Goal: Complete application form: Fill out and submit a form for a specific purpose

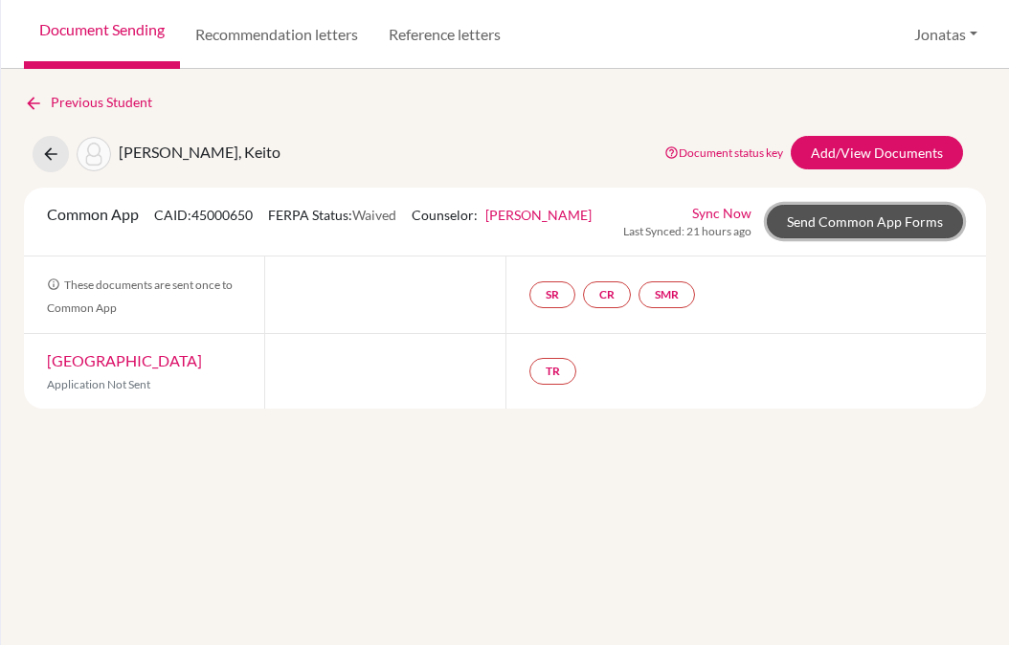
click at [852, 220] on link "Send Common App Forms" at bounding box center [864, 221] width 196 height 33
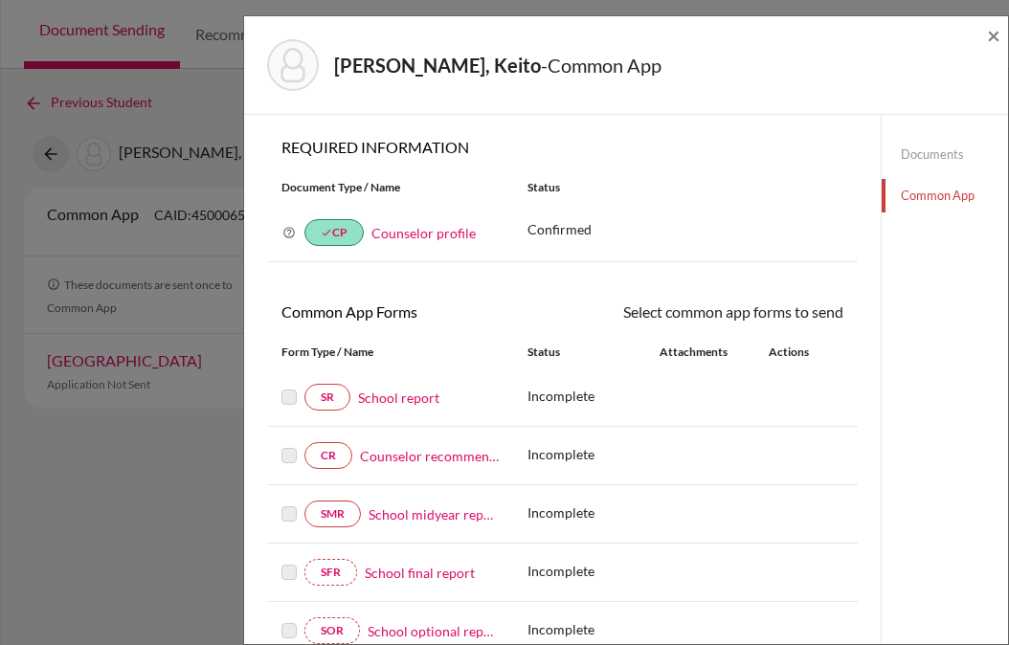
click at [412, 402] on link "School report" at bounding box center [398, 398] width 81 height 20
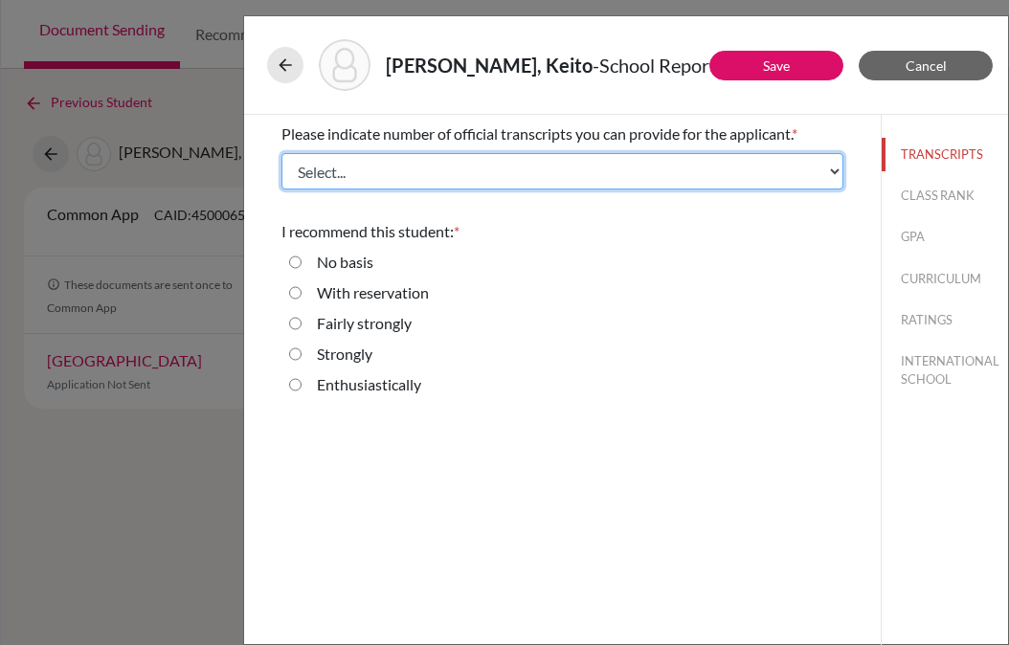
click at [454, 182] on select "Select... 1 2 3 4" at bounding box center [562, 171] width 562 height 36
select select "1"
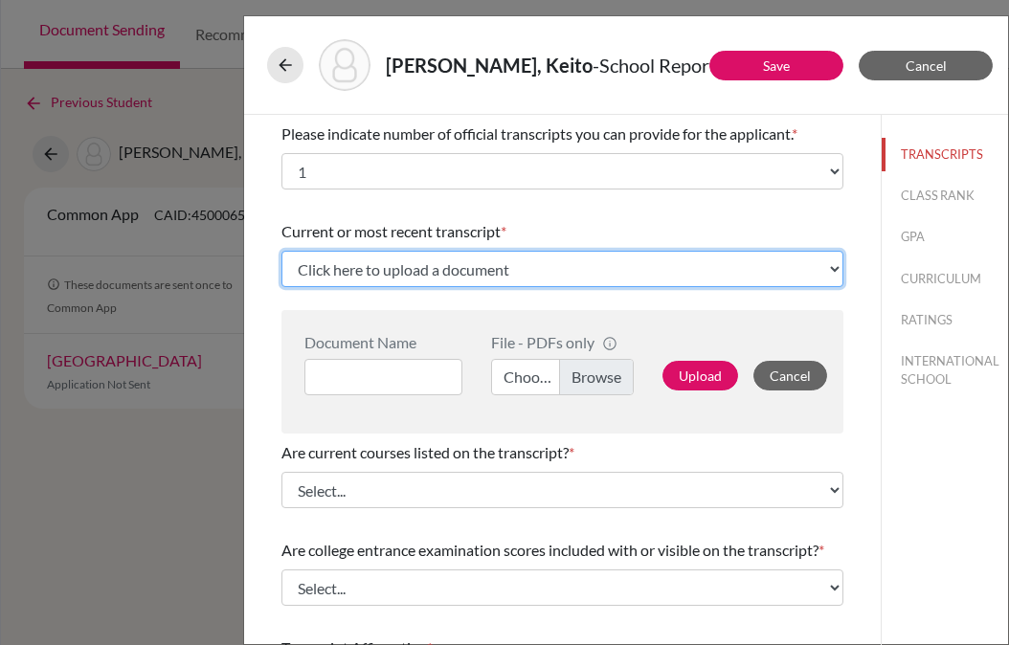
click at [539, 282] on select "Click here to upload a document Upload New File" at bounding box center [562, 269] width 562 height 36
select select "Upload New File"
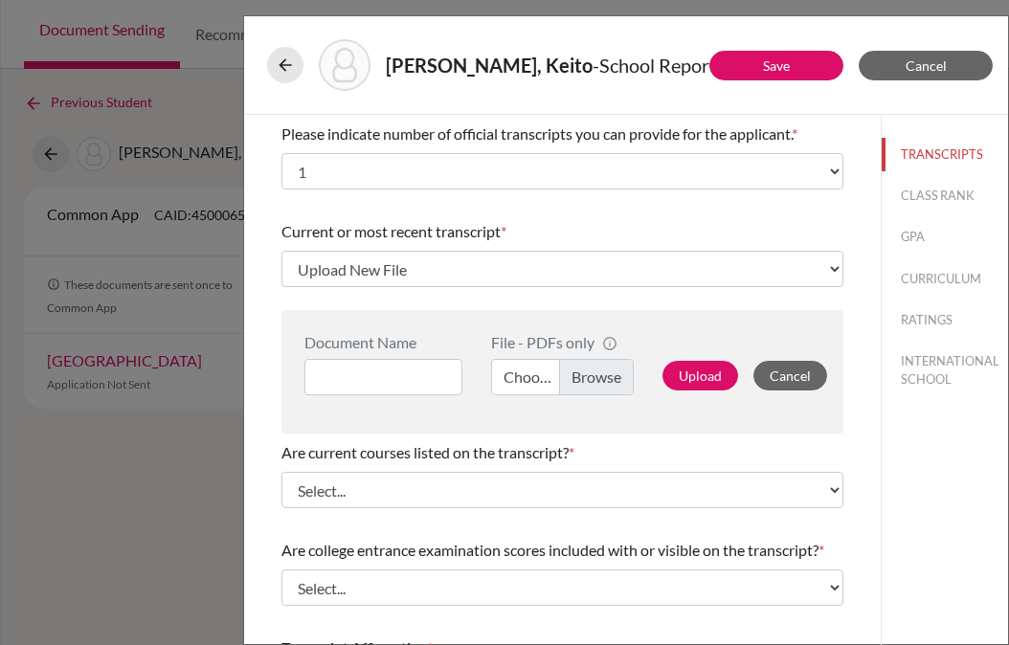
click at [585, 374] on label "Choose file" at bounding box center [563, 377] width 144 height 36
click at [585, 374] on input "Choose file" at bounding box center [563, 377] width 144 height 36
click at [340, 385] on input at bounding box center [383, 377] width 158 height 36
type input "Yoshinari T1"
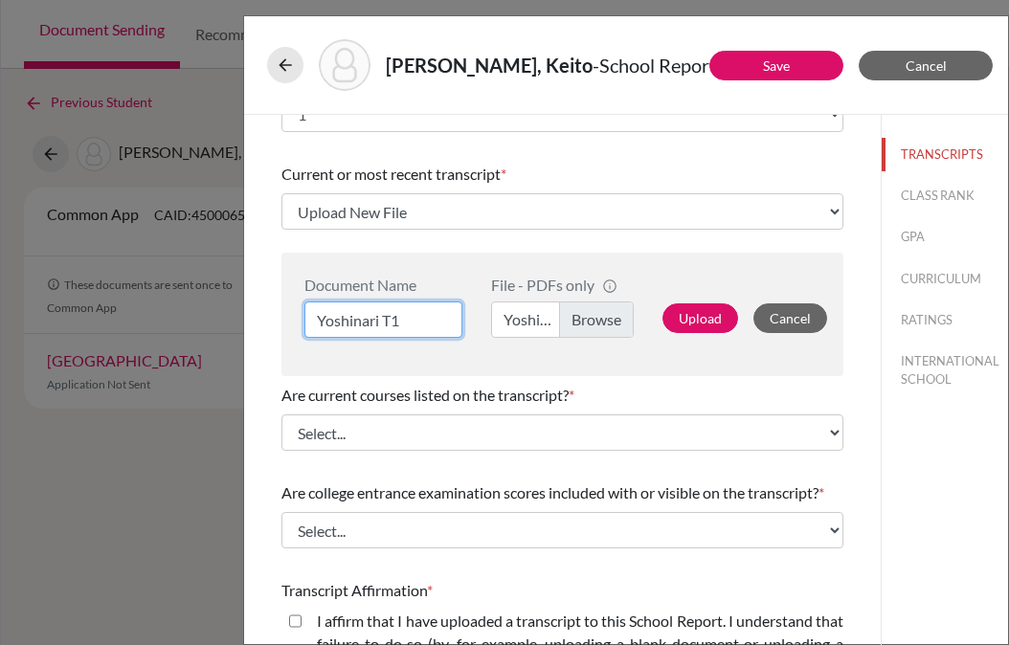
scroll to position [68, 0]
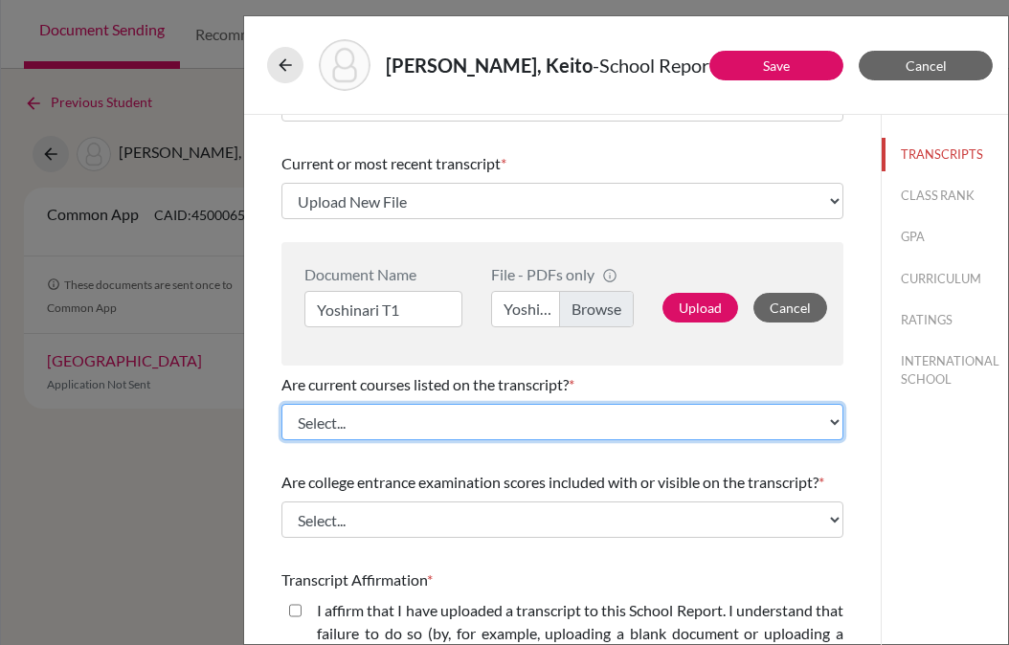
click at [369, 430] on select "Select... Yes No" at bounding box center [562, 422] width 562 height 36
select select "0"
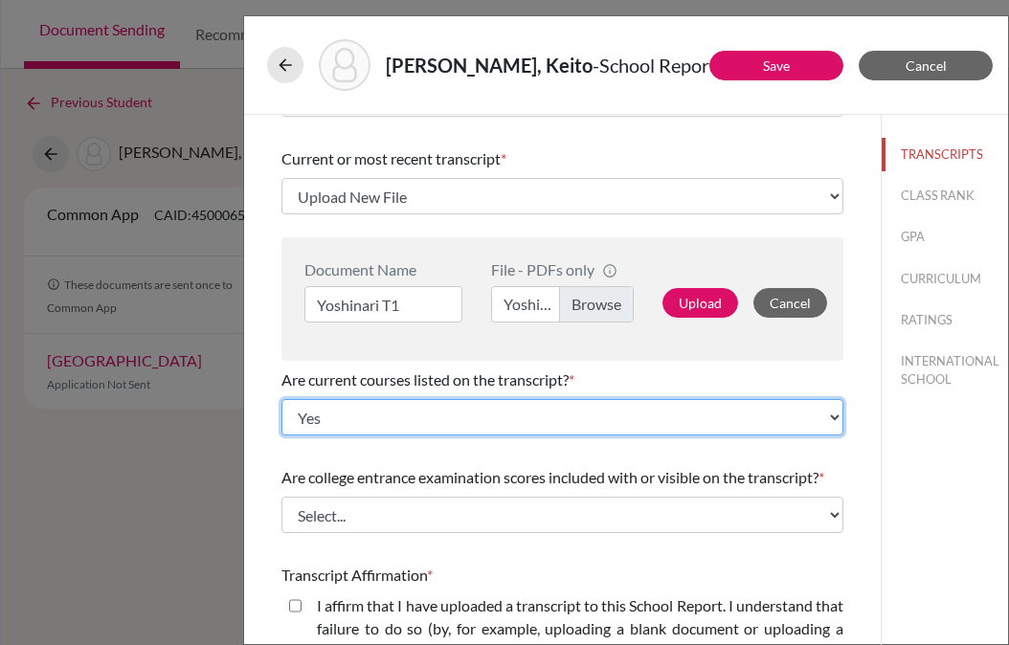
scroll to position [74, 0]
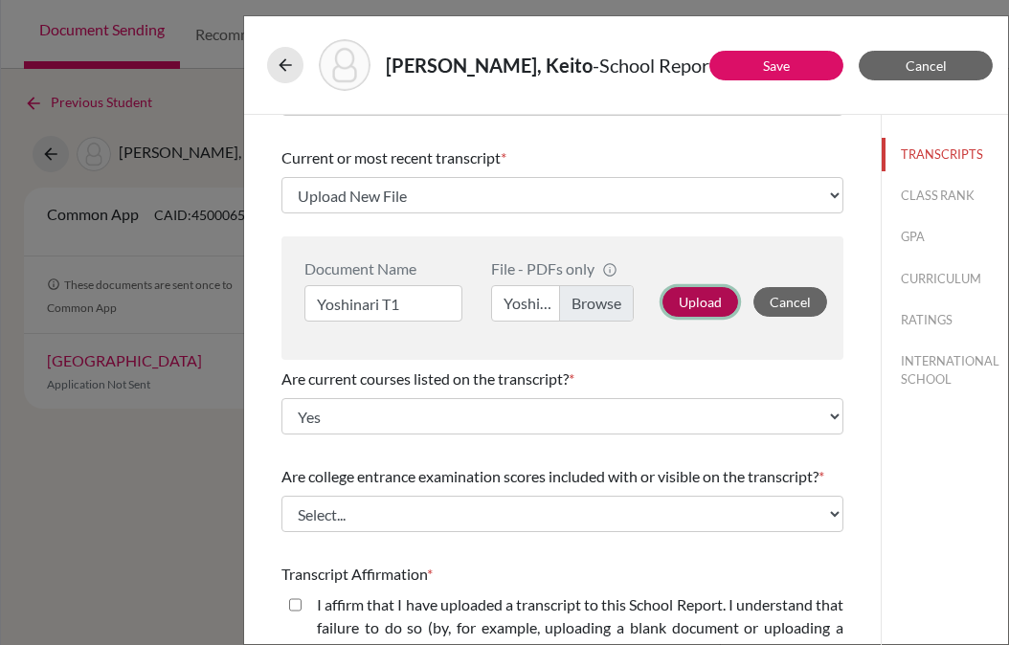
click at [698, 307] on button "Upload" at bounding box center [700, 302] width 76 height 30
select select "671363"
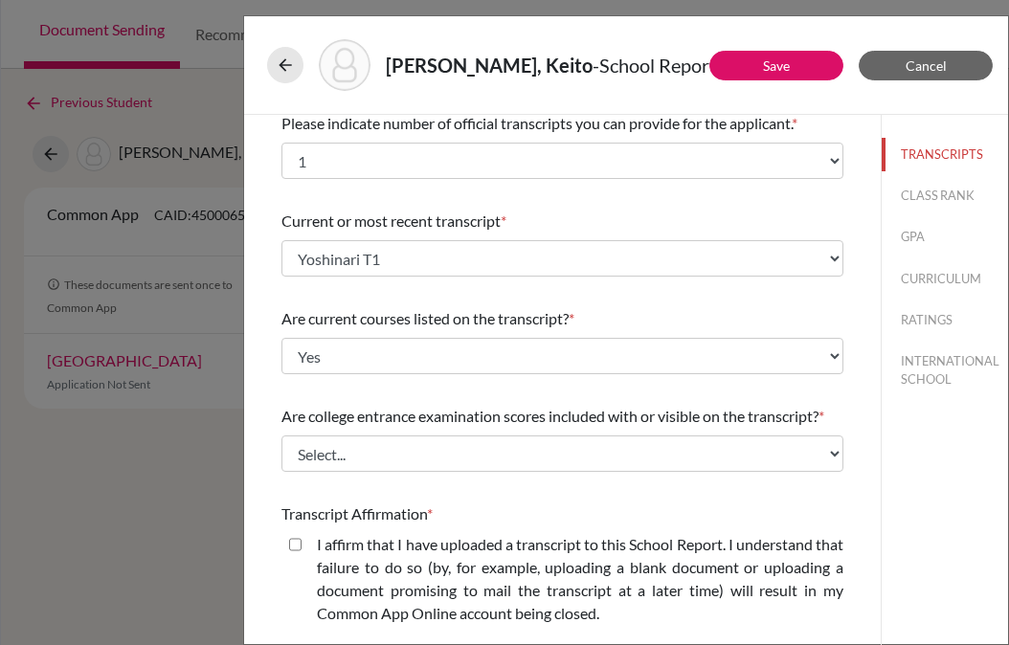
scroll to position [0, 0]
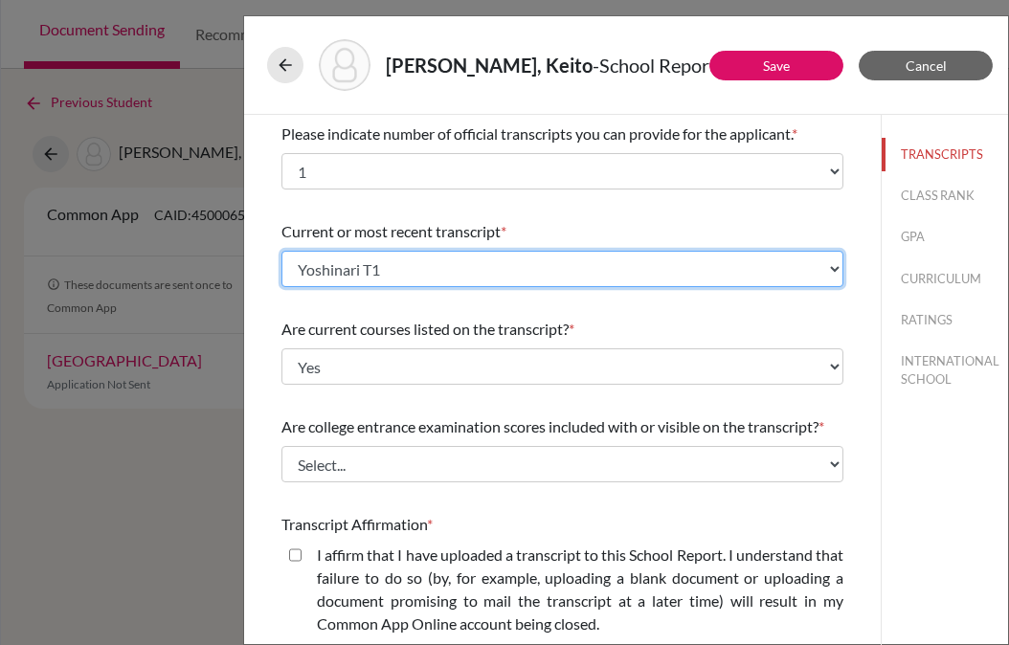
click at [671, 268] on select "Select existing document or upload a new one Yoshinari T1 Upload New File" at bounding box center [562, 269] width 562 height 36
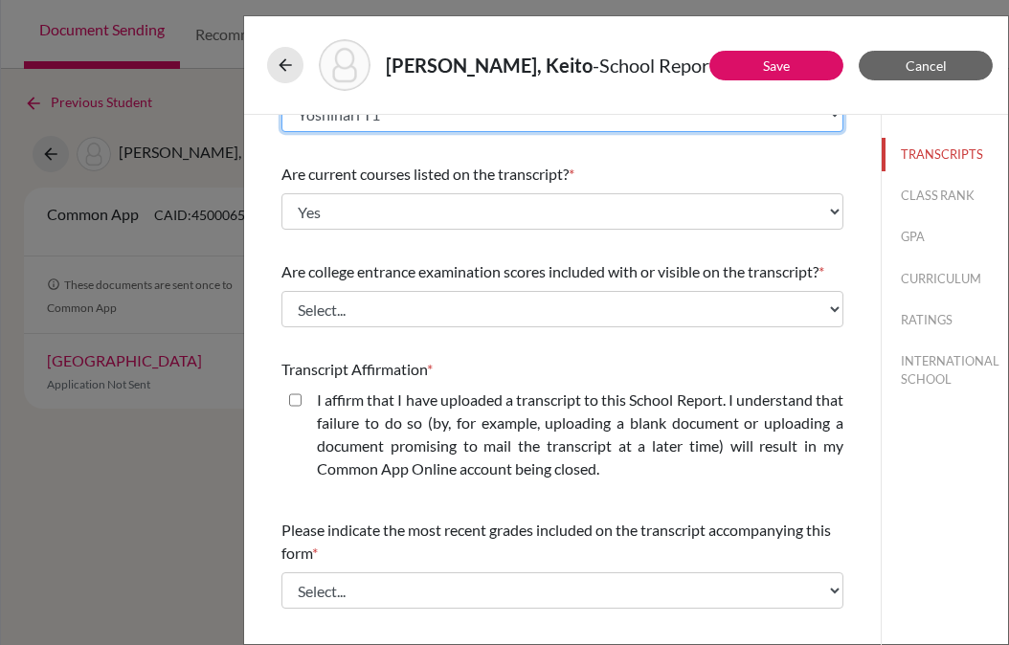
scroll to position [157, 0]
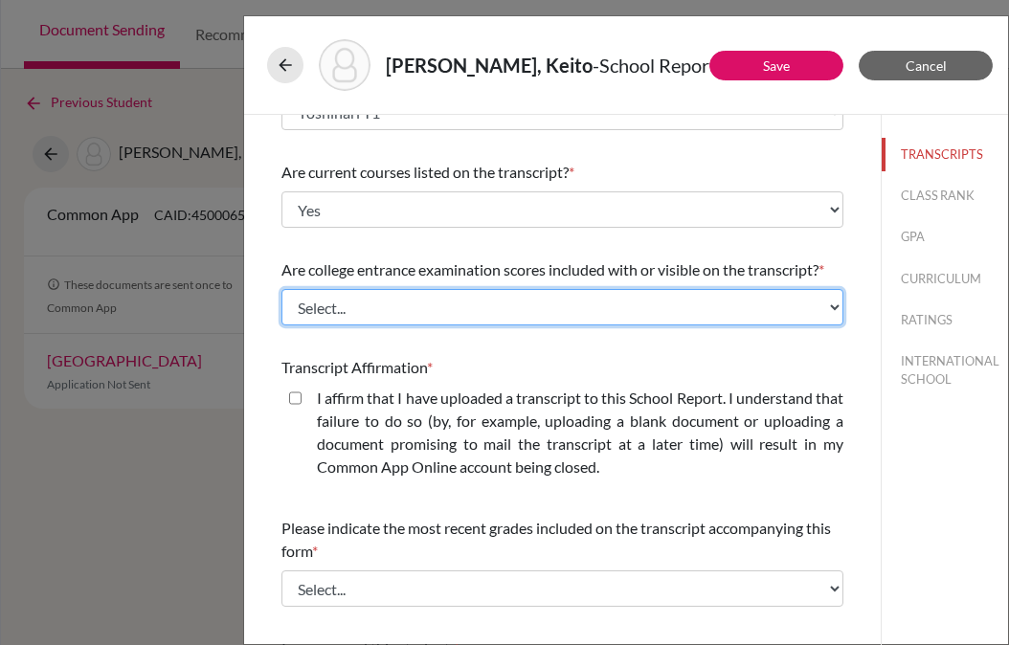
click at [620, 316] on select "Select... Yes No" at bounding box center [562, 307] width 562 height 36
select select "1"
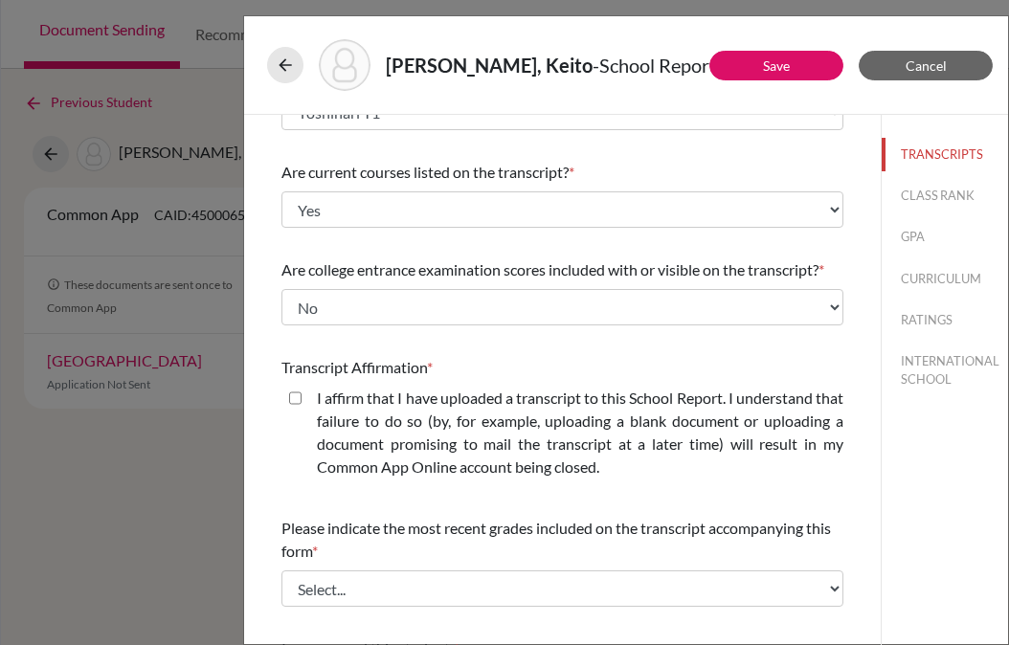
click at [297, 396] on closed\ "I affirm that I have uploaded a transcript to this School Report. I understand …" at bounding box center [295, 398] width 12 height 23
checkbox closed\ "true"
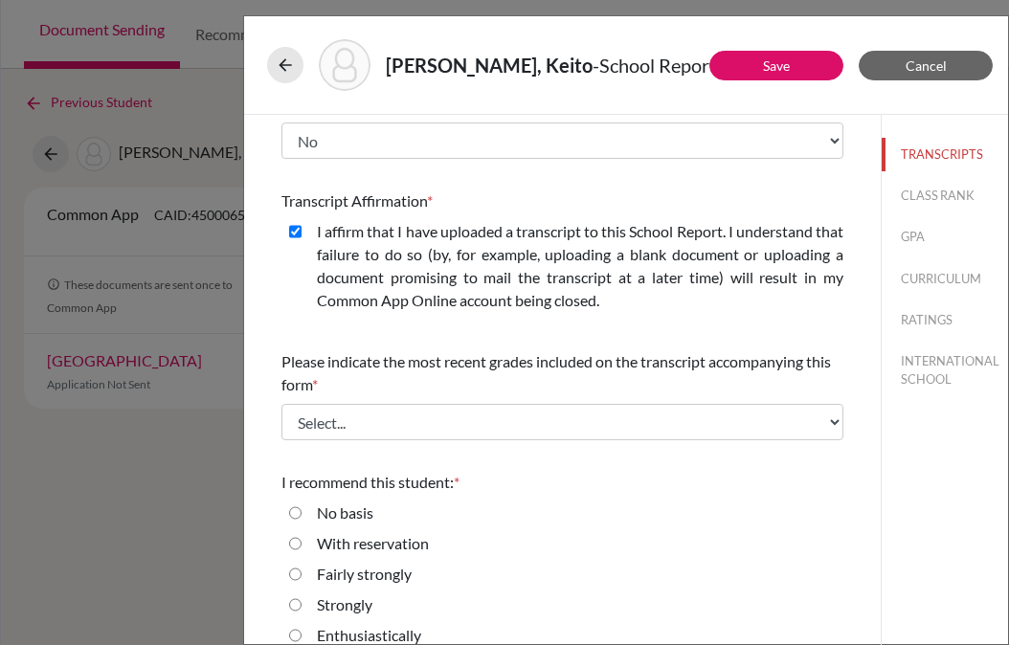
scroll to position [331, 0]
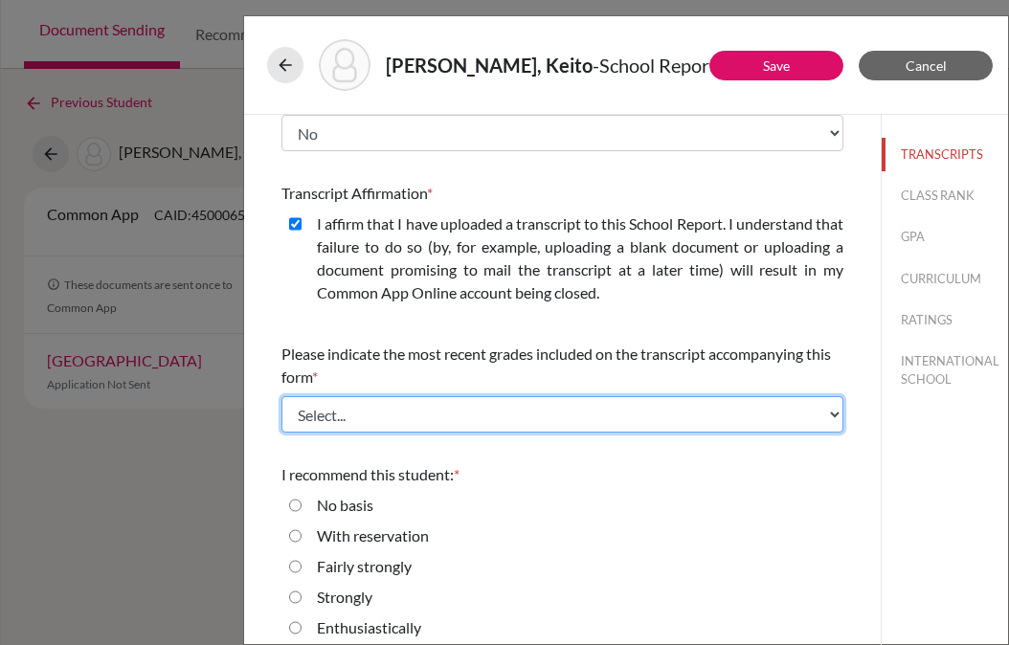
click at [379, 410] on select "Select... Final junior year grades 1st Quarter senior year grades 2nd Quarter/1…" at bounding box center [562, 414] width 562 height 36
select select "4"
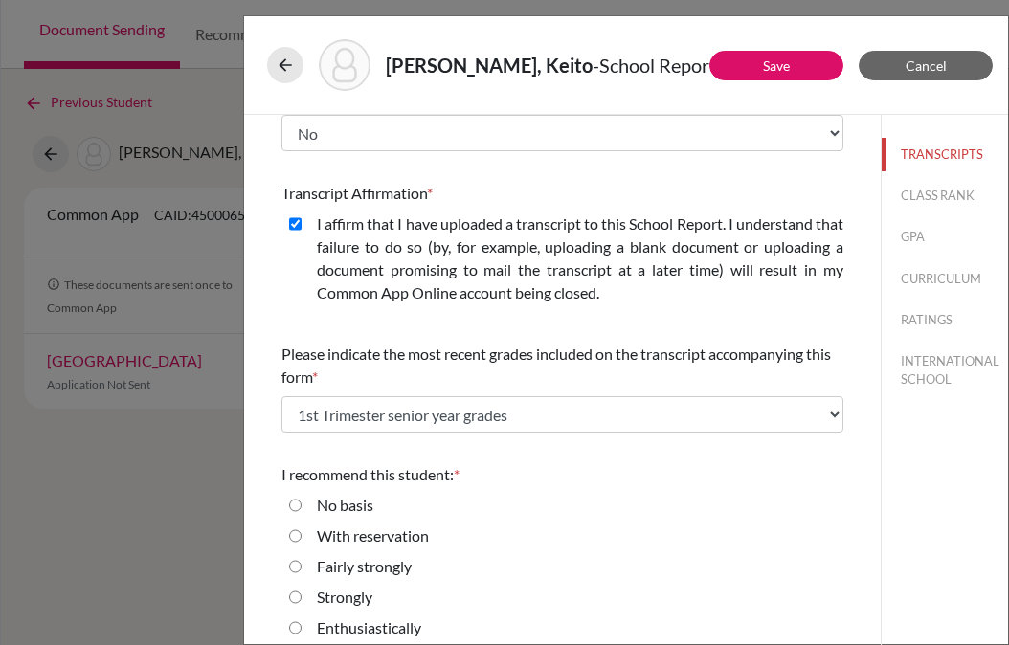
click at [299, 567] on strongly "Fairly strongly" at bounding box center [295, 566] width 12 height 23
radio strongly "true"
click at [923, 198] on button "CLASS RANK" at bounding box center [944, 195] width 126 height 33
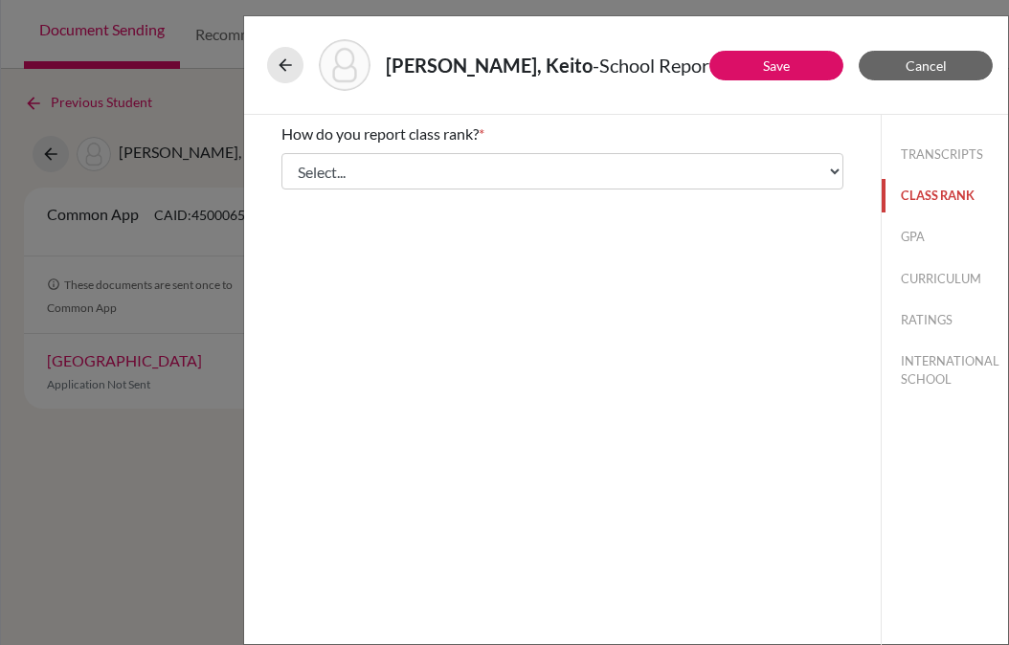
scroll to position [0, 0]
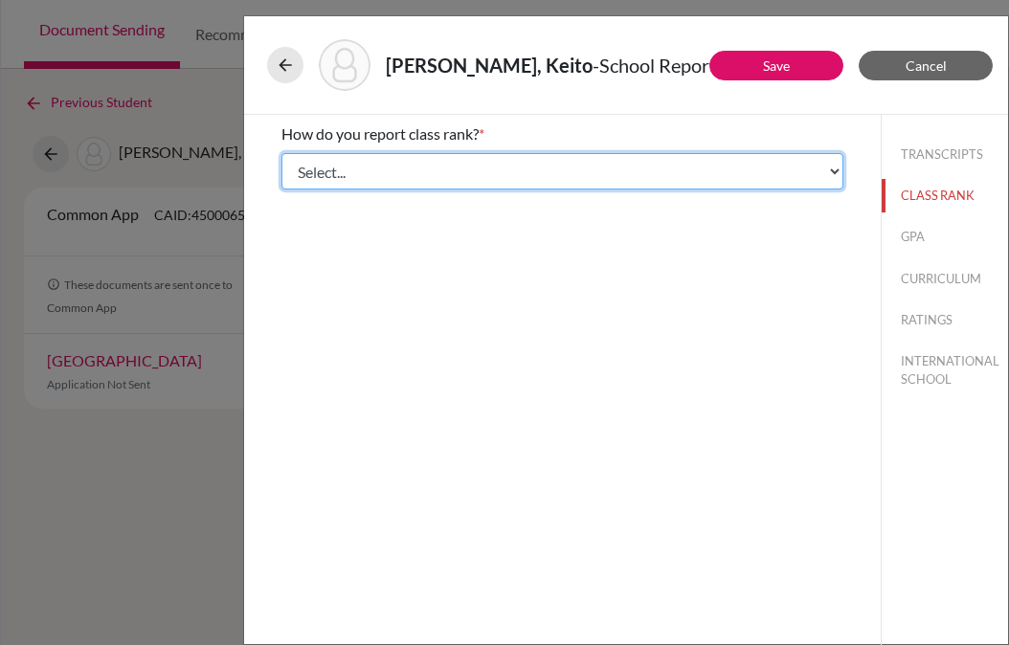
click at [543, 166] on select "Select... Exact Decile Quintile Quartile None" at bounding box center [562, 171] width 562 height 36
select select "3"
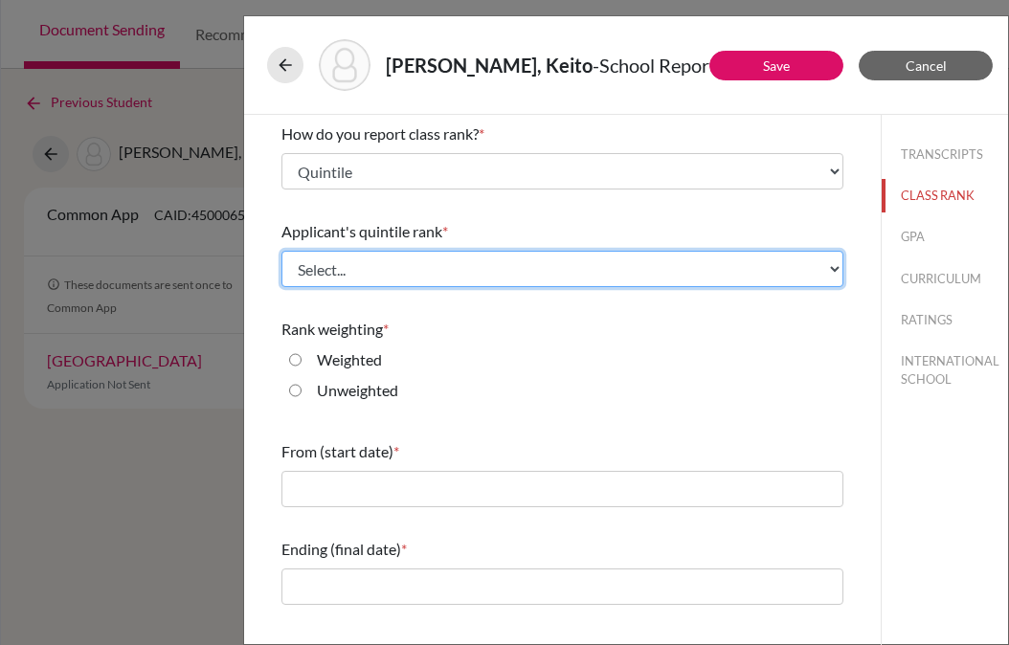
click at [384, 272] on select "Select... Top 20% Top 40% Top 60% Top 80% Top 100%" at bounding box center [562, 269] width 562 height 36
select select "4"
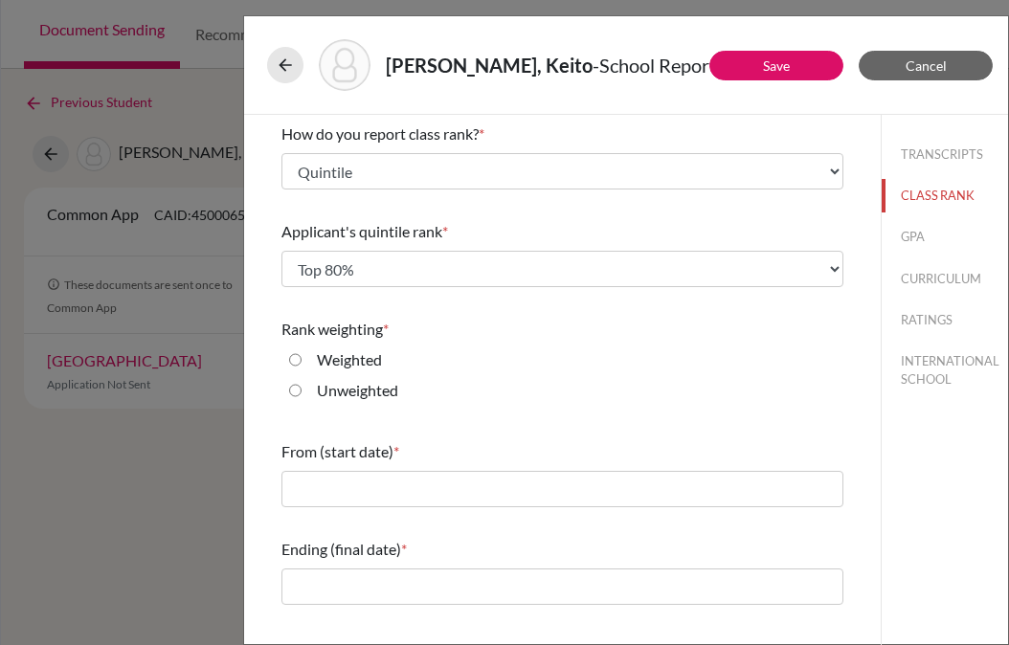
click at [346, 394] on label "Unweighted" at bounding box center [357, 390] width 81 height 23
click at [301, 394] on input "Unweighted" at bounding box center [295, 390] width 12 height 23
radio input "true"
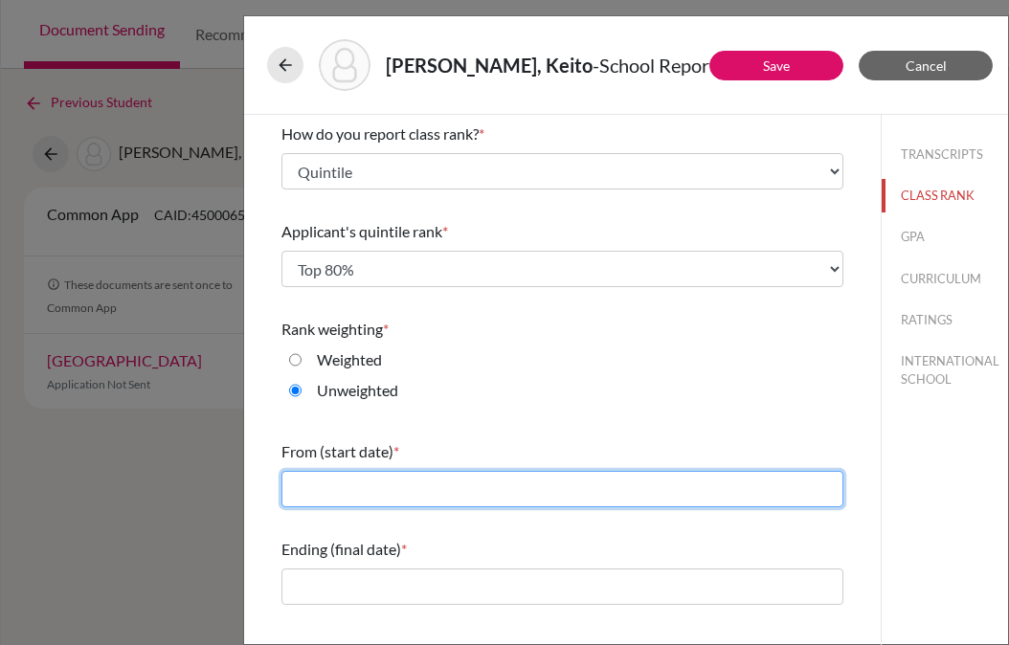
click at [353, 491] on input "text" at bounding box center [562, 489] width 562 height 36
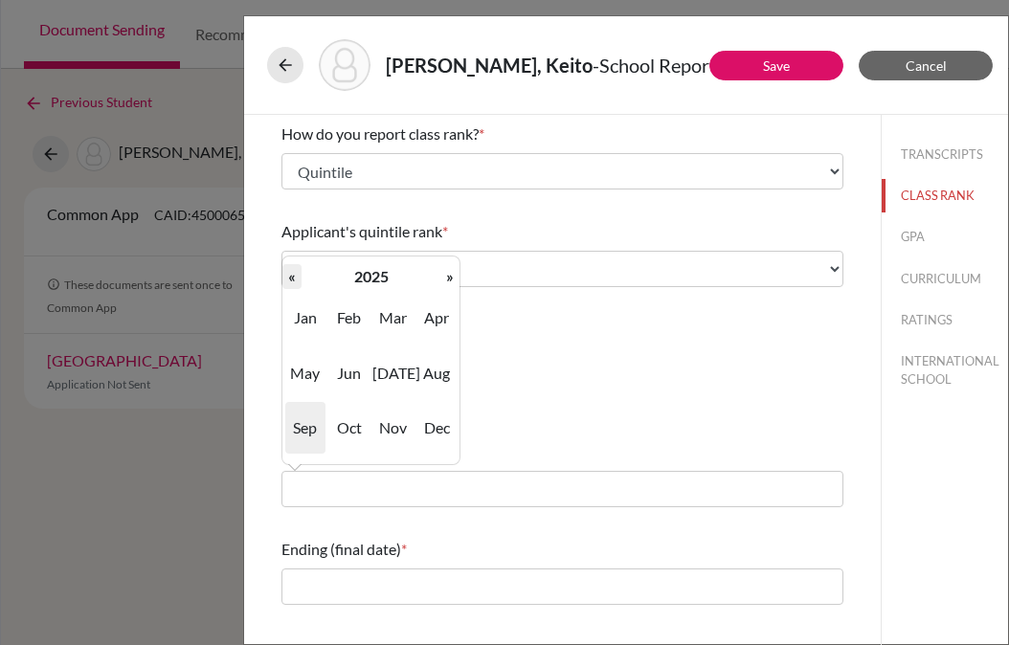
click at [293, 279] on th "«" at bounding box center [291, 276] width 19 height 25
click at [427, 321] on span "Apr" at bounding box center [436, 318] width 40 height 52
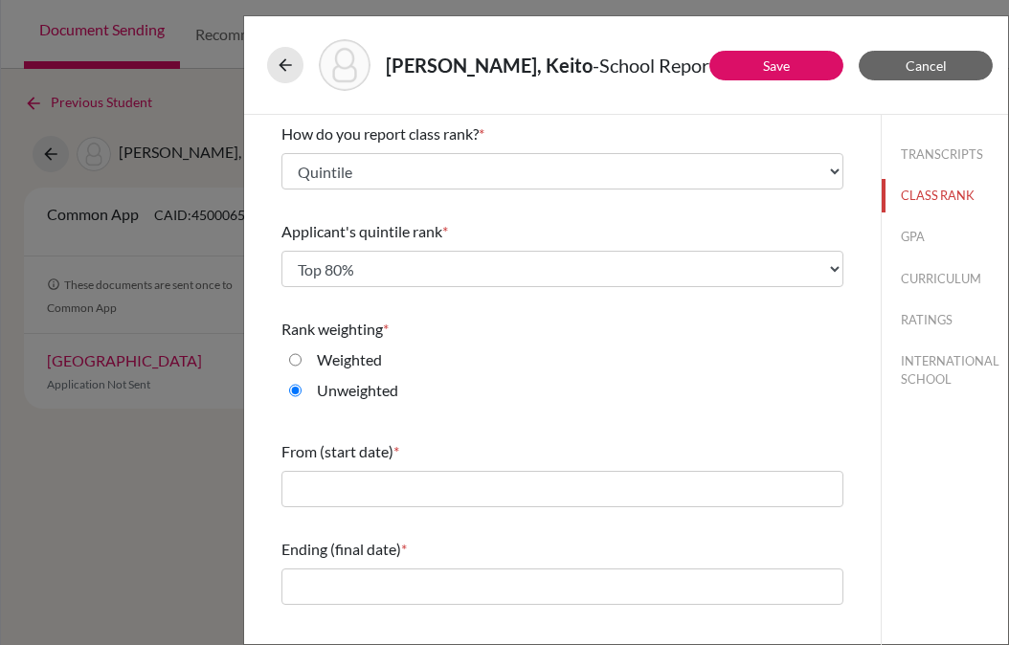
type input "04/2023"
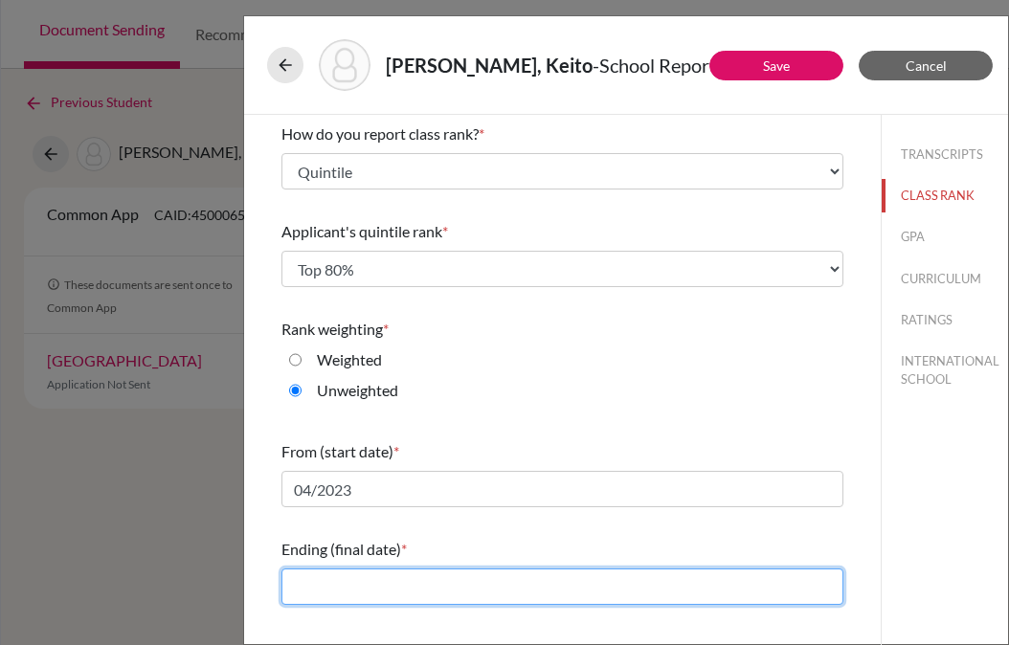
click at [356, 590] on input "text" at bounding box center [562, 586] width 562 height 36
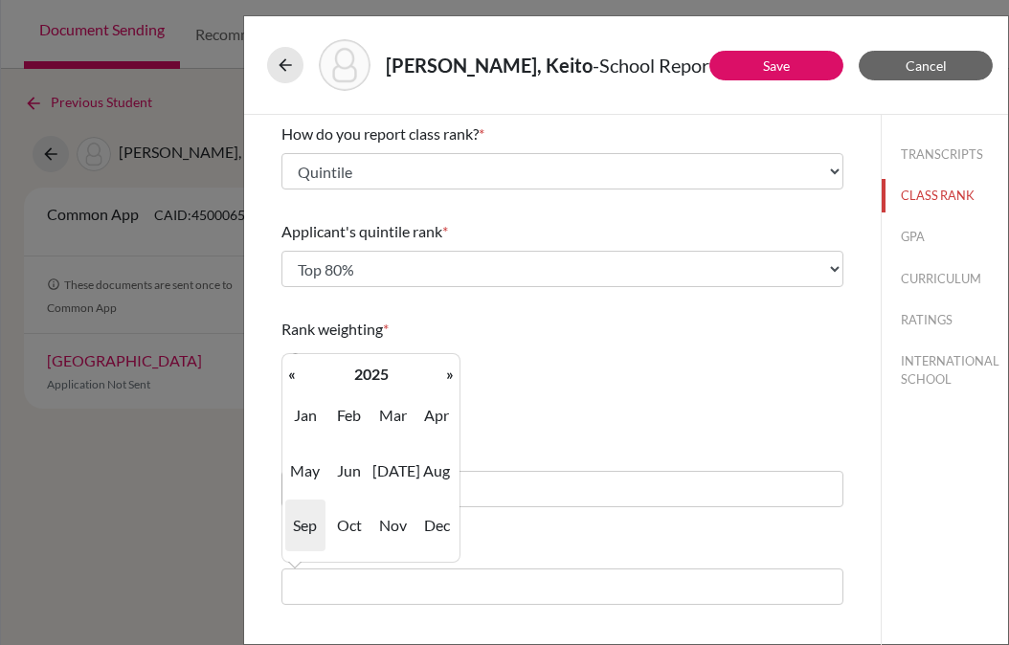
click at [301, 520] on span "Sep" at bounding box center [305, 525] width 40 height 52
type input "09/2025"
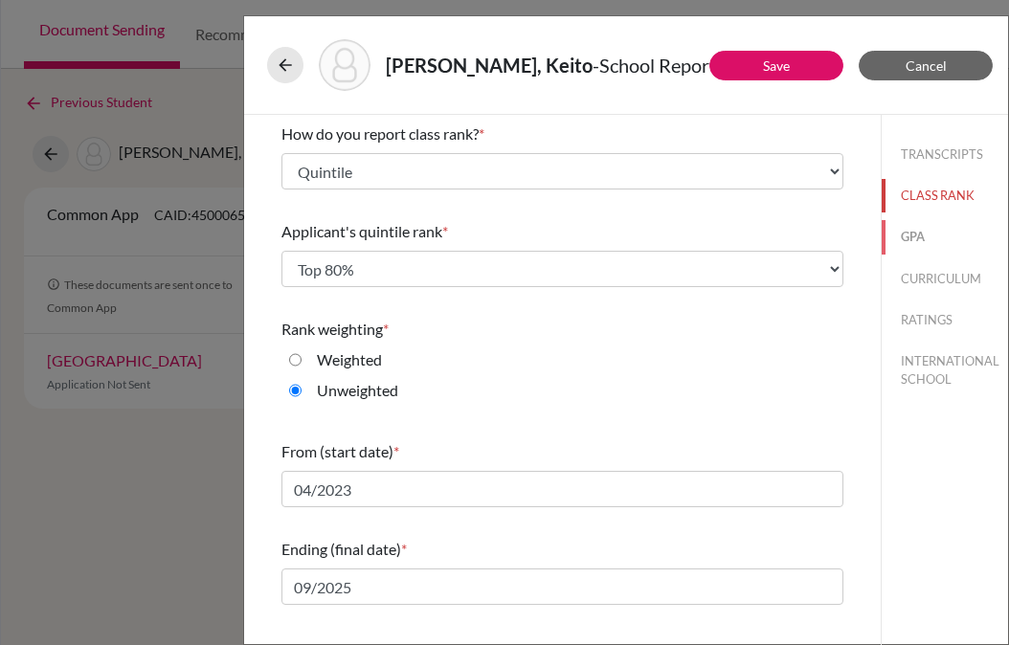
click at [917, 233] on button "GPA" at bounding box center [944, 236] width 126 height 33
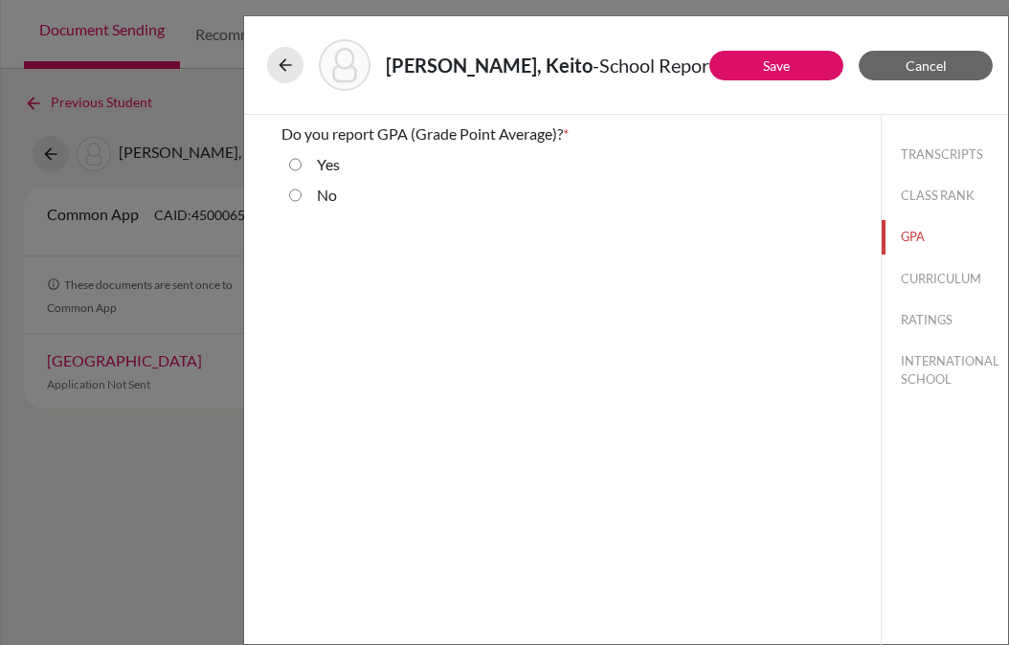
click at [326, 166] on label "Yes" at bounding box center [328, 164] width 23 height 23
click at [301, 166] on input "Yes" at bounding box center [295, 164] width 12 height 23
radio input "true"
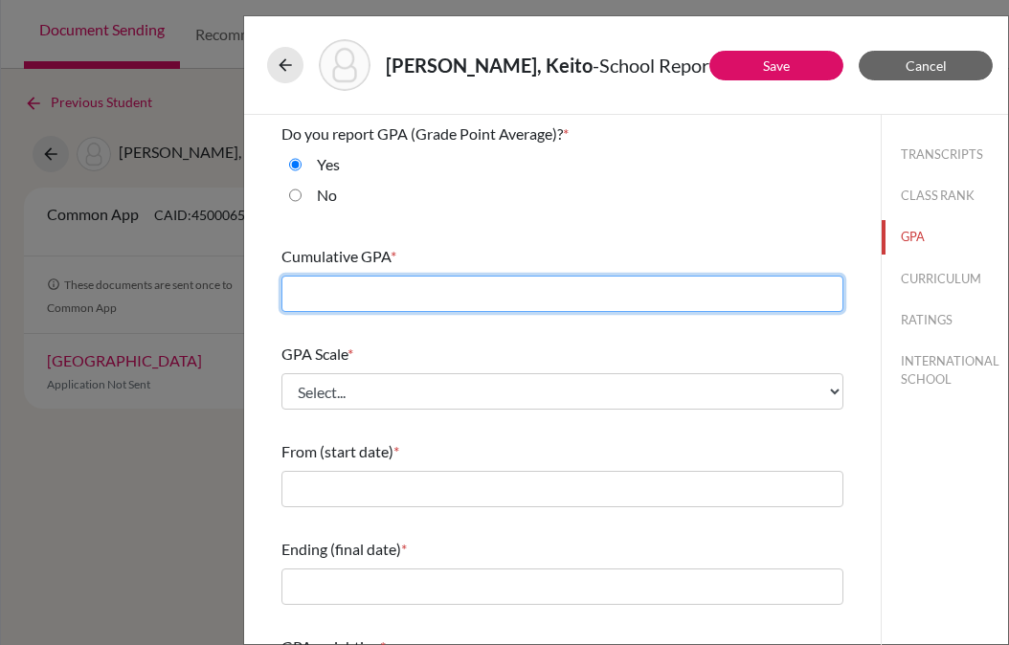
click at [329, 296] on input "text" at bounding box center [562, 294] width 562 height 36
type input "4.13"
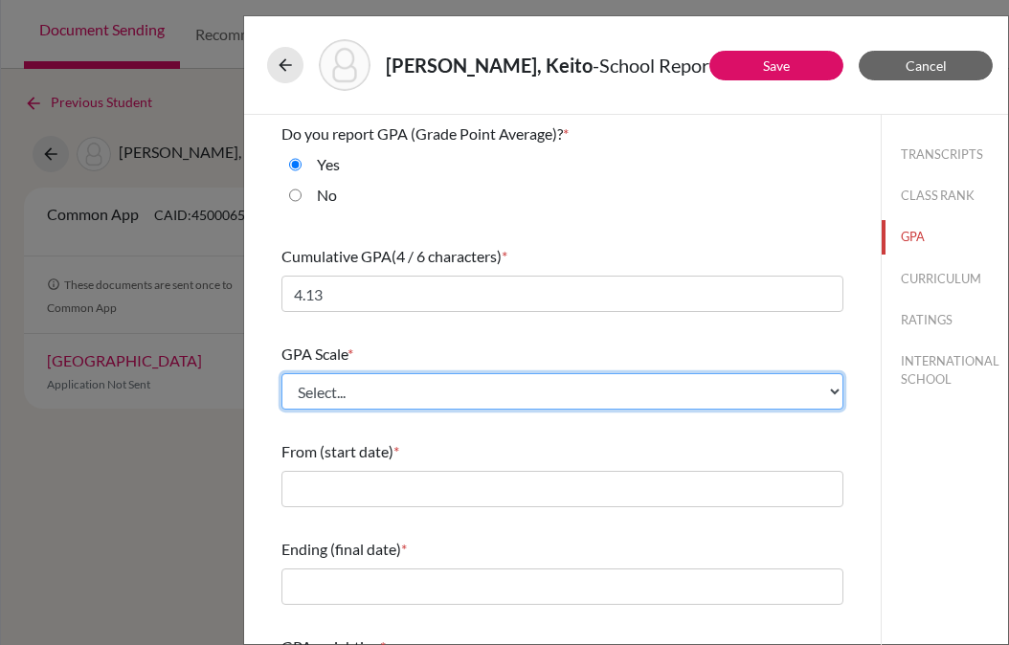
click at [369, 392] on select "Select... 4 5 6 7 8 9 10 11 12 13 14 15 16 17 18 19 20 100" at bounding box center [562, 391] width 562 height 36
select select "5"
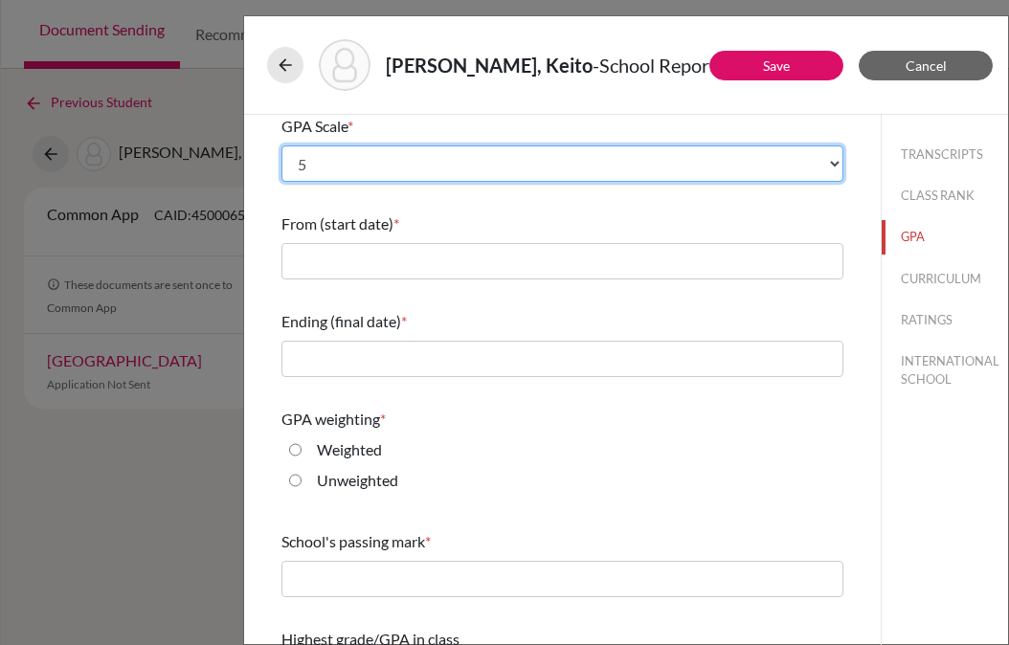
scroll to position [203, 0]
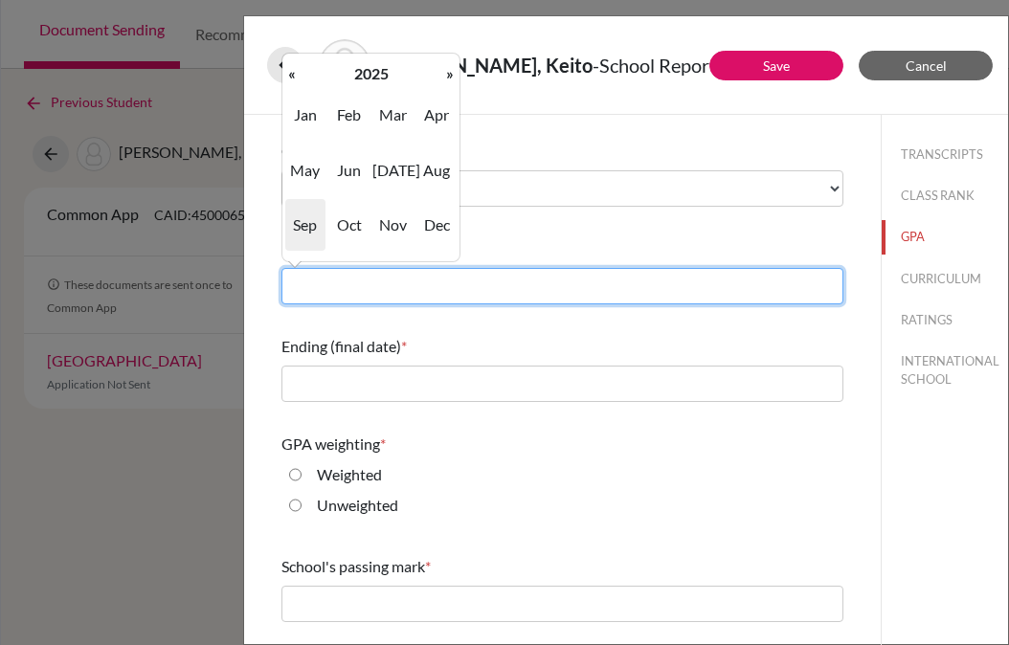
click at [339, 292] on input "text" at bounding box center [562, 286] width 562 height 36
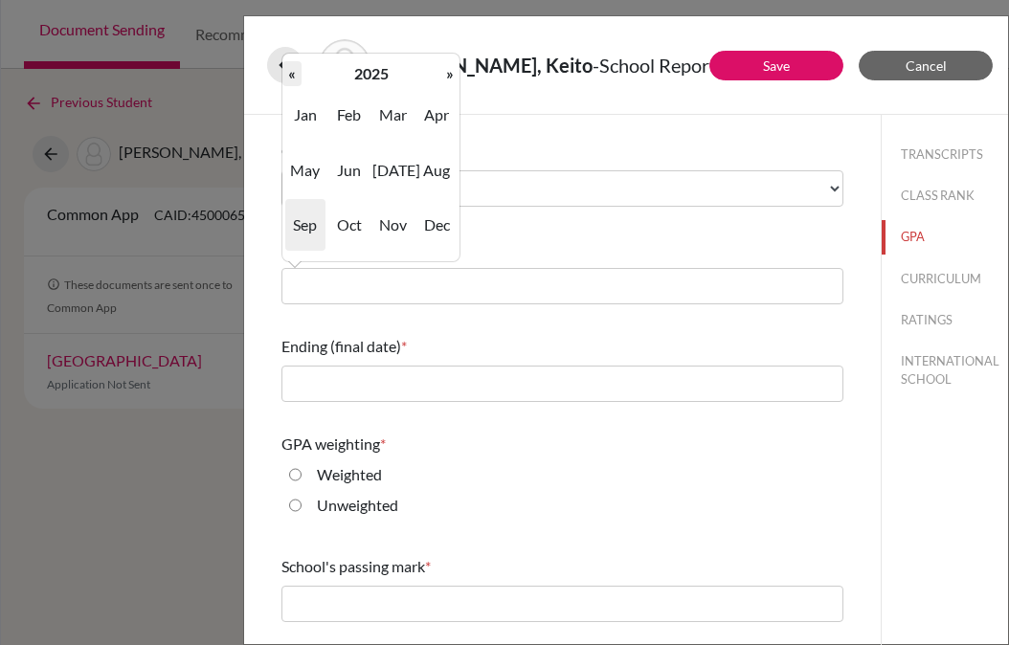
click at [289, 75] on th "«" at bounding box center [291, 73] width 19 height 25
click at [437, 116] on span "Apr" at bounding box center [436, 115] width 40 height 52
type input "04/2023"
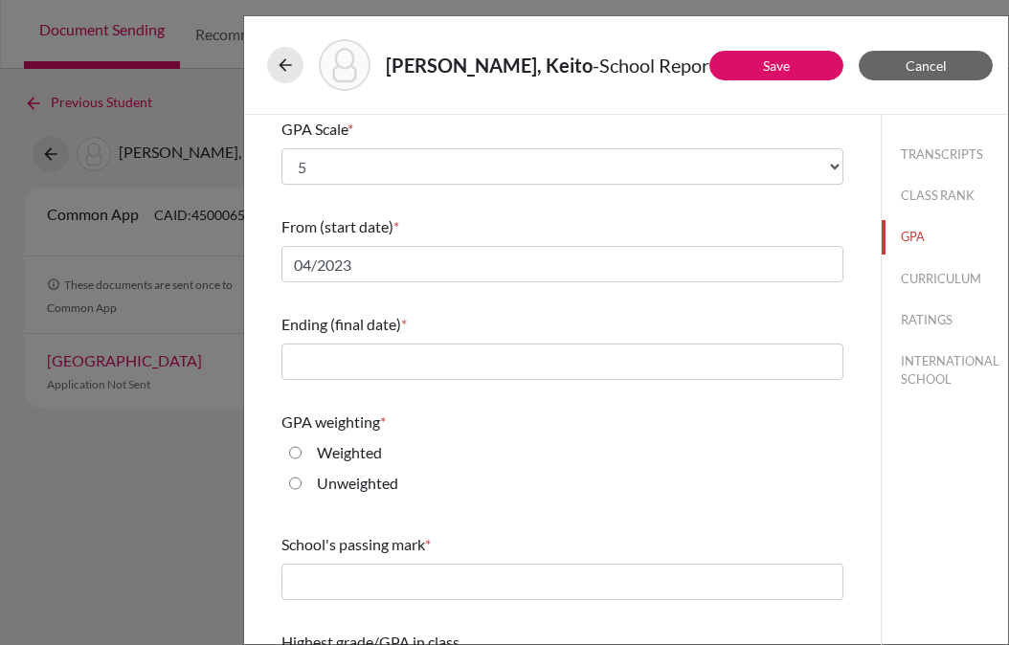
scroll to position [245, 0]
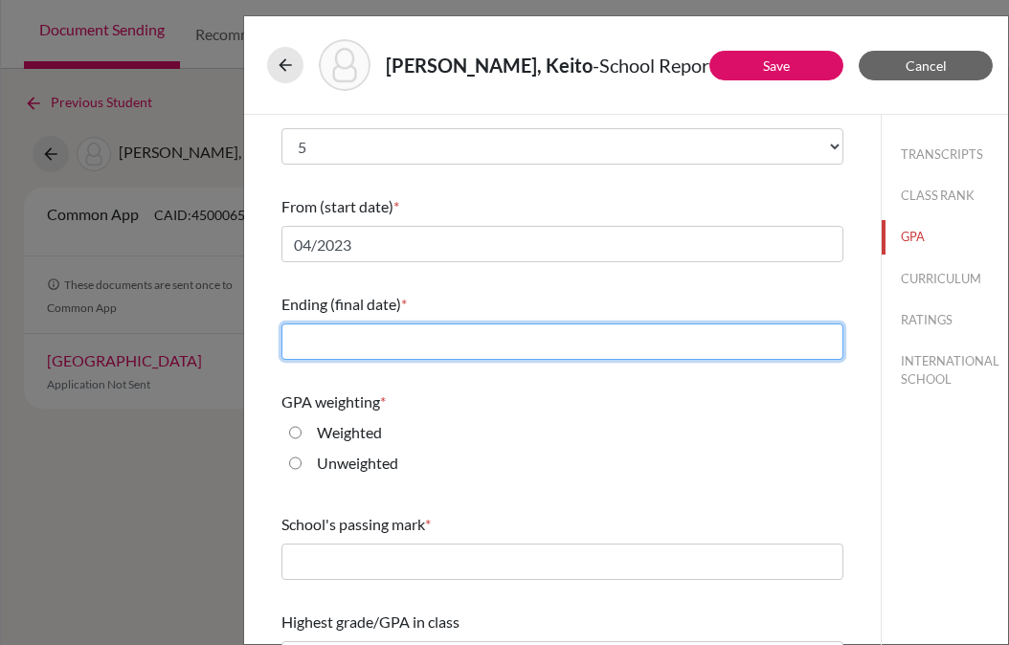
click at [414, 343] on input "text" at bounding box center [562, 341] width 562 height 36
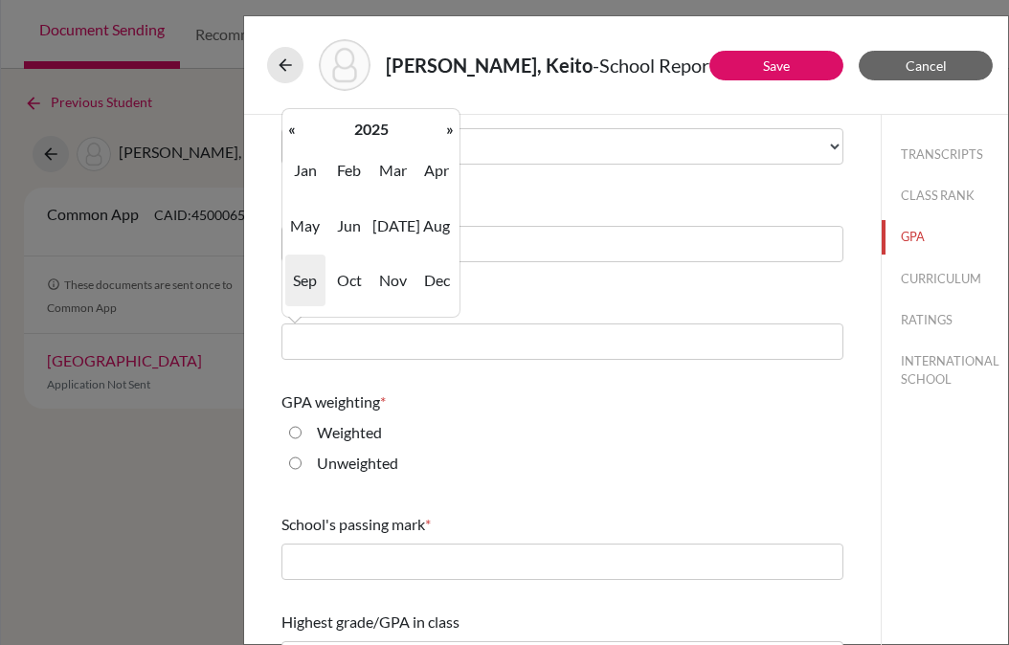
click at [295, 281] on span "Sep" at bounding box center [305, 281] width 40 height 52
type input "09/2025"
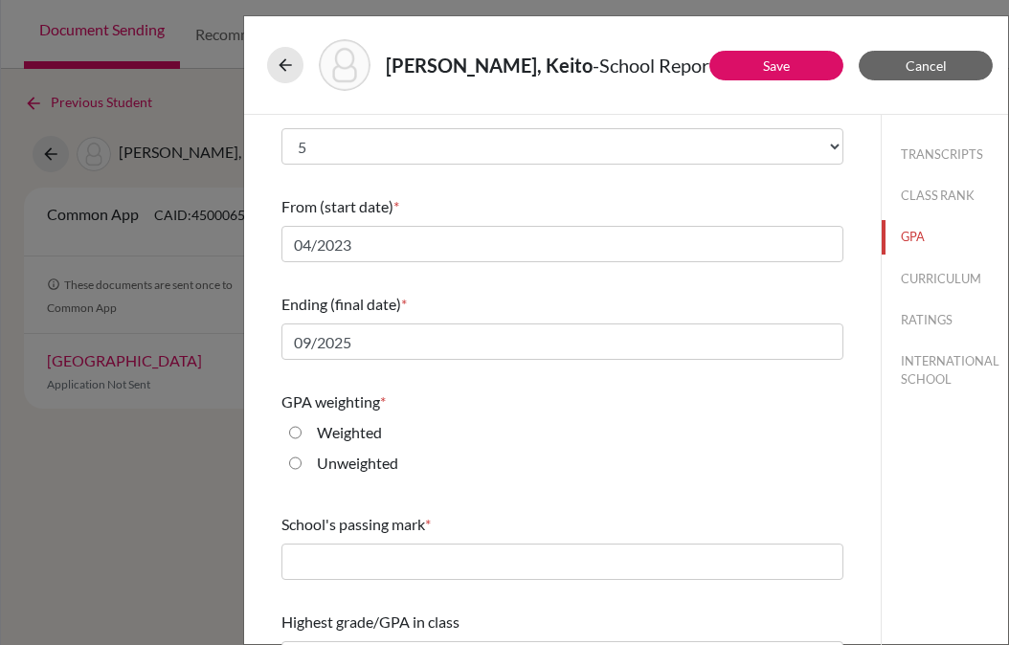
click at [324, 463] on label "Unweighted" at bounding box center [357, 463] width 81 height 23
click at [301, 463] on input "Unweighted" at bounding box center [295, 463] width 12 height 23
radio input "true"
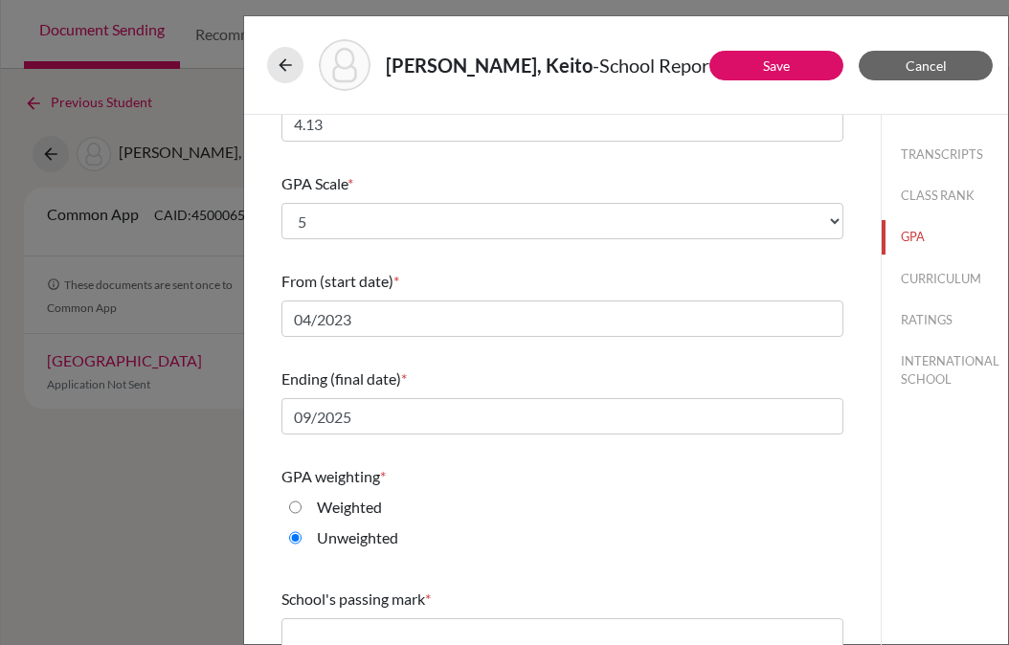
scroll to position [276, 0]
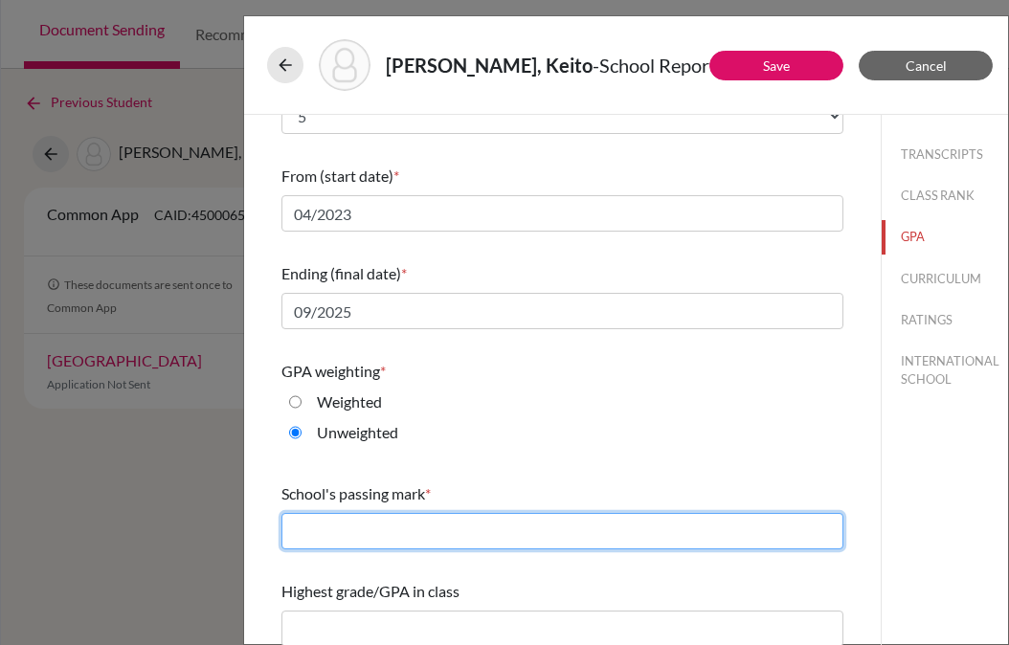
click at [412, 525] on input "text" at bounding box center [562, 531] width 562 height 36
type input "3.0"
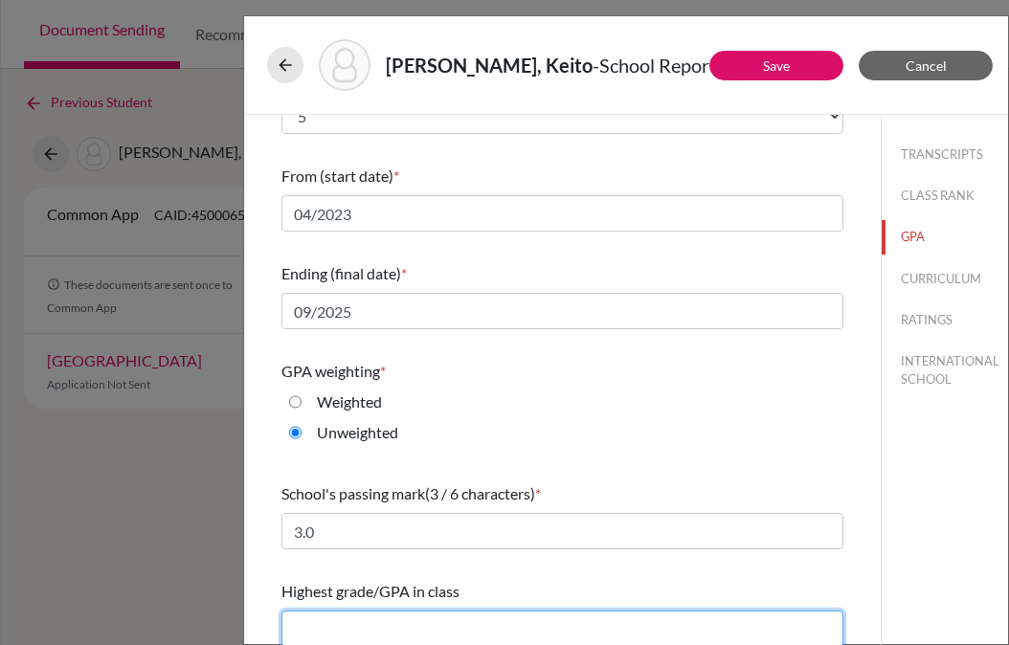
click at [406, 625] on input "text" at bounding box center [562, 628] width 562 height 36
type input "5.0"
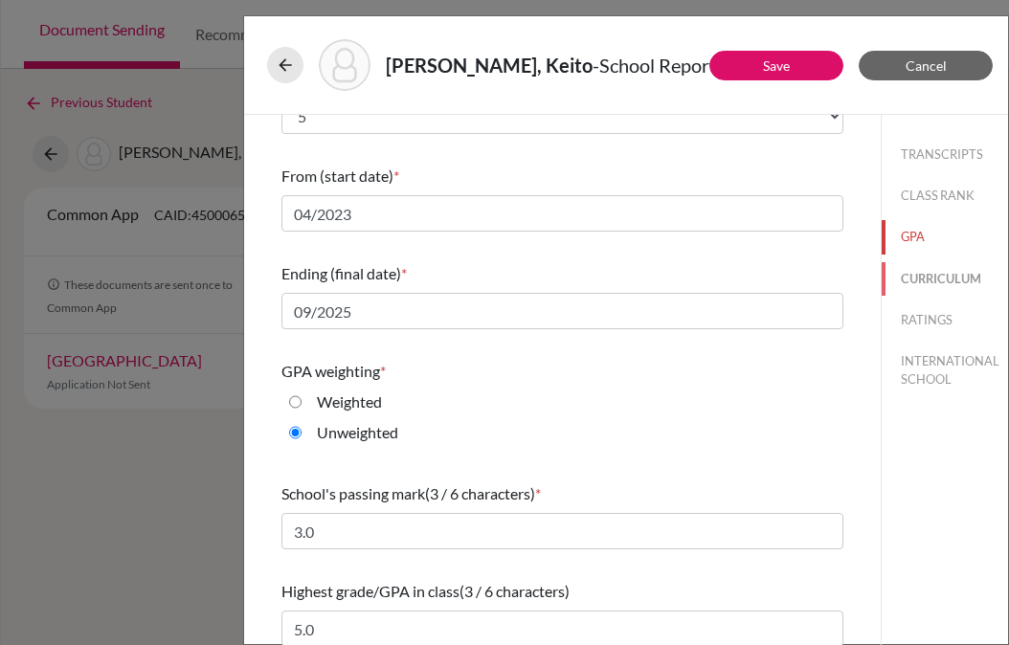
click at [914, 276] on button "CURRICULUM" at bounding box center [944, 278] width 126 height 33
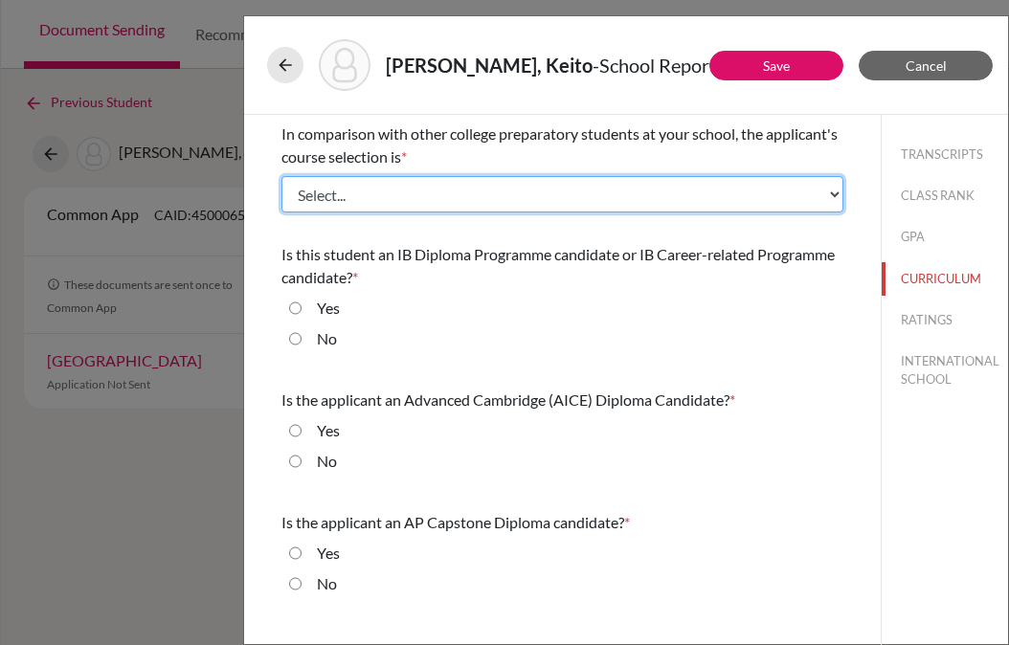
click at [546, 190] on select "Select... Less than demanding Average [PERSON_NAME] Very demanding Most demandi…" at bounding box center [562, 194] width 562 height 36
select select "3"
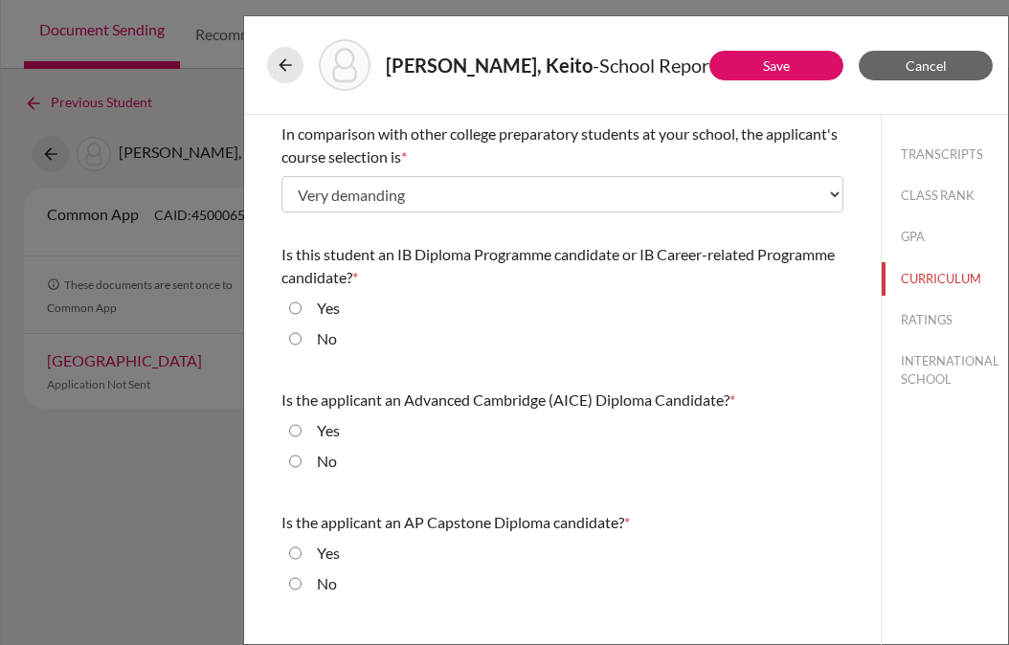
click at [317, 341] on label "No" at bounding box center [327, 338] width 20 height 23
click at [301, 341] on input "No" at bounding box center [295, 338] width 12 height 23
radio input "true"
click at [298, 454] on input "No" at bounding box center [295, 461] width 12 height 23
radio input "true"
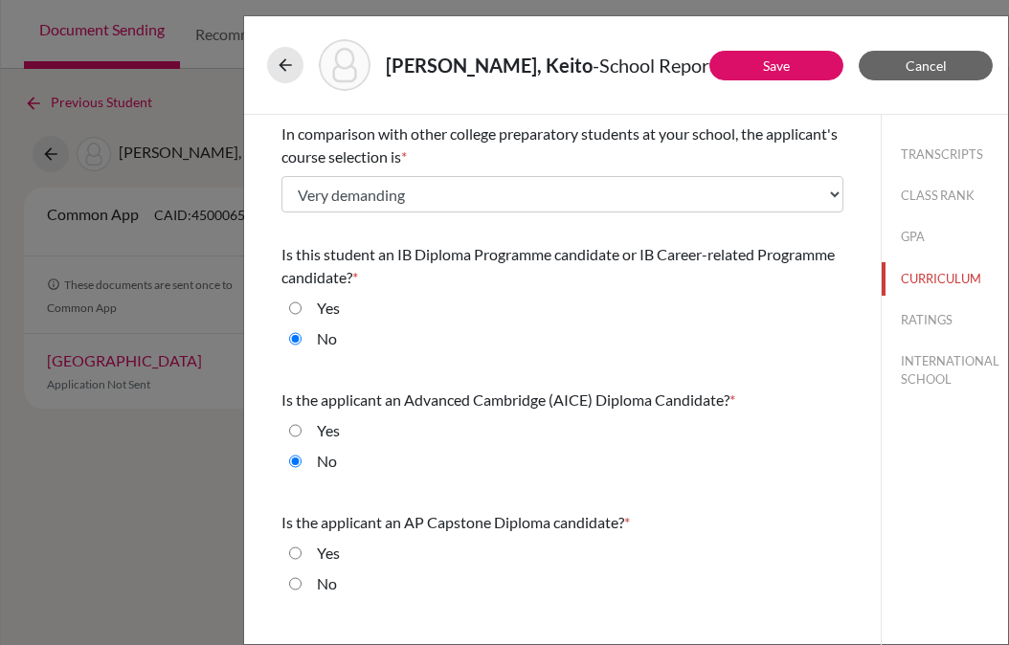
click at [296, 580] on input "No" at bounding box center [295, 583] width 12 height 23
radio input "true"
click at [916, 316] on button "RATINGS" at bounding box center [944, 319] width 126 height 33
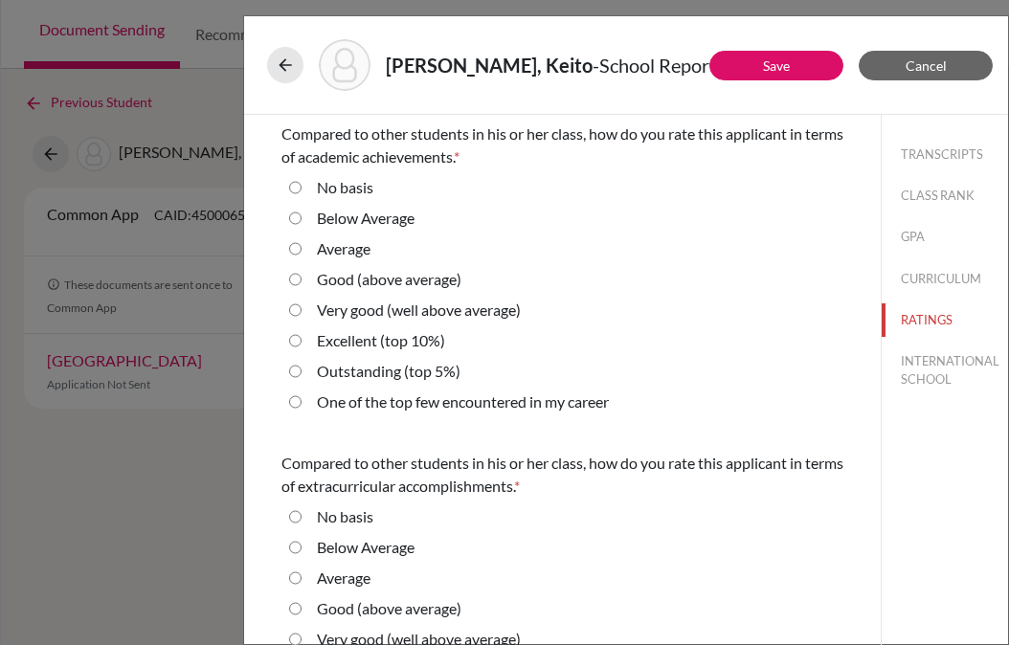
click at [344, 285] on label "Good (above average)" at bounding box center [389, 279] width 144 height 23
click at [301, 285] on average\) "Good (above average)" at bounding box center [295, 279] width 12 height 23
radio average\) "true"
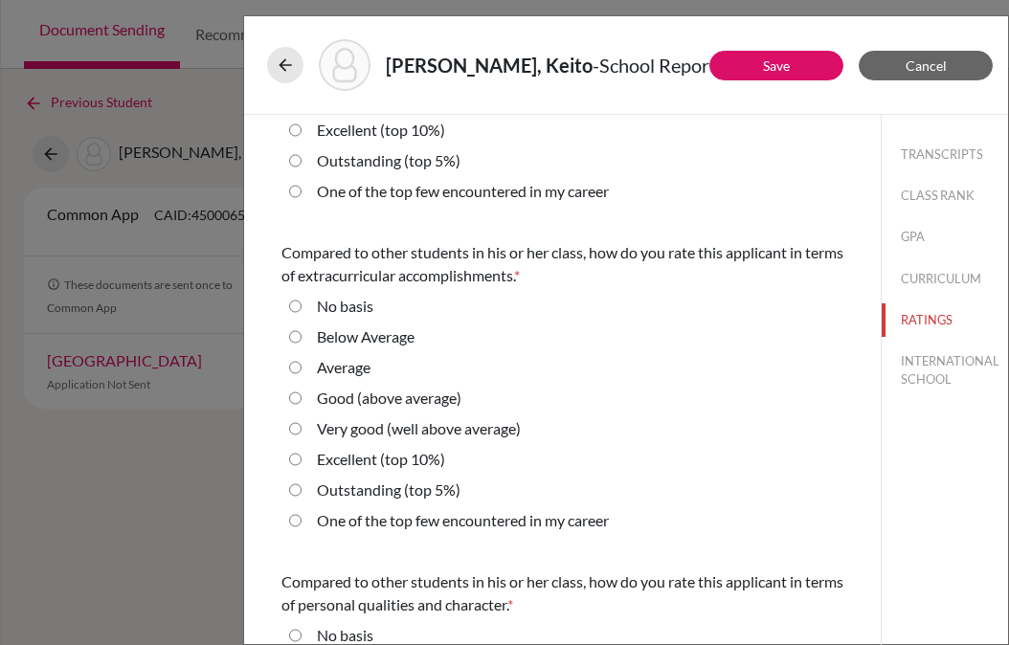
scroll to position [212, 0]
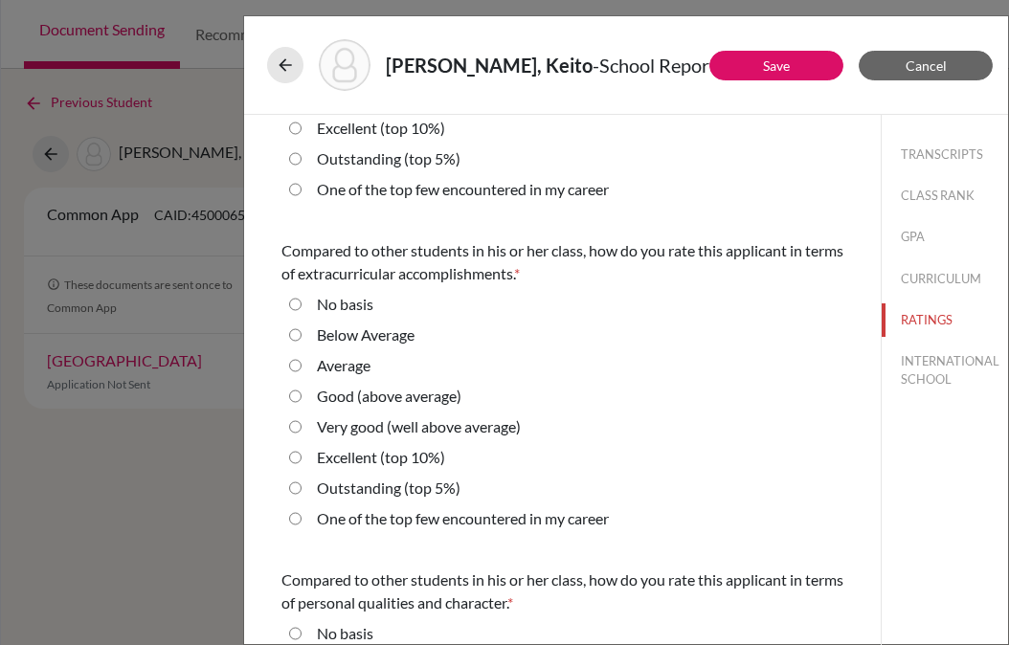
click at [359, 488] on label "Outstanding (top 5%)" at bounding box center [389, 488] width 144 height 23
click at [301, 488] on 5\%\) "Outstanding (top 5%)" at bounding box center [295, 488] width 12 height 23
radio 5\%\) "true"
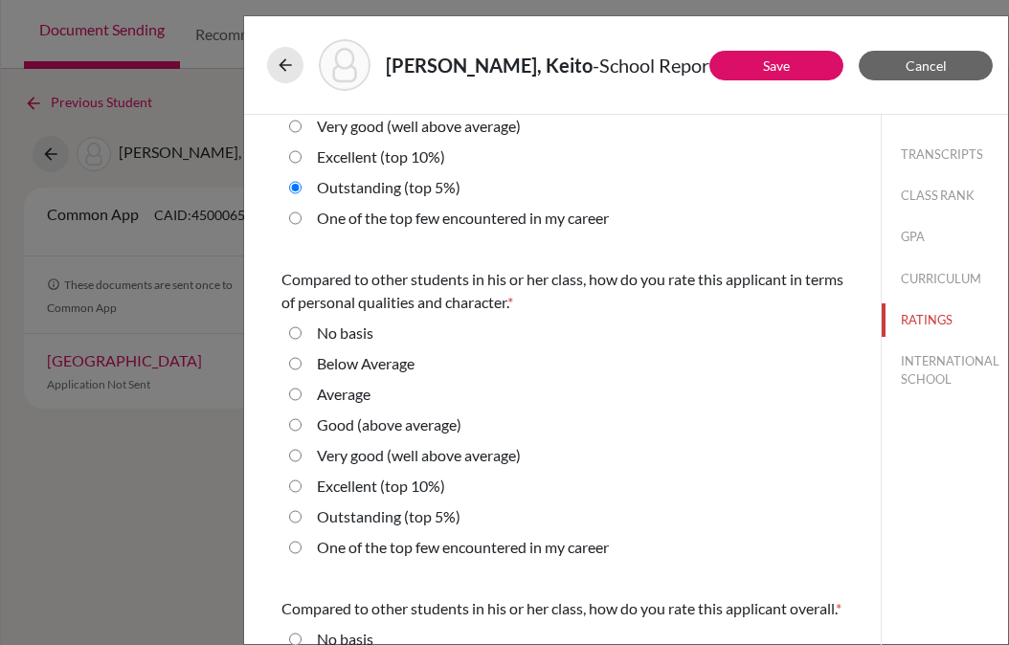
scroll to position [519, 0]
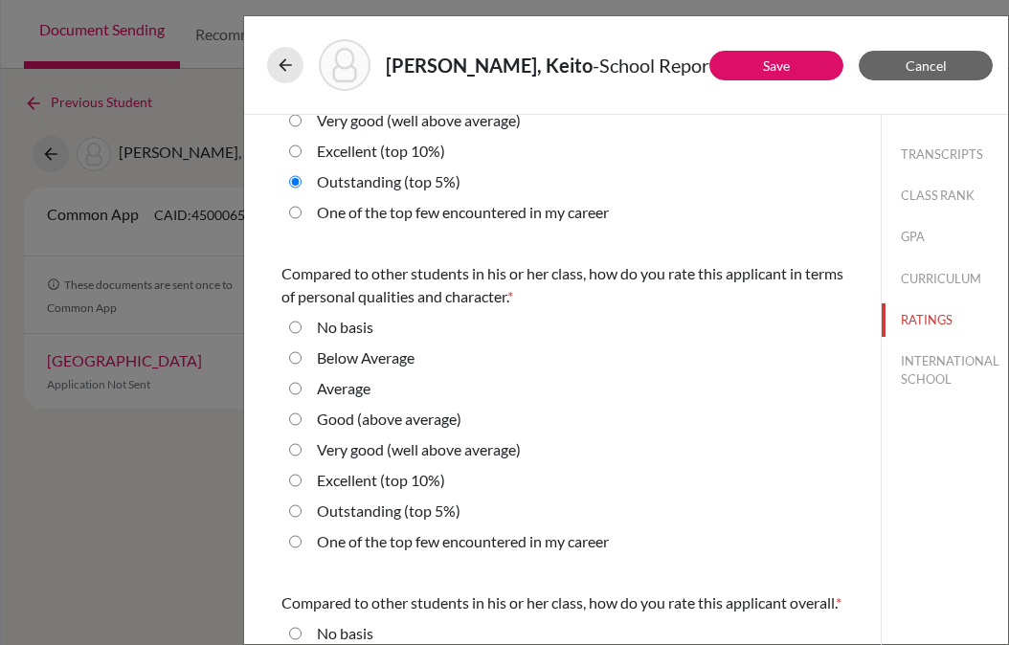
click at [396, 482] on label "Excellent (top 10%)" at bounding box center [381, 480] width 128 height 23
click at [301, 482] on 10\%\) "Excellent (top 10%)" at bounding box center [295, 480] width 12 height 23
radio 10\%\) "true"
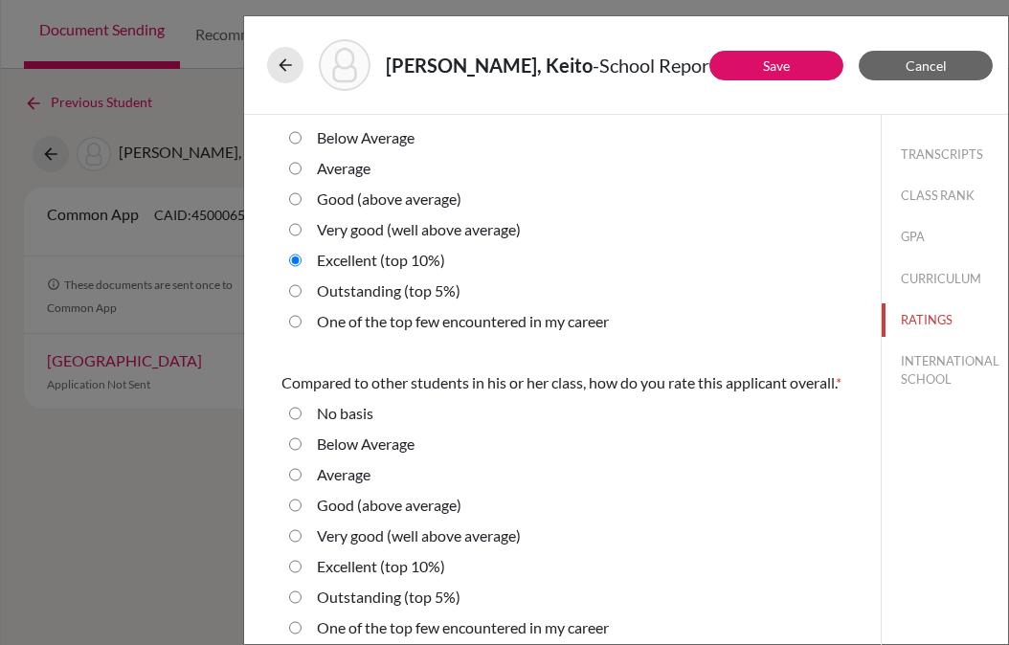
scroll to position [762, 0]
click at [453, 539] on label "Very good (well above average)" at bounding box center [419, 535] width 204 height 23
click at [301, 539] on average\) "Very good (well above average)" at bounding box center [295, 535] width 12 height 23
radio average\) "true"
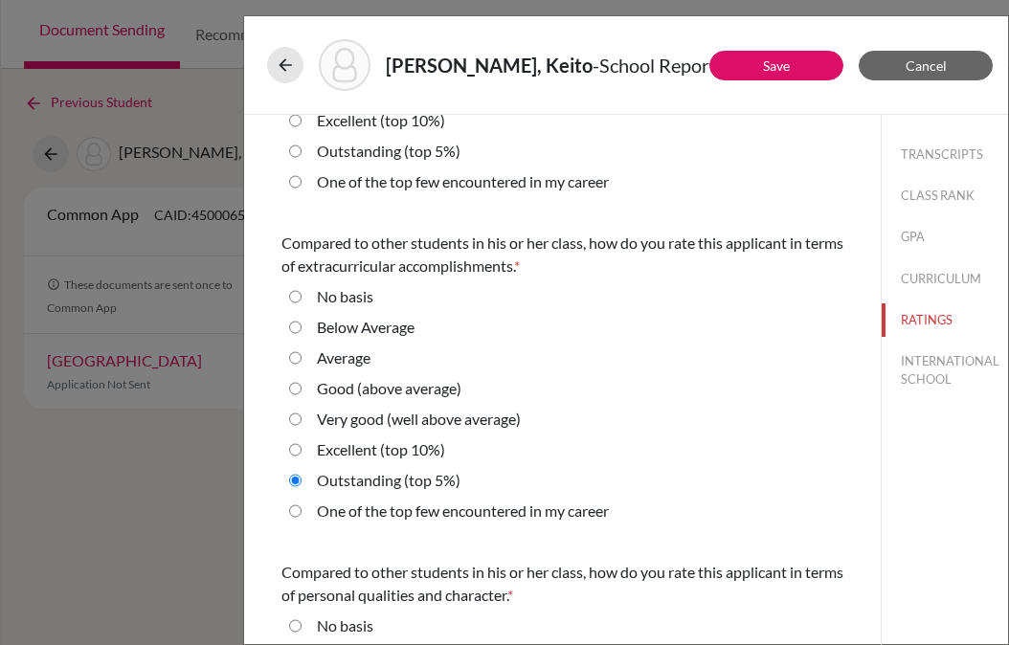
scroll to position [0, 0]
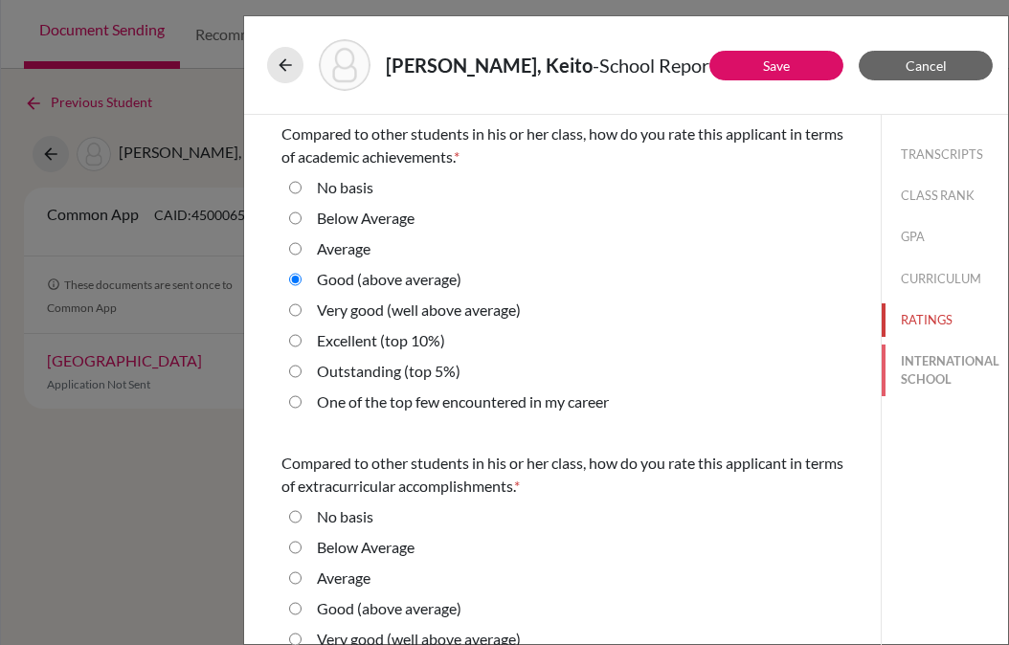
click at [929, 370] on button "INTERNATIONAL SCHOOL" at bounding box center [944, 370] width 126 height 52
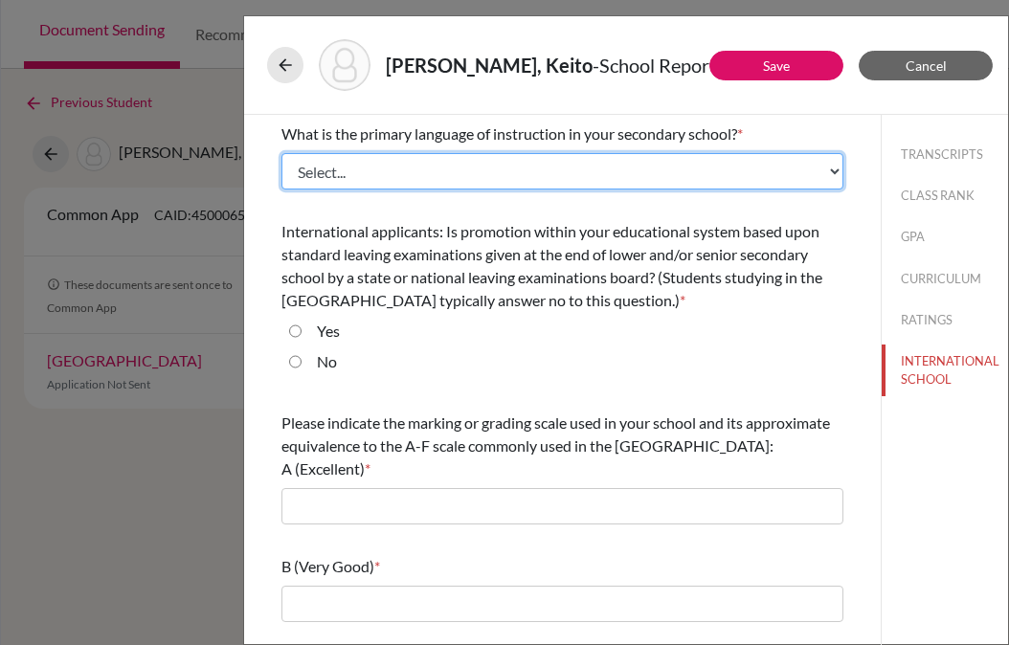
click at [568, 170] on select "Select... Albanian Arabic Armenian Assamese Azerbaijani Belarusian Bengali Bulg…" at bounding box center [562, 171] width 562 height 36
select select "27"
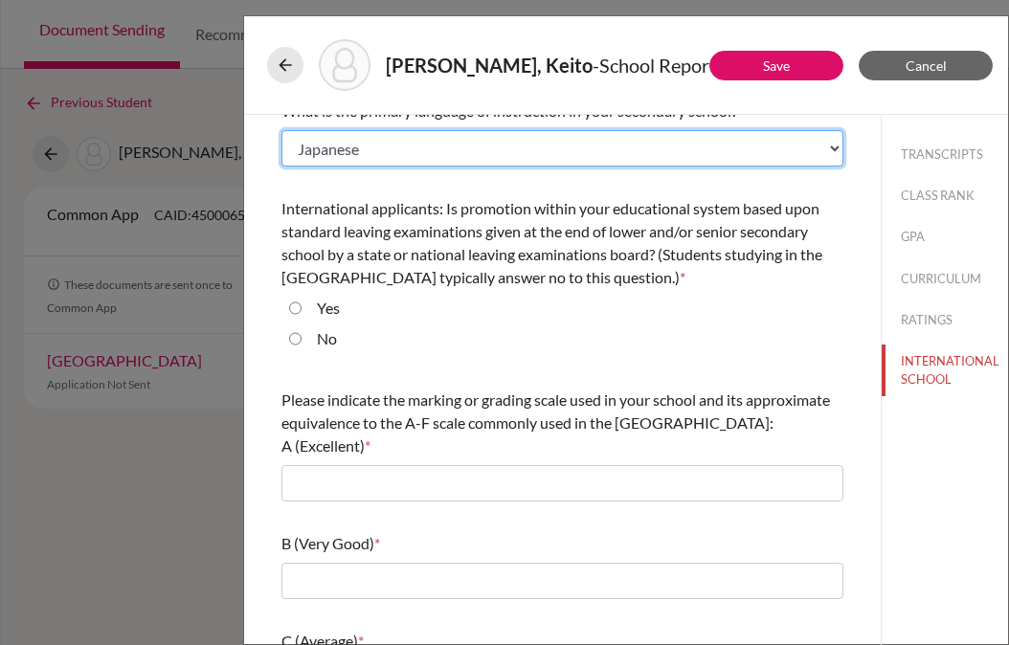
scroll to position [28, 0]
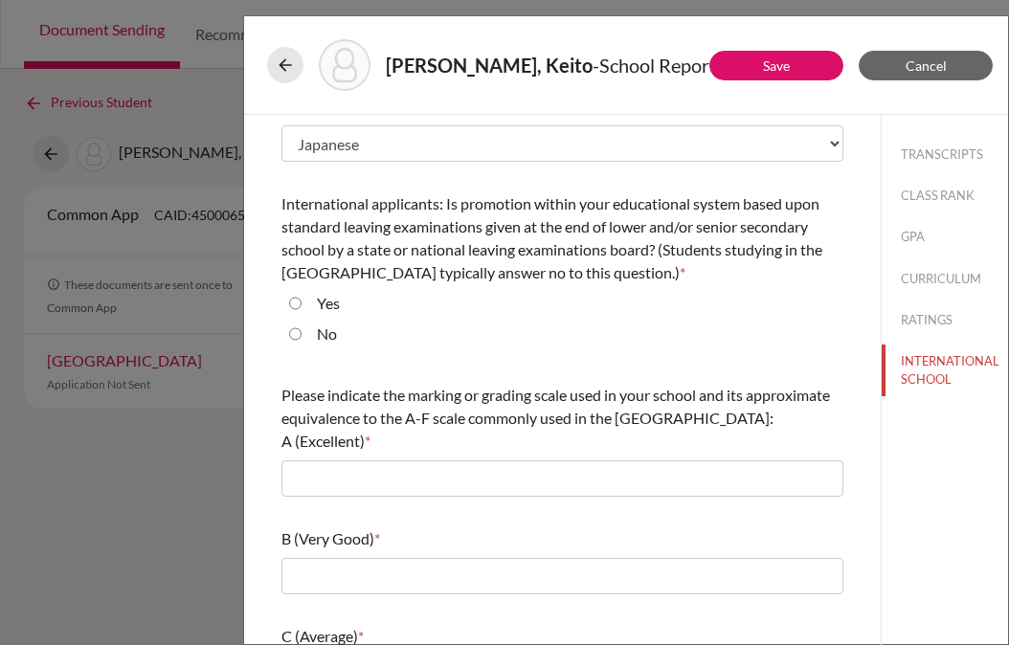
click at [321, 340] on label "No" at bounding box center [327, 333] width 20 height 23
click at [301, 340] on input "No" at bounding box center [295, 333] width 12 height 23
radio input "true"
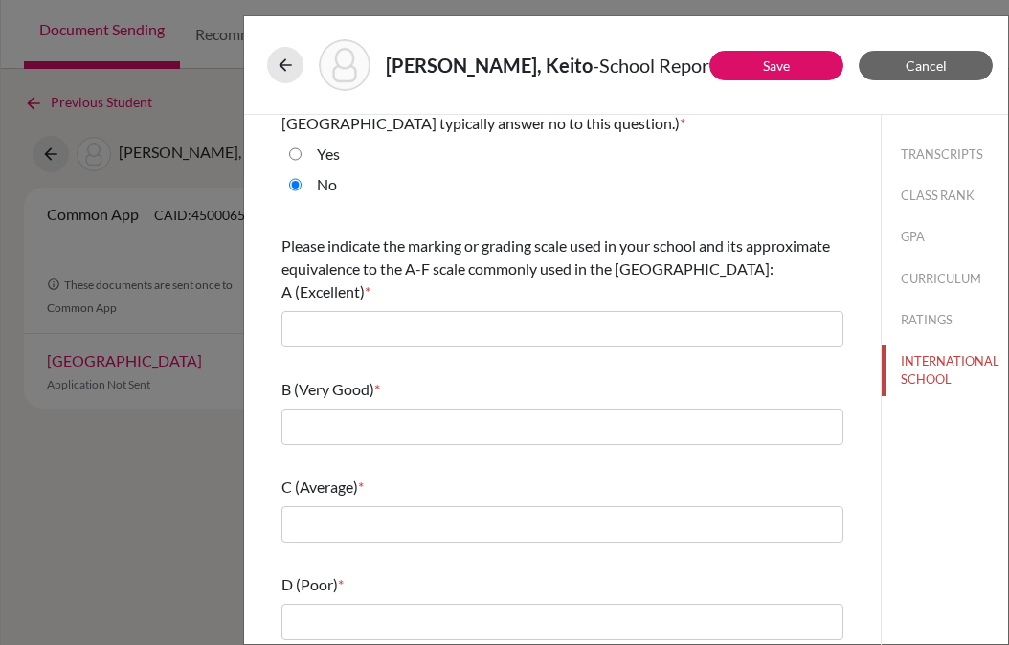
scroll to position [180, 0]
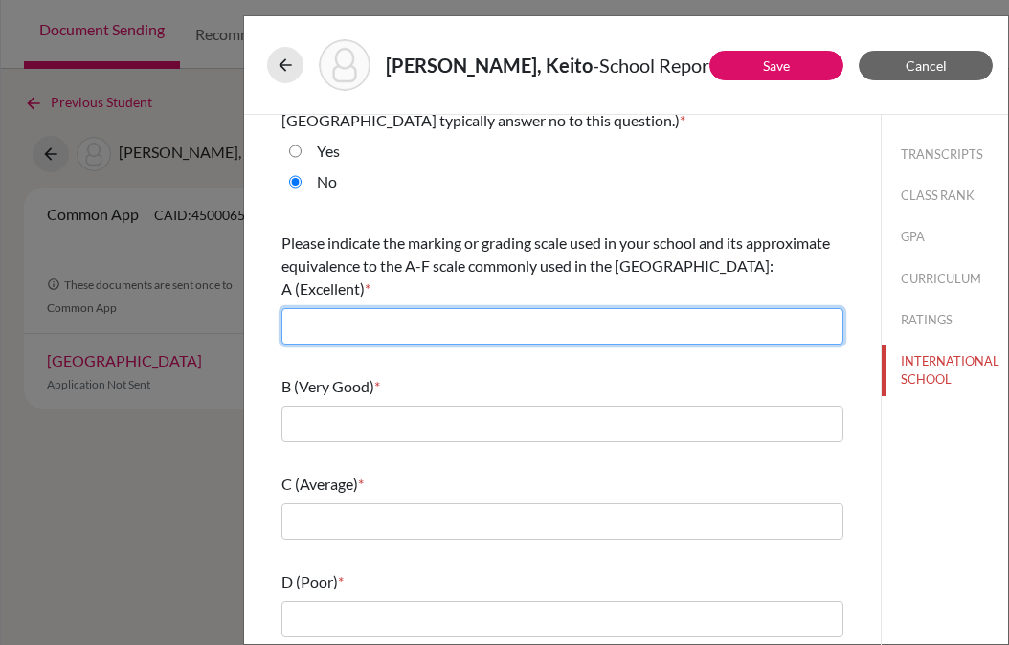
click at [328, 333] on input "text" at bounding box center [562, 326] width 562 height 36
type input "5.0"
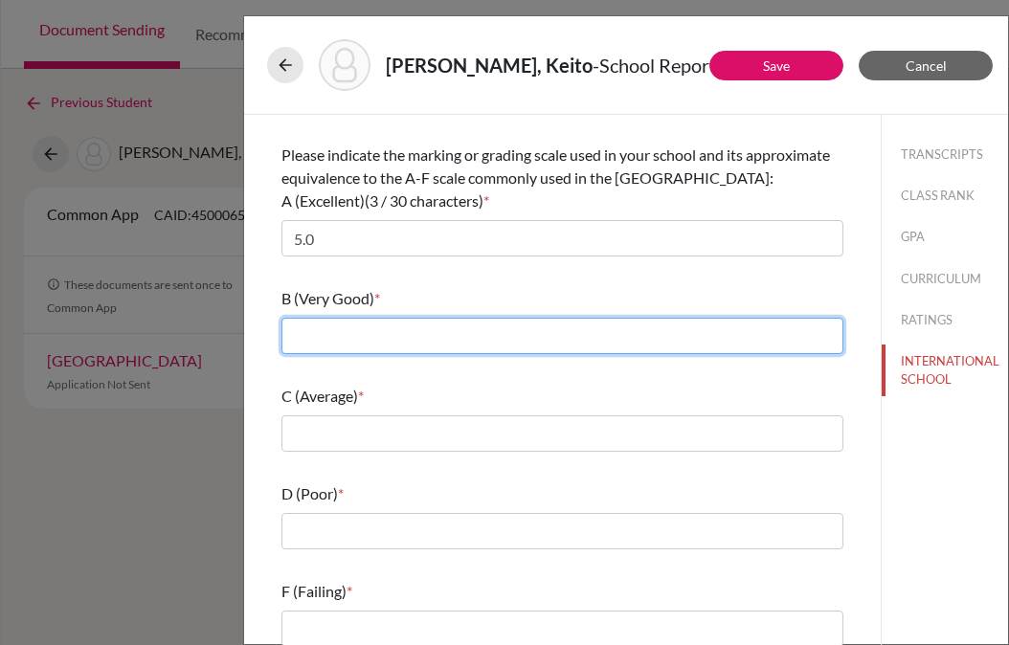
click at [402, 340] on input "text" at bounding box center [562, 336] width 562 height 36
type input "4.0"
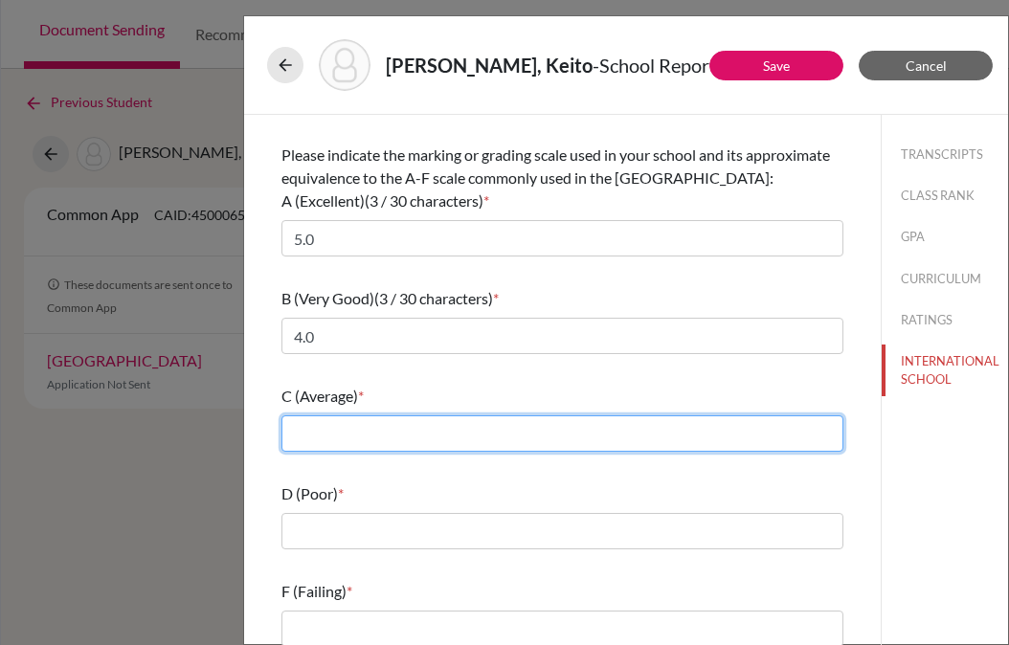
click at [404, 450] on input "text" at bounding box center [562, 433] width 562 height 36
type input "3.0"
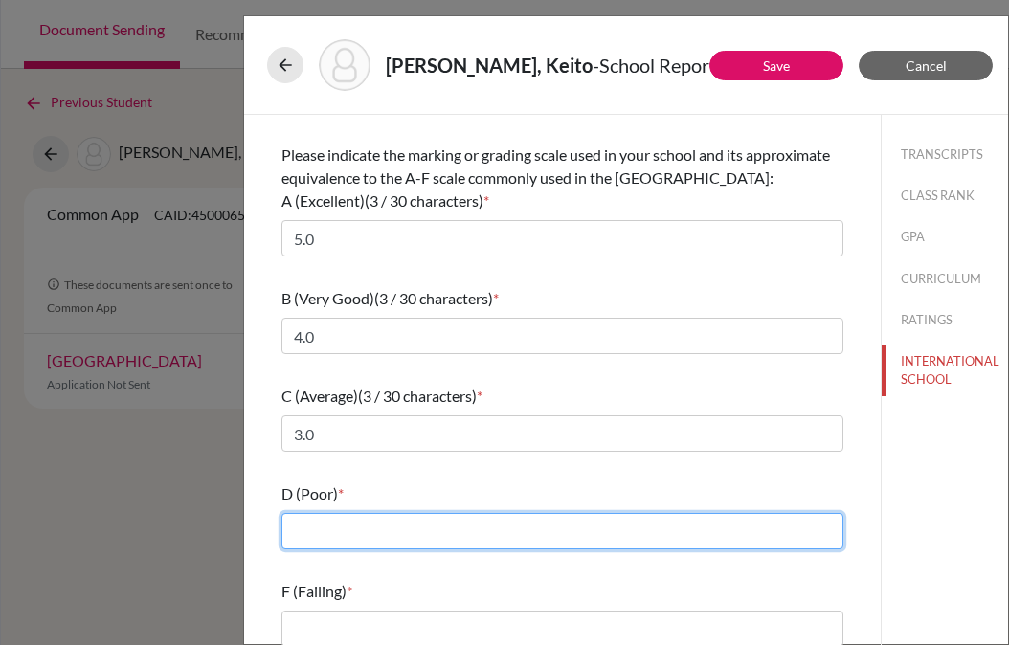
click at [419, 527] on input "text" at bounding box center [562, 531] width 562 height 36
type input "2.0"
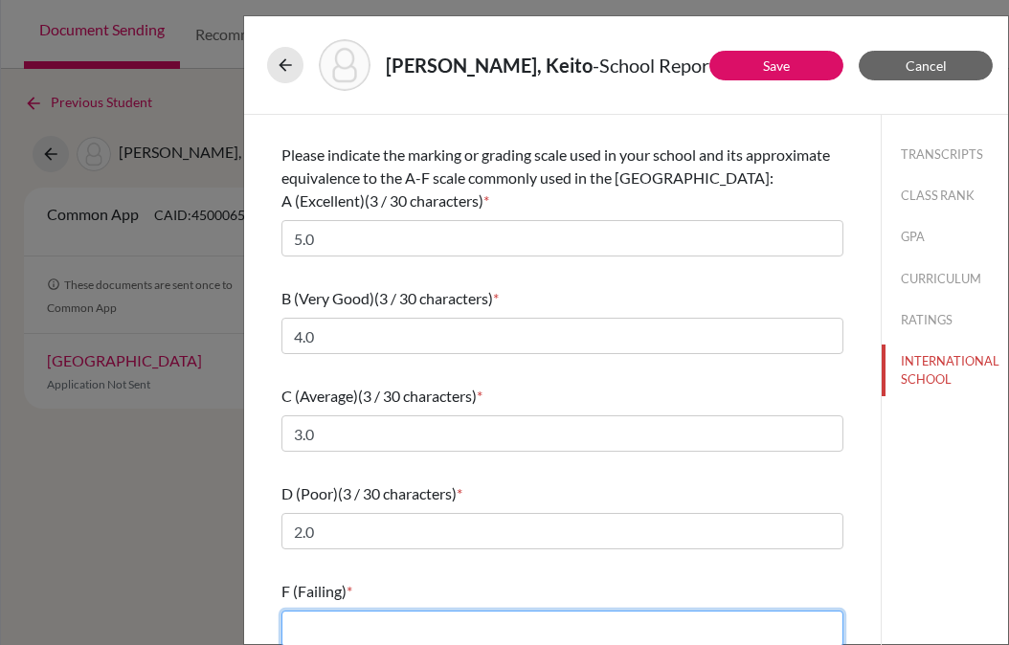
click at [425, 632] on input "text" at bounding box center [562, 628] width 562 height 36
type input "1.0"
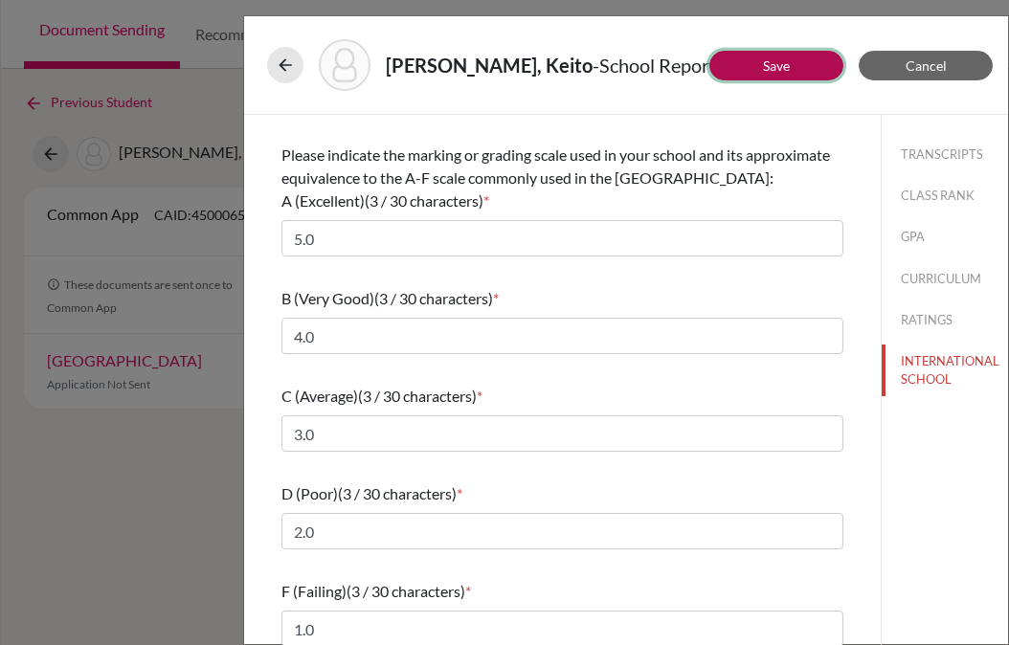
click at [795, 66] on button "Save" at bounding box center [776, 66] width 134 height 30
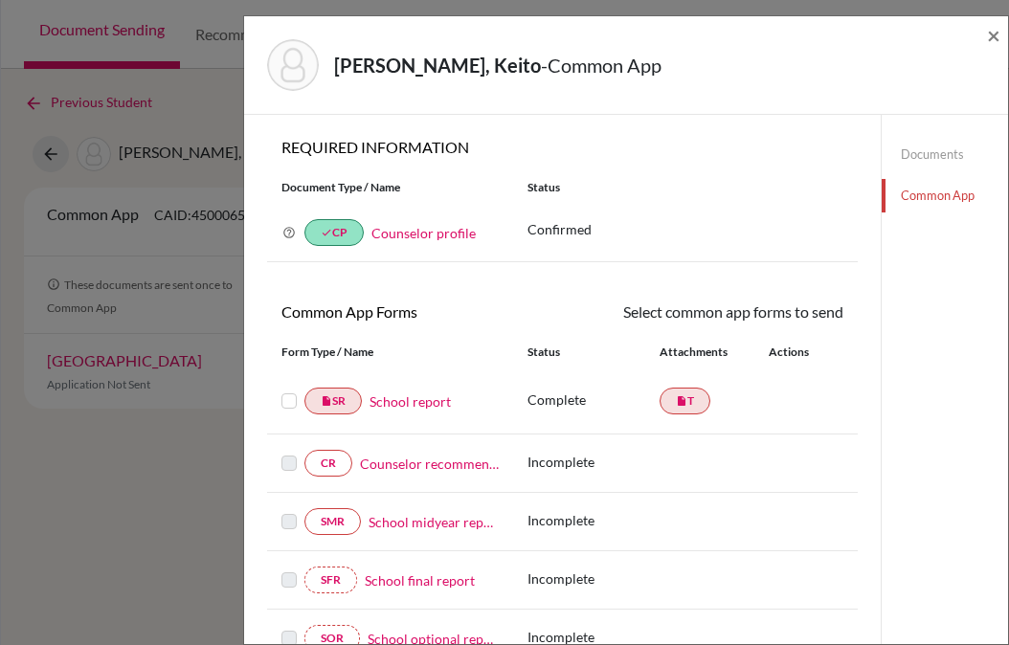
click at [445, 470] on link "Counselor recommendation" at bounding box center [429, 464] width 139 height 20
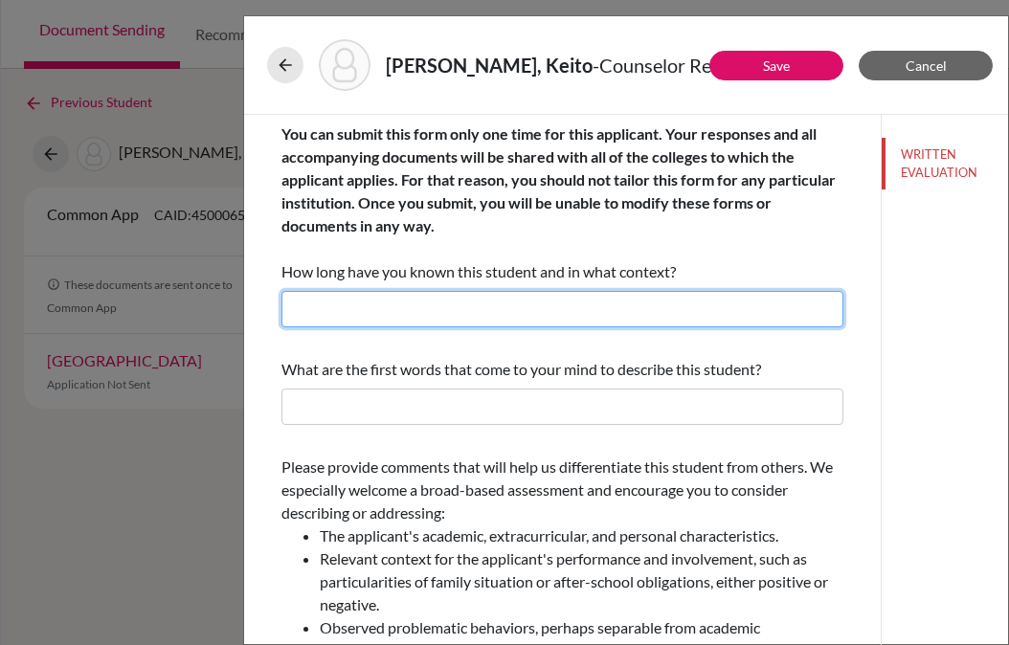
click at [565, 303] on input "text" at bounding box center [562, 309] width 562 height 36
type input "3 years as his counselor"
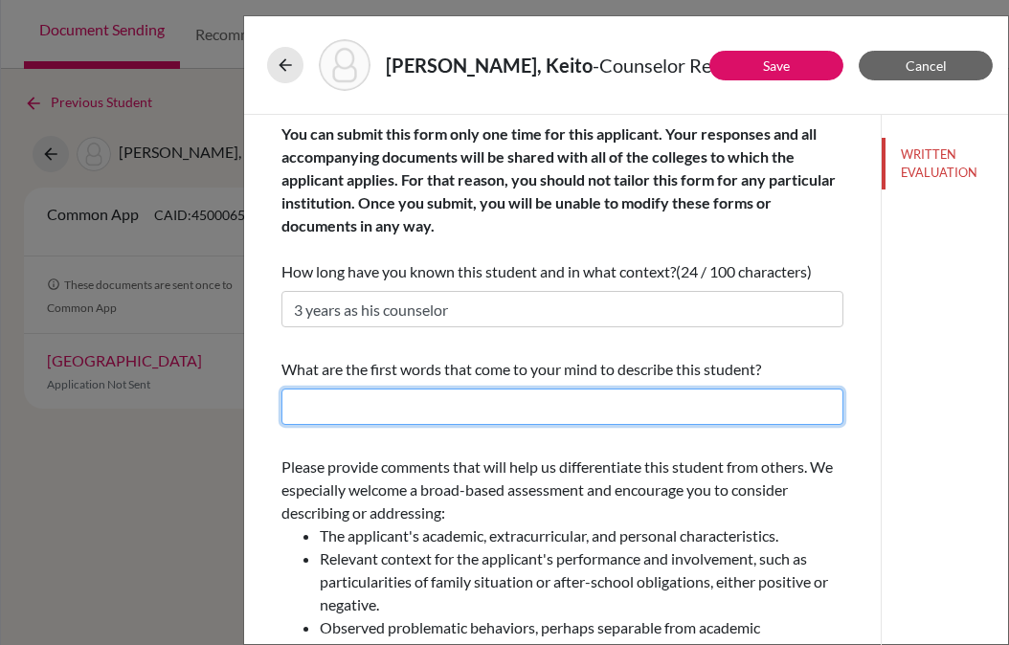
click at [321, 411] on input "text" at bounding box center [562, 406] width 562 height 36
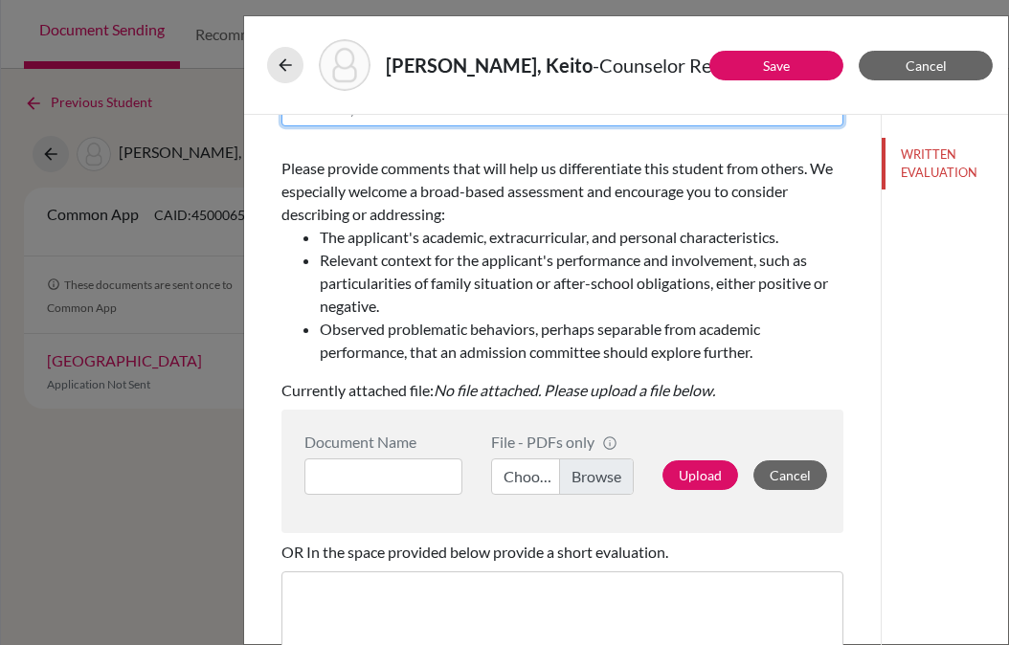
scroll to position [332, 0]
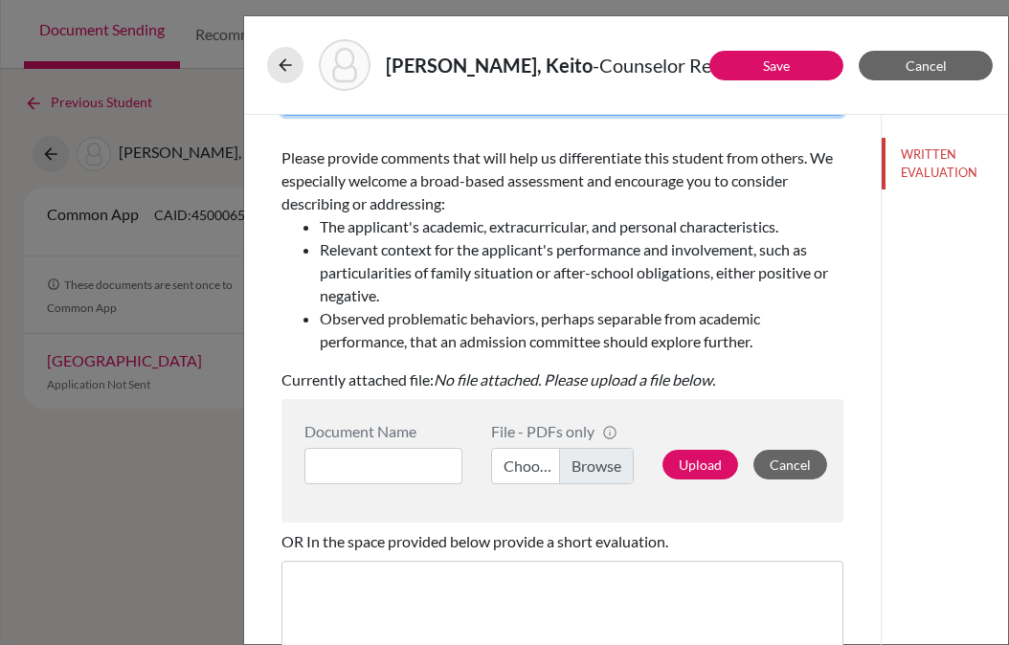
type input "versatile, dedicated"
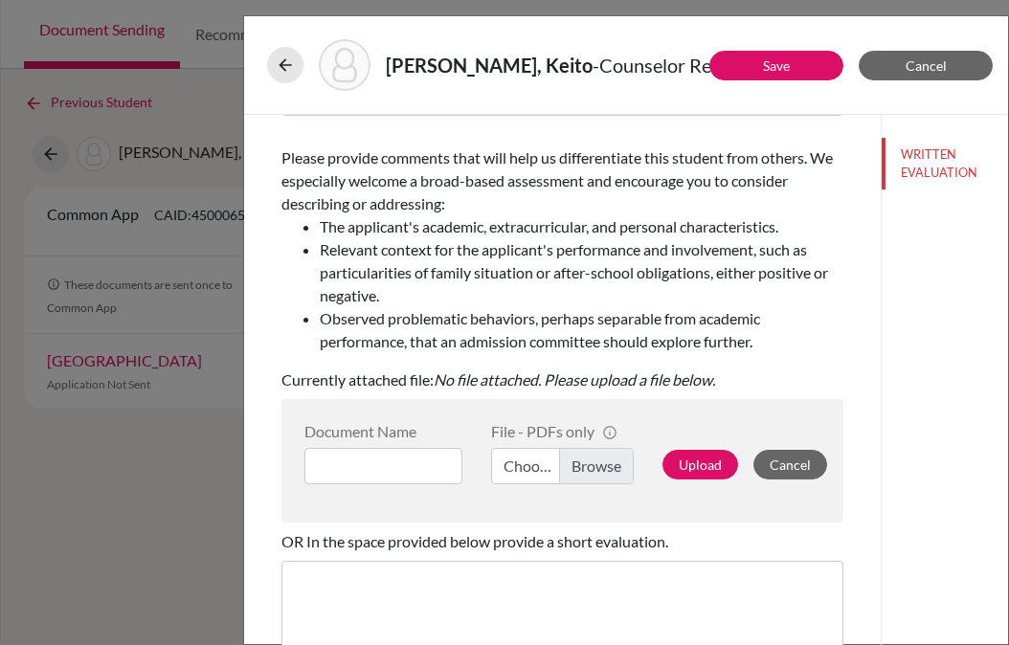
click at [587, 467] on label "Choose file" at bounding box center [563, 466] width 144 height 36
click at [587, 467] on input "Choose file" at bounding box center [563, 466] width 144 height 36
click at [373, 464] on input at bounding box center [383, 466] width 158 height 36
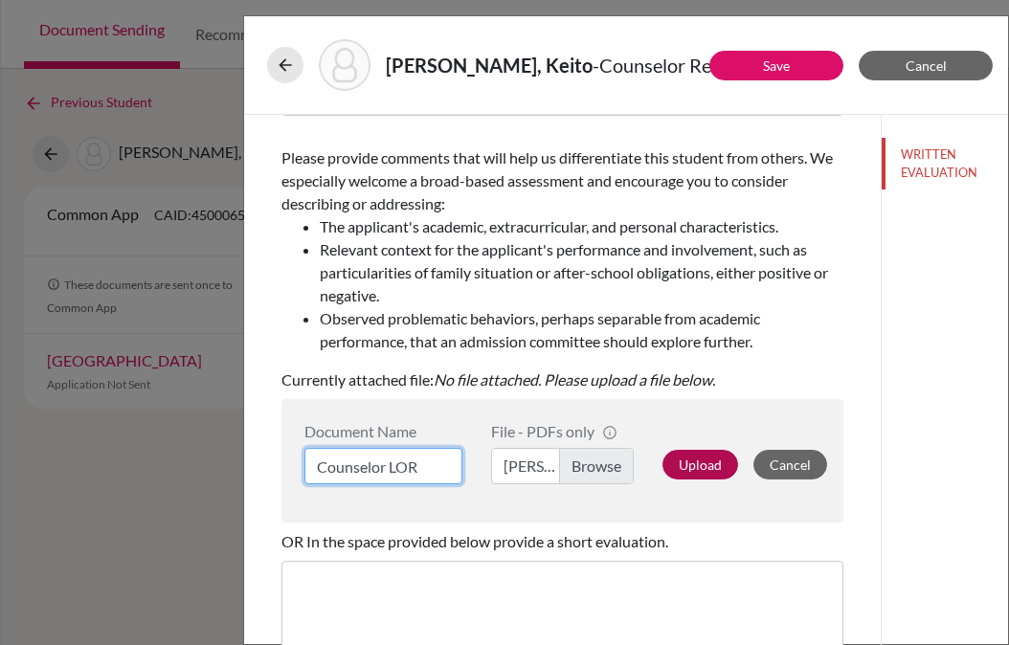
type input "Counselor LOR"
click at [698, 463] on button "Upload" at bounding box center [700, 465] width 76 height 30
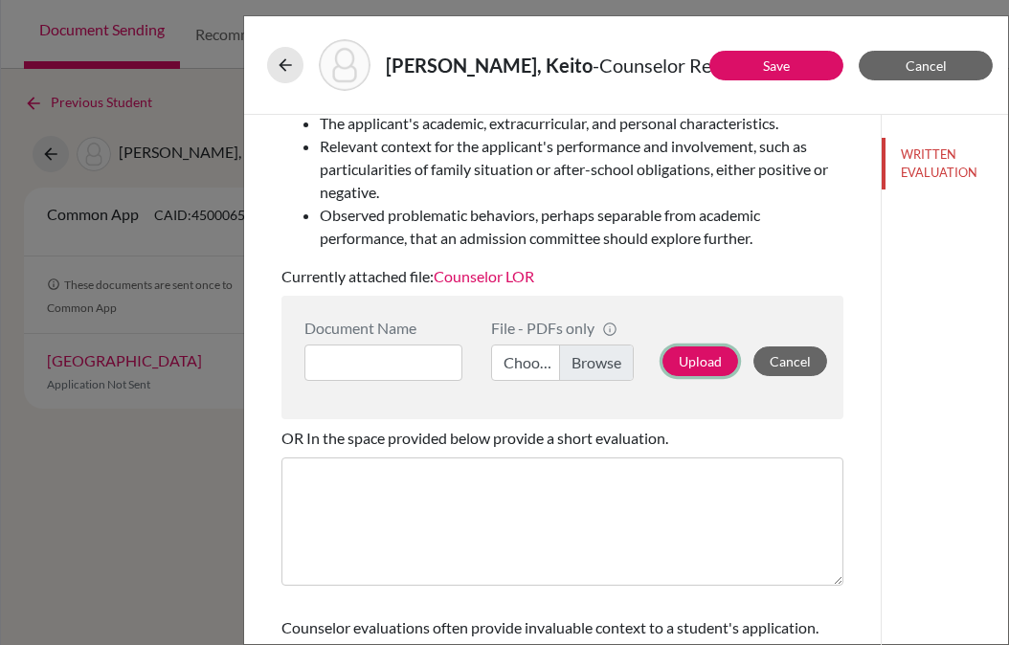
scroll to position [558, 0]
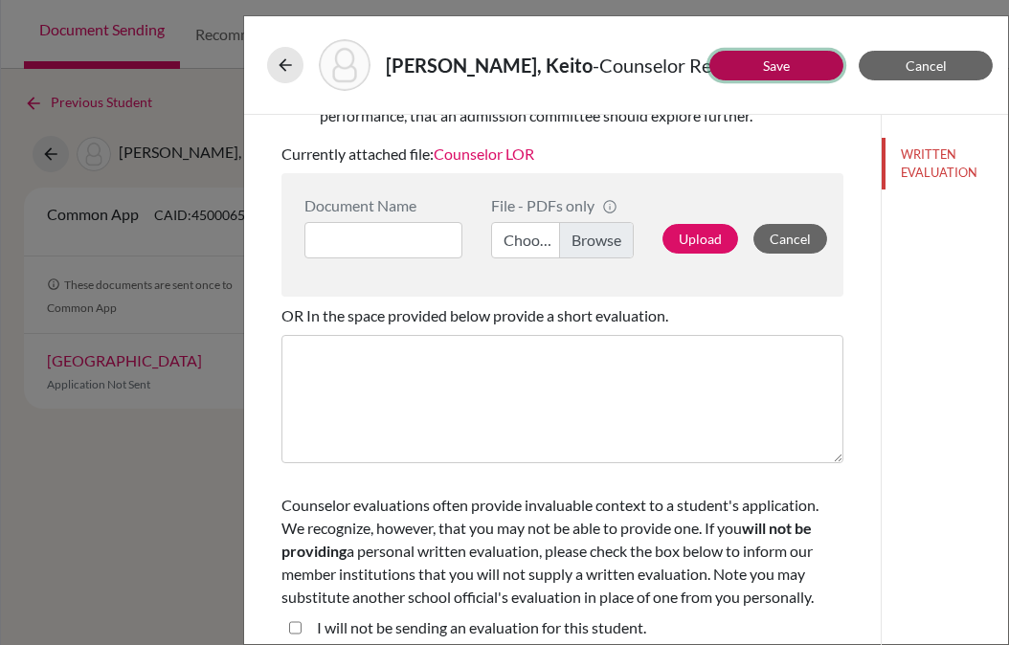
click at [791, 57] on button "Save" at bounding box center [776, 66] width 134 height 30
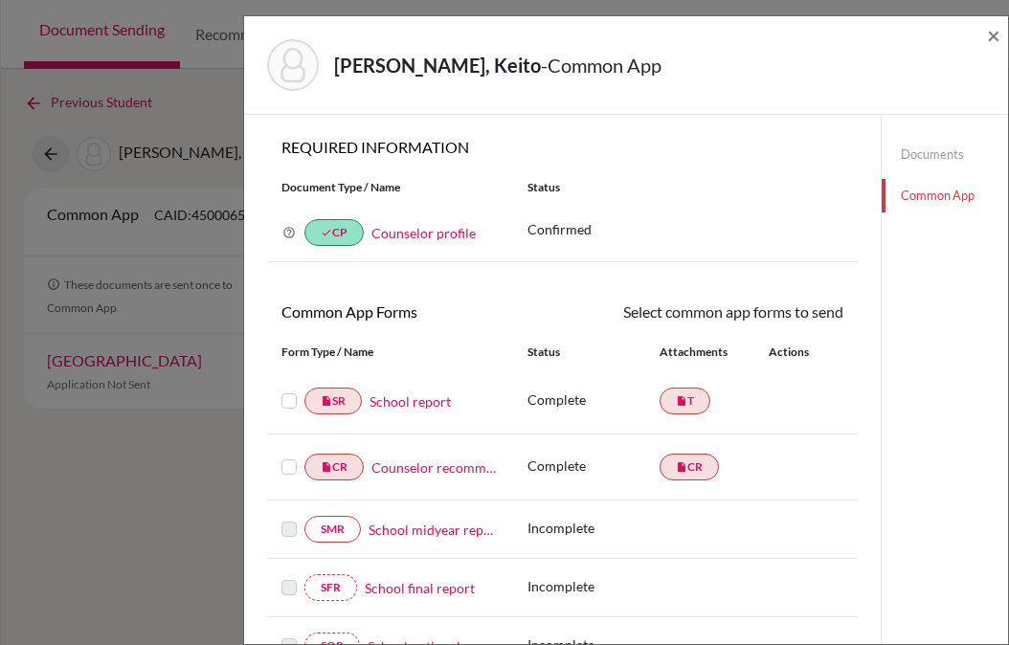
click at [941, 149] on link "Documents" at bounding box center [944, 154] width 126 height 33
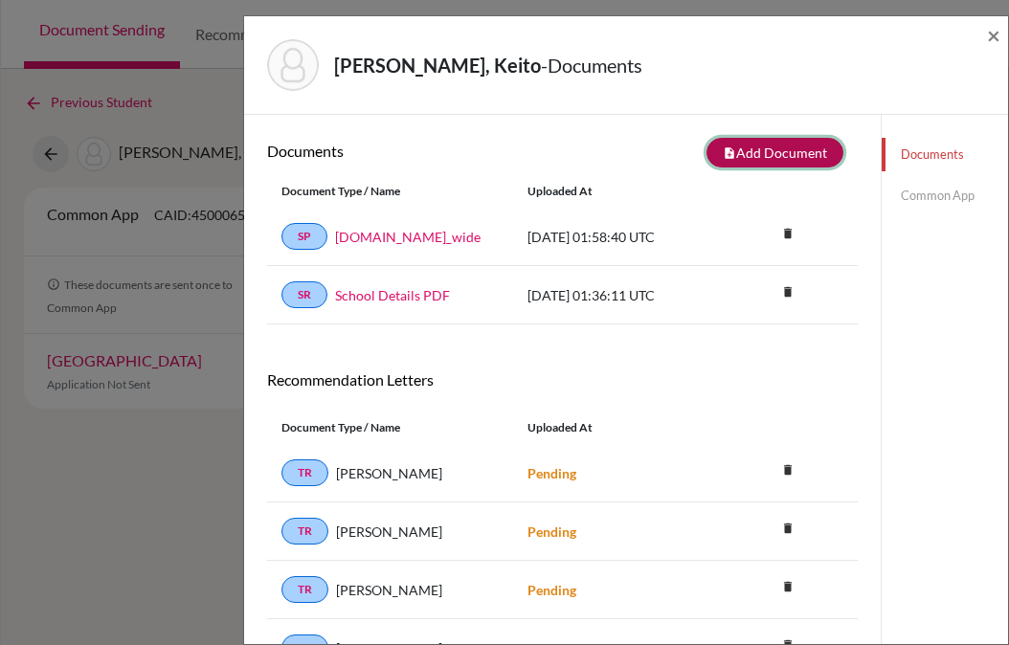
click at [789, 157] on button "note_add Add Document" at bounding box center [774, 153] width 137 height 30
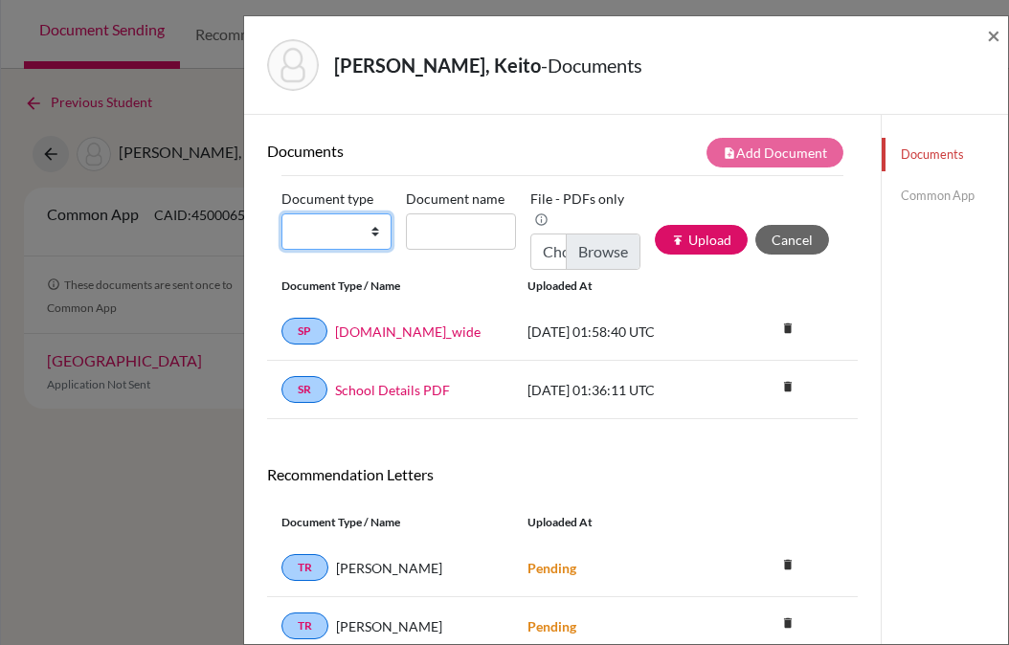
click at [331, 229] on select "Change explanation for Common App reports Counselor recommendation Internationa…" at bounding box center [336, 231] width 110 height 36
select select "5"
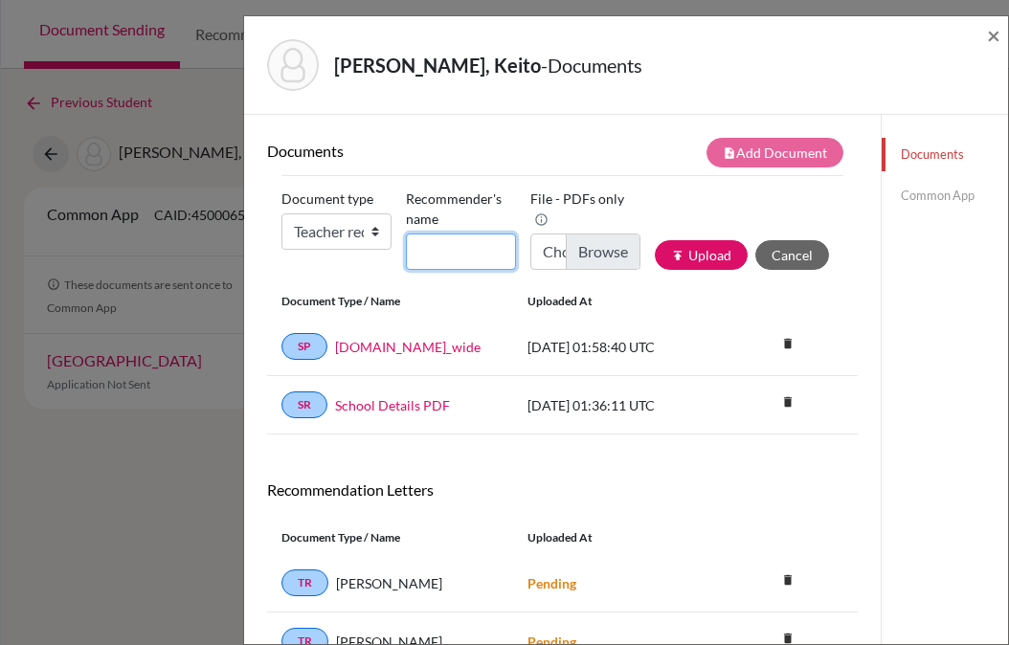
click at [474, 253] on input "Recommender's name" at bounding box center [461, 251] width 110 height 36
type input "Maeda"
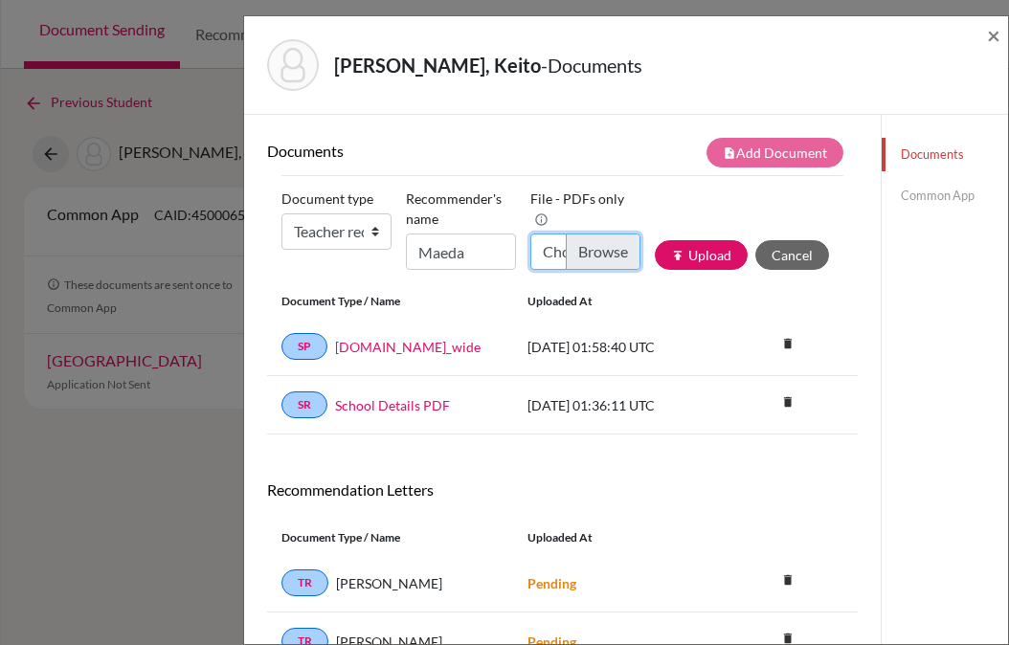
click at [594, 233] on input "Choose file" at bounding box center [585, 251] width 110 height 36
type input "C:\fakepath\[PERSON_NAME].pdf"
click at [690, 261] on button "publish Upload" at bounding box center [700, 255] width 93 height 30
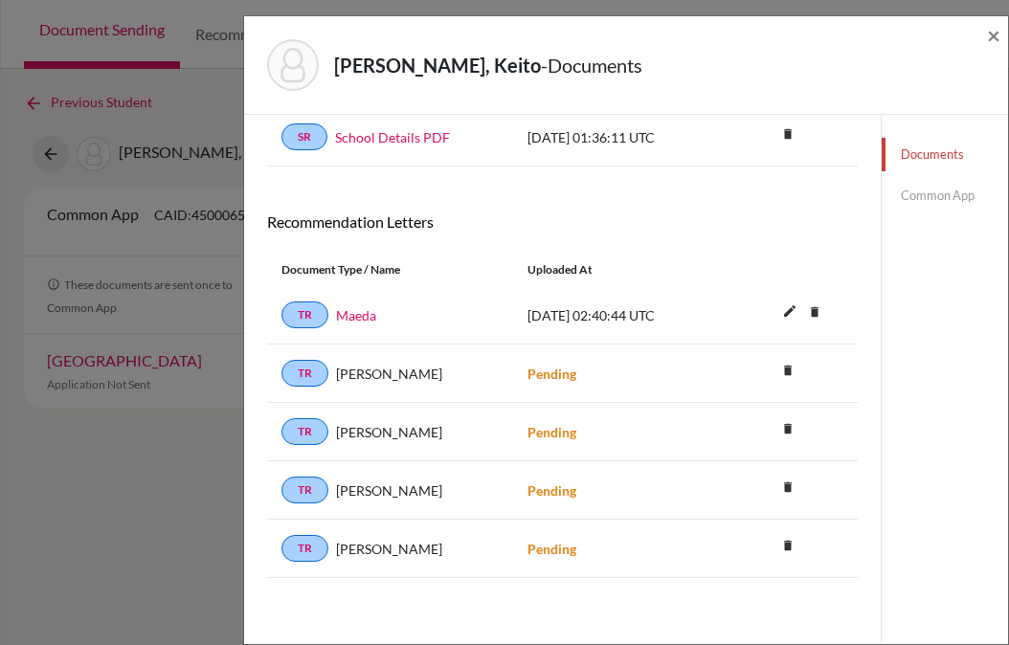
scroll to position [215, 0]
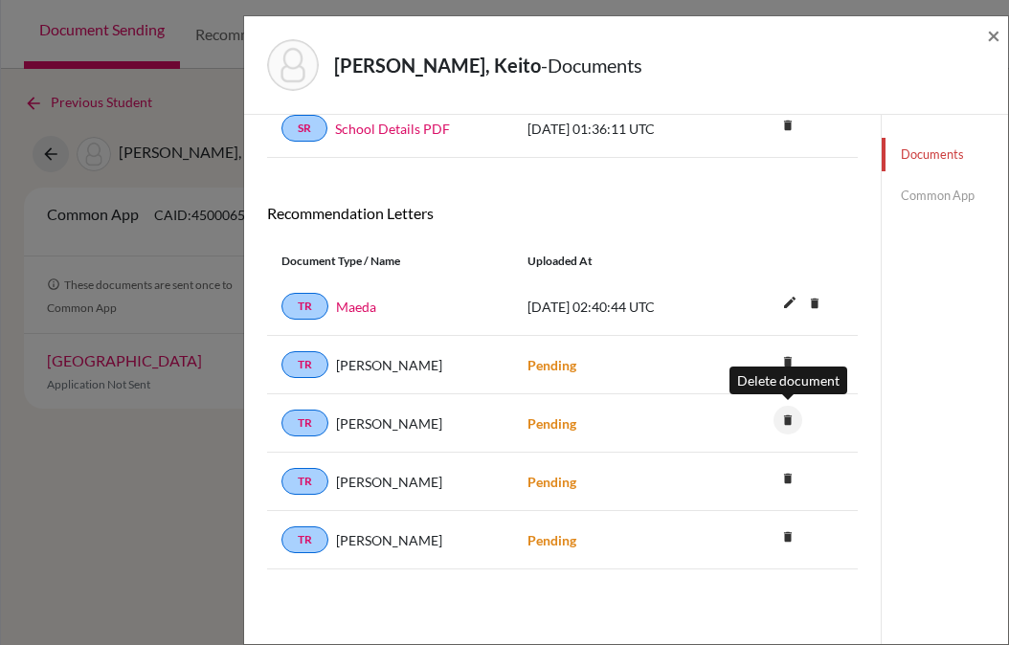
click at [791, 416] on icon "delete" at bounding box center [787, 420] width 29 height 29
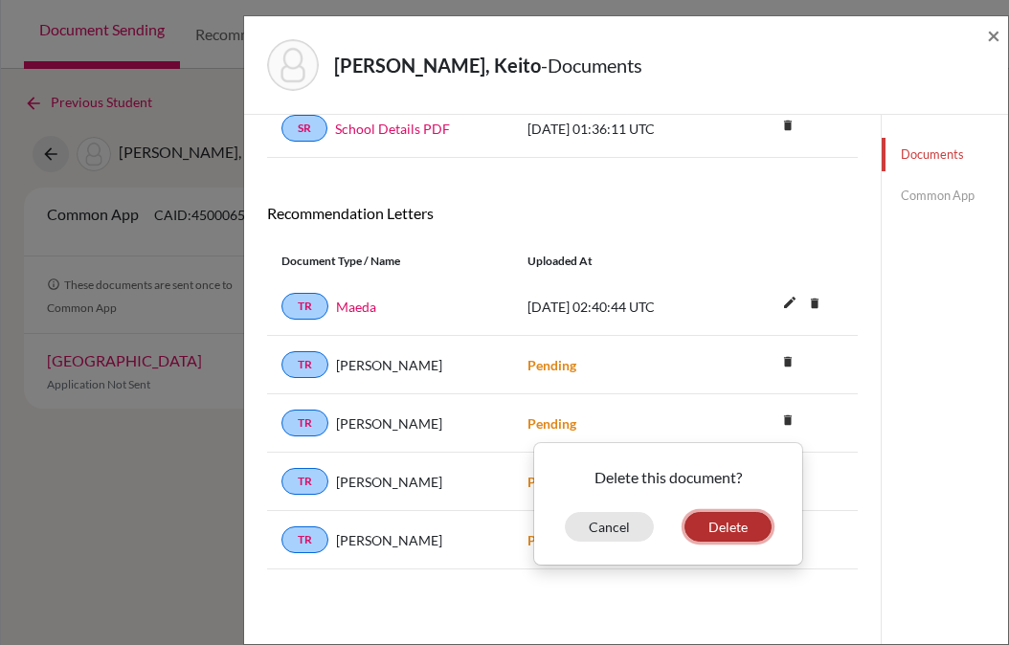
click at [731, 523] on button "Delete" at bounding box center [727, 527] width 87 height 30
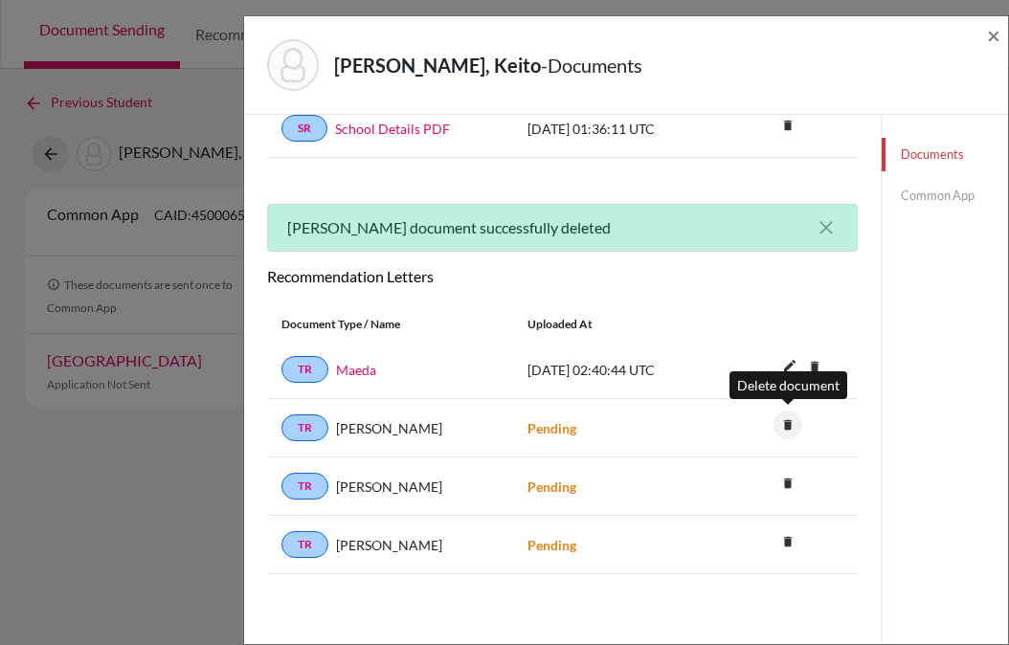
click at [785, 424] on icon "delete" at bounding box center [787, 424] width 29 height 29
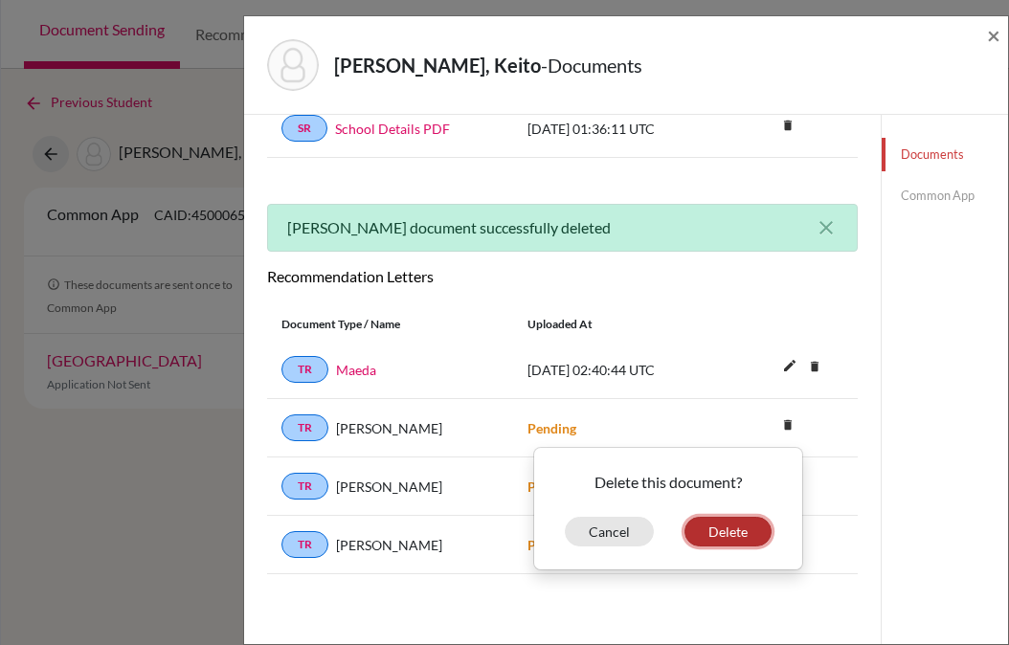
click at [724, 532] on button "Delete" at bounding box center [727, 532] width 87 height 30
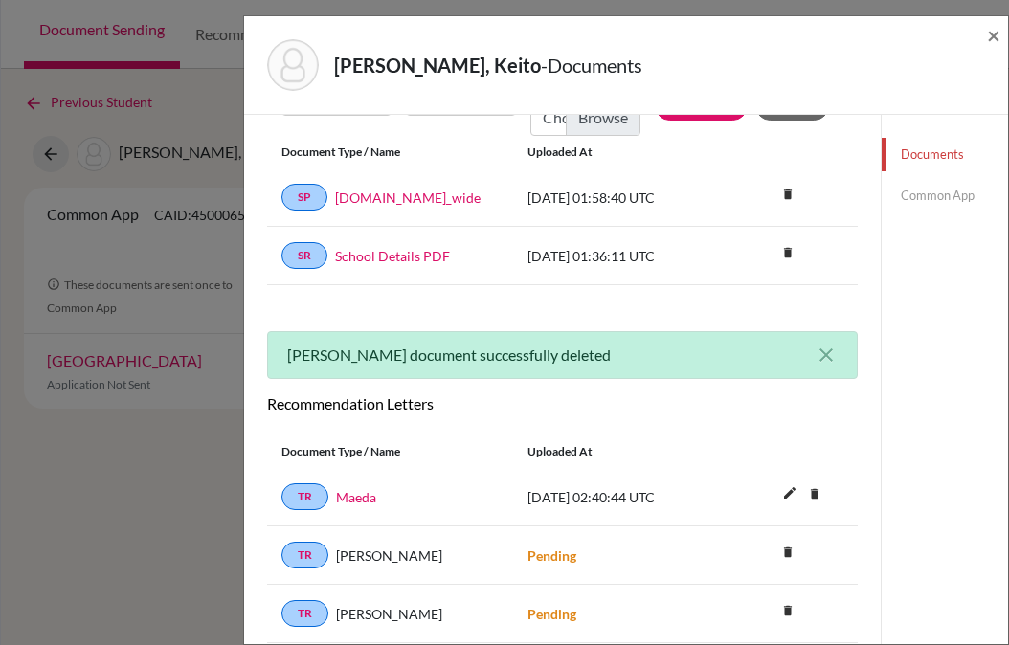
scroll to position [0, 0]
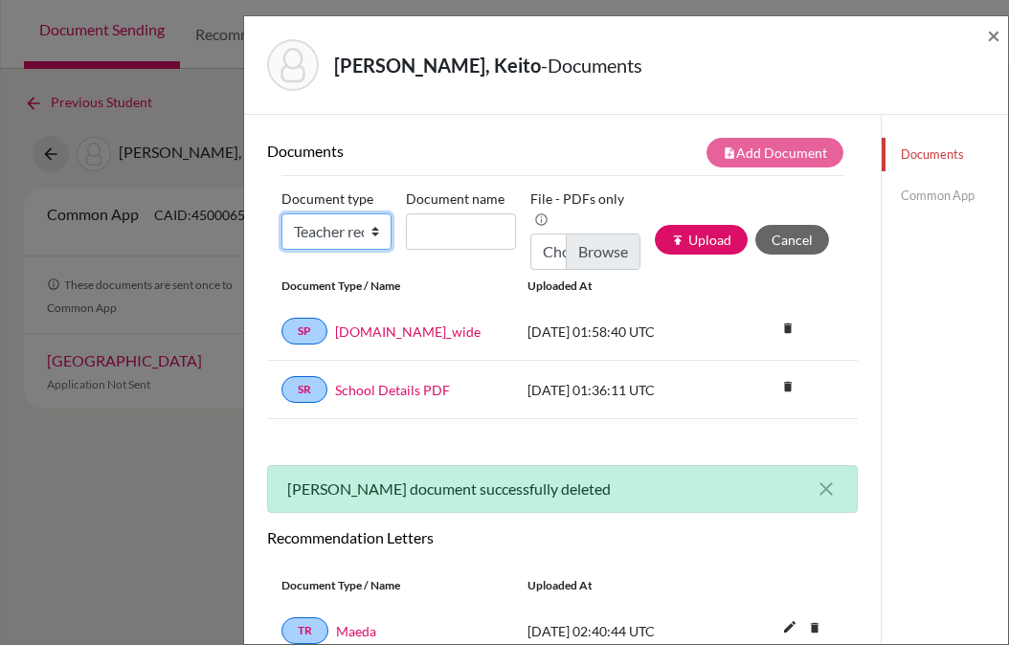
click at [322, 232] on select "Change explanation for Common App reports Counselor recommendation Internationa…" at bounding box center [336, 231] width 110 height 36
select select "5"
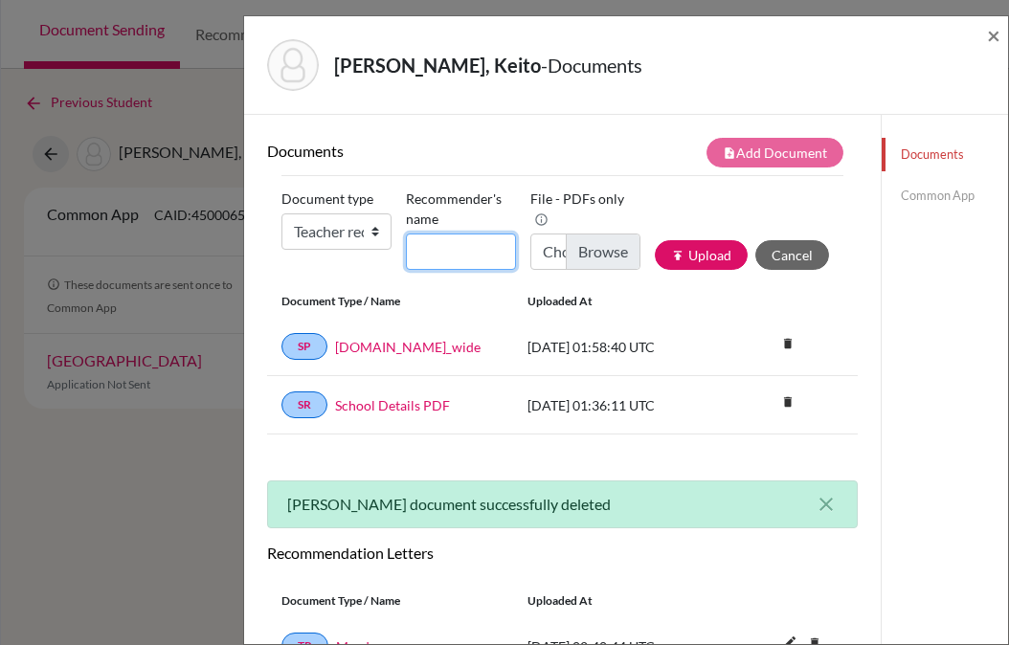
click at [450, 253] on input "Recommender's name" at bounding box center [461, 251] width 110 height 36
type input "Yamazaki"
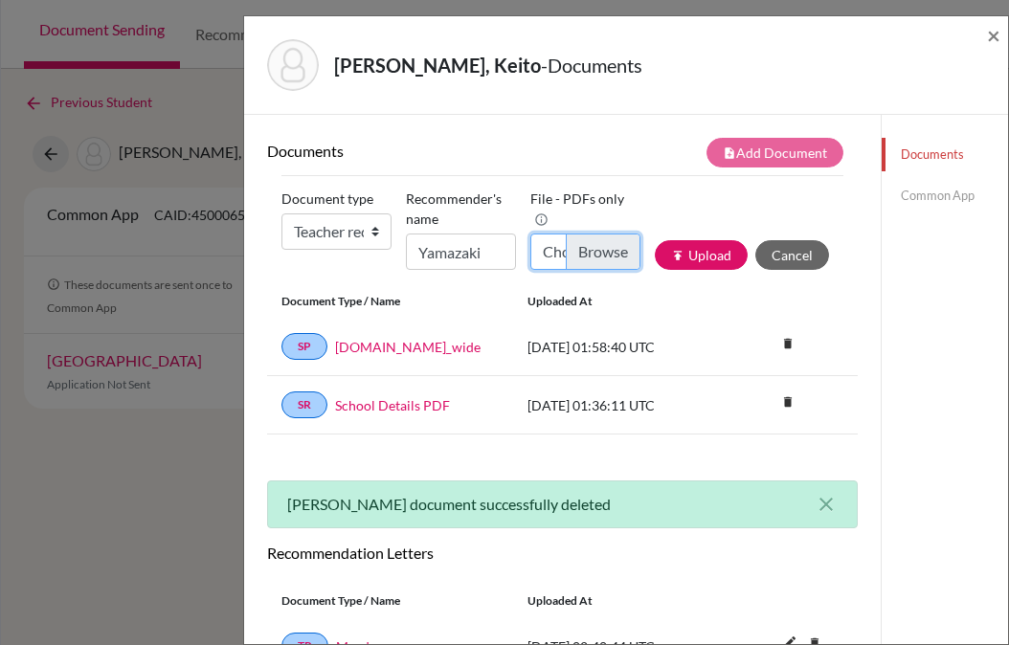
click at [607, 233] on input "Choose file" at bounding box center [585, 251] width 110 height 36
type input "C:\fakepath\[PERSON_NAME].pdf"
click at [705, 261] on button "publish Upload" at bounding box center [700, 255] width 93 height 30
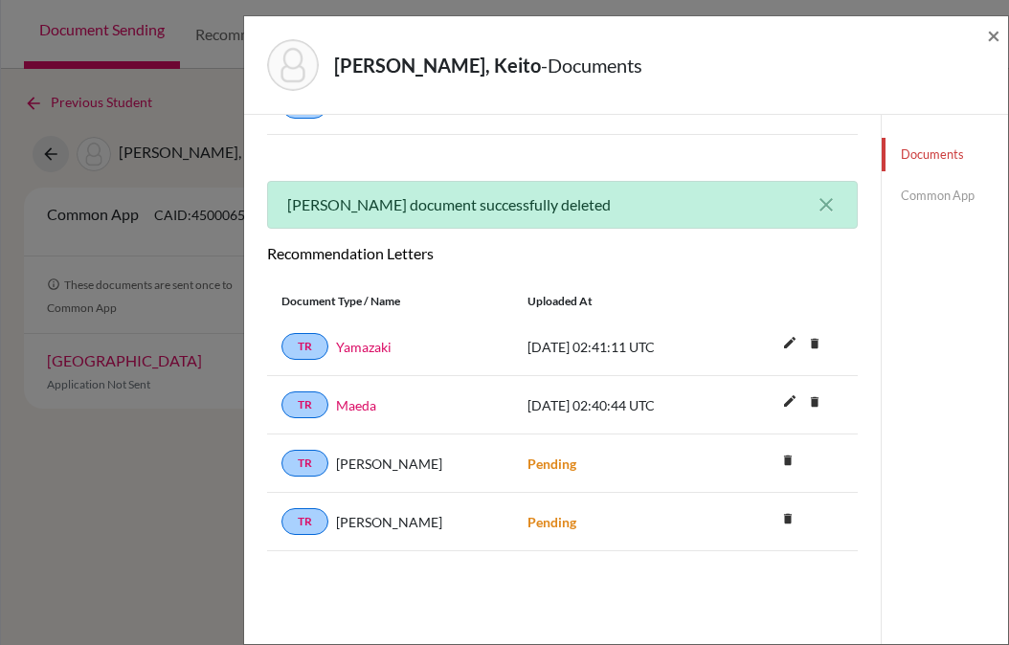
scroll to position [253, 0]
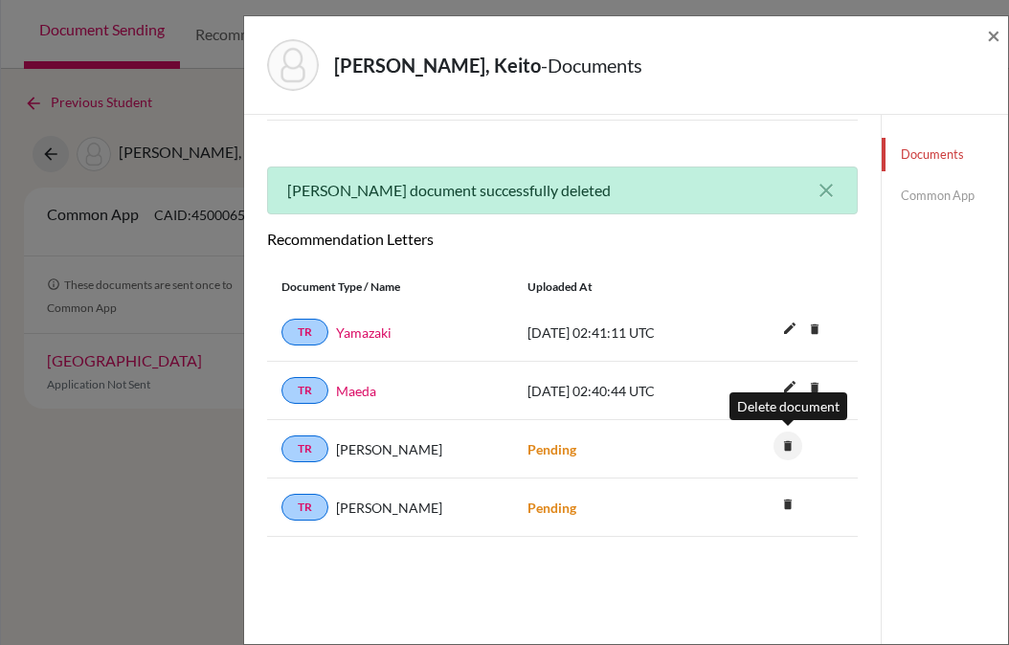
click at [789, 446] on icon "delete" at bounding box center [787, 446] width 29 height 29
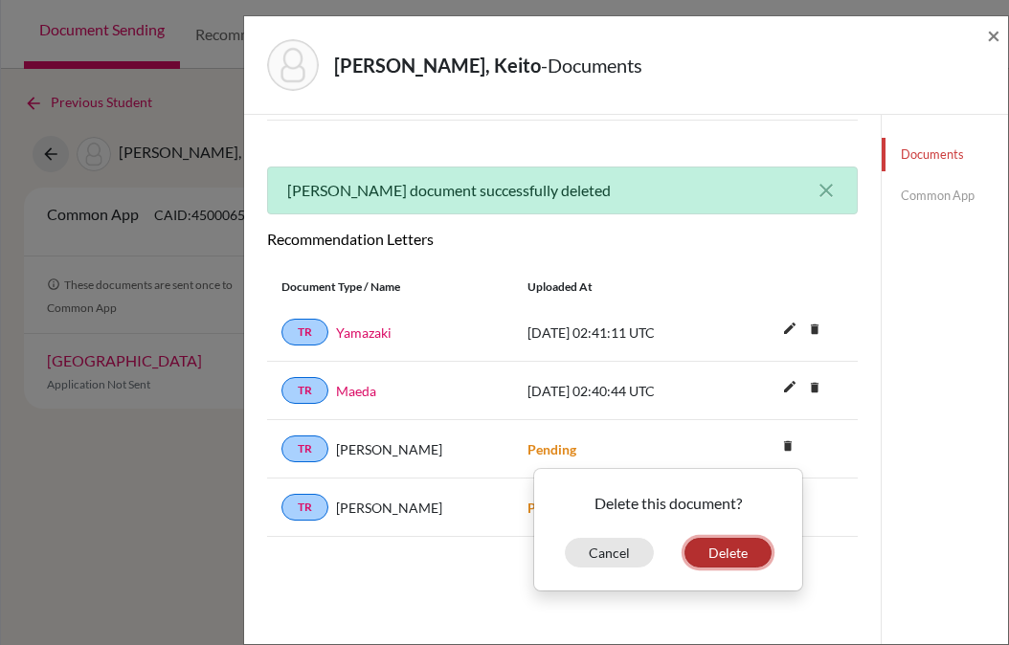
click at [733, 546] on button "Delete" at bounding box center [727, 553] width 87 height 30
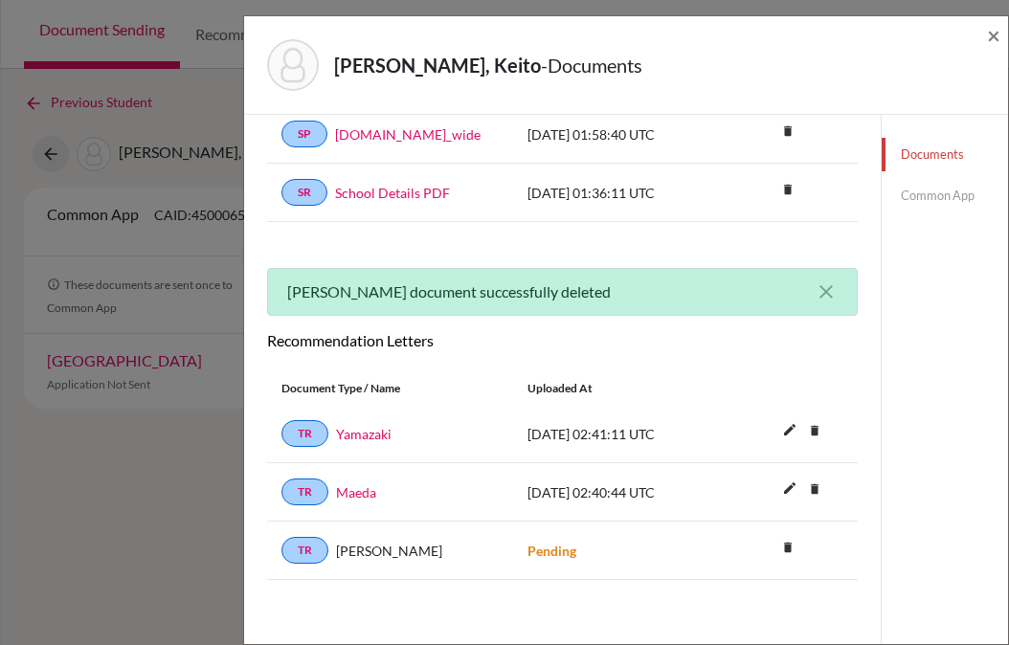
scroll to position [0, 0]
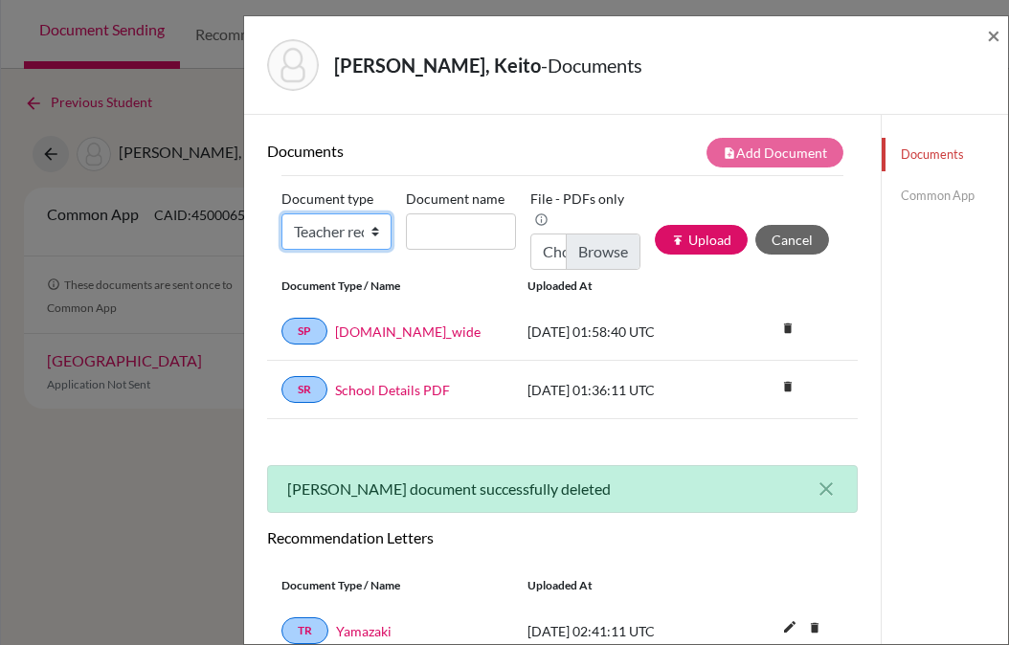
click at [346, 240] on select "Change explanation for Common App reports Counselor recommendation Internationa…" at bounding box center [336, 231] width 110 height 36
select select "5"
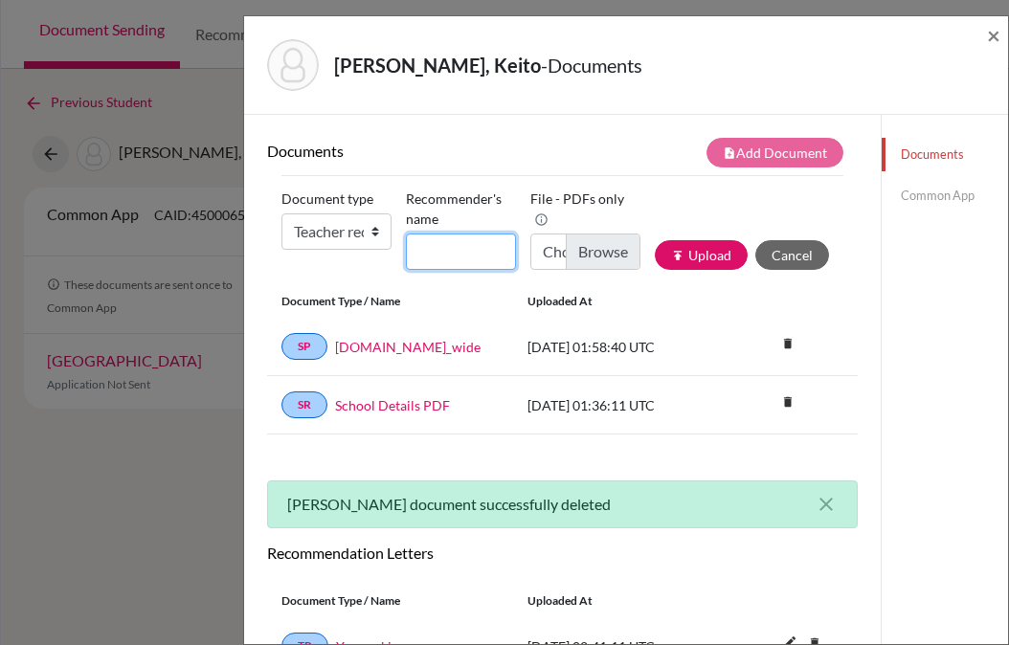
click at [444, 253] on input "Recommender's name" at bounding box center [461, 251] width 110 height 36
type input "[PERSON_NAME]"
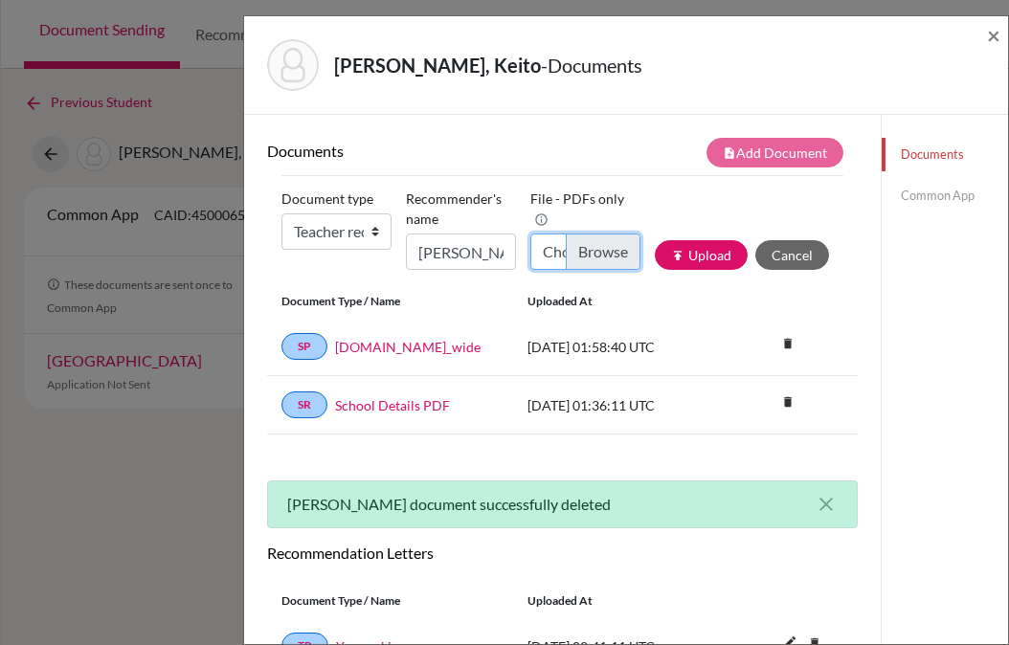
click at [578, 233] on input "Choose file" at bounding box center [585, 251] width 110 height 36
type input "C:\fakepath\[PERSON_NAME].pdf"
click at [705, 252] on button "publish Upload" at bounding box center [700, 255] width 93 height 30
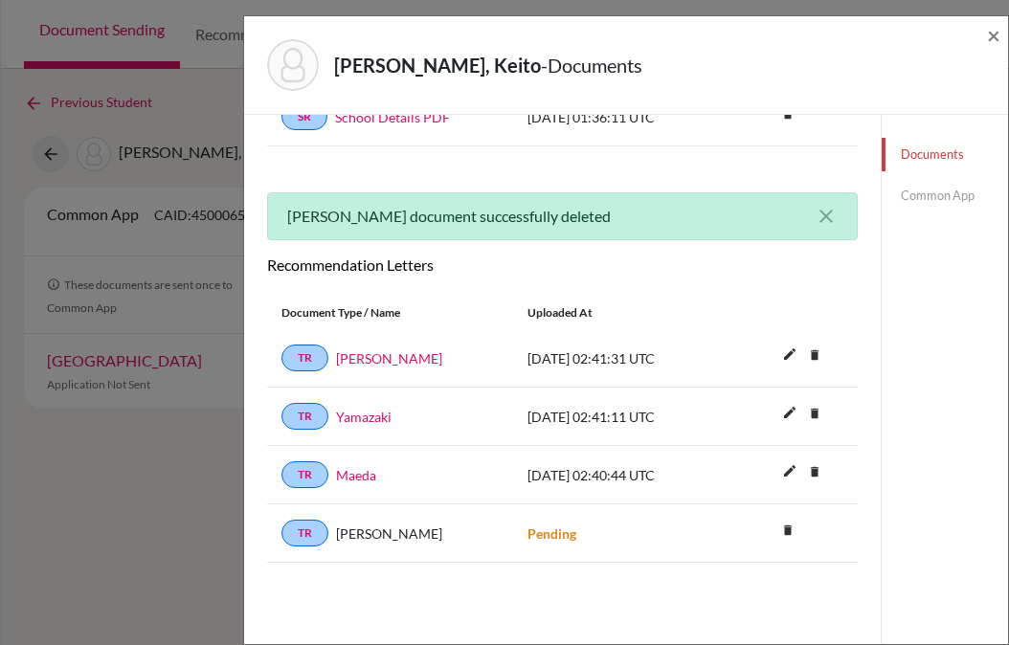
scroll to position [255, 0]
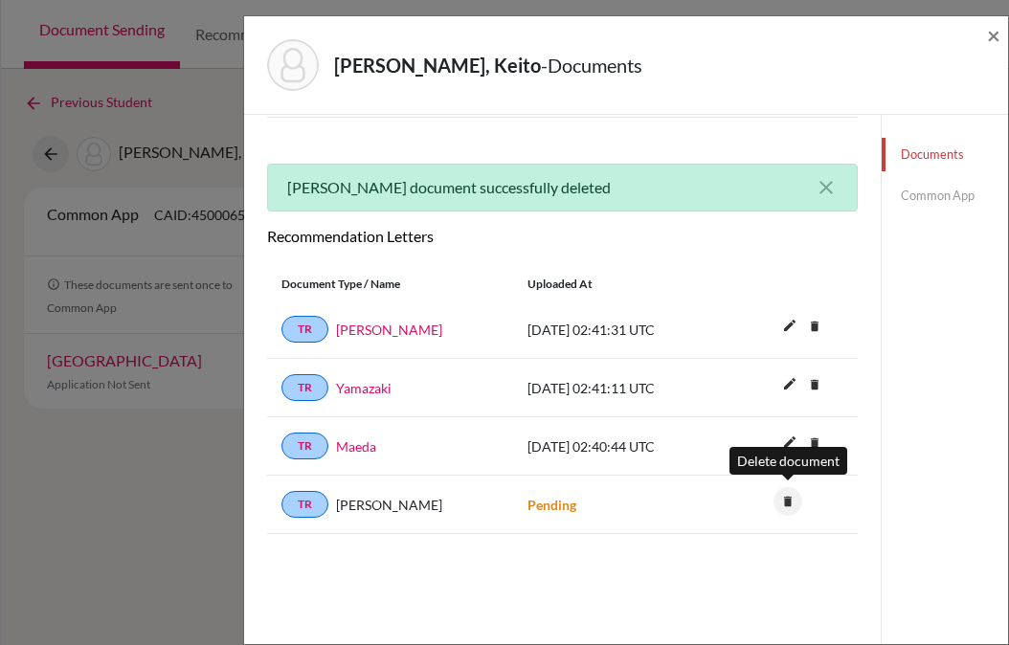
click at [791, 497] on icon "delete" at bounding box center [787, 501] width 29 height 29
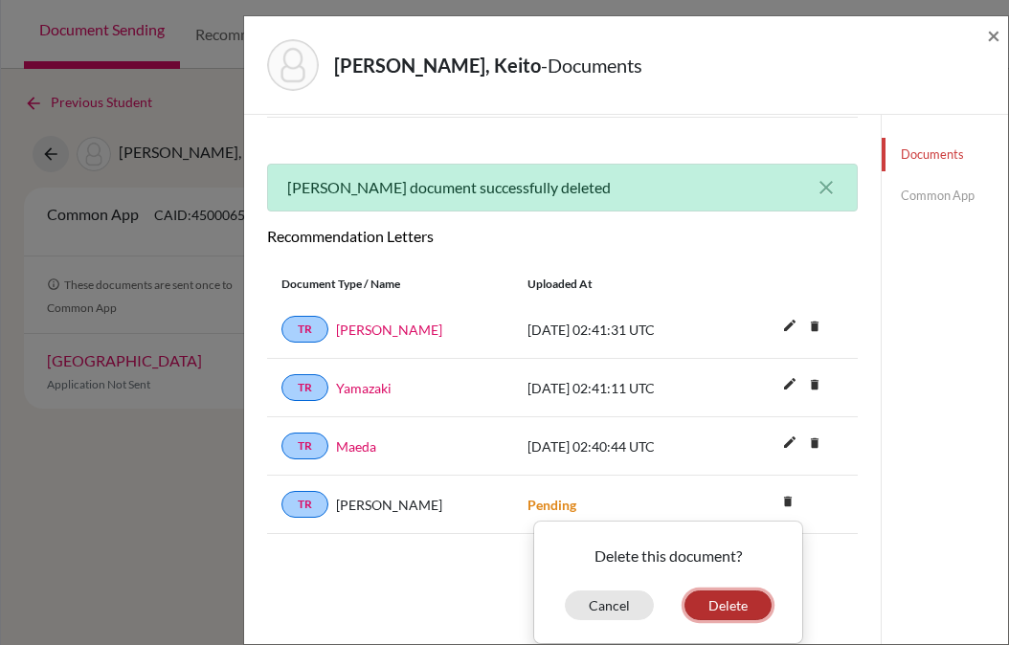
click at [742, 599] on button "Delete" at bounding box center [727, 605] width 87 height 30
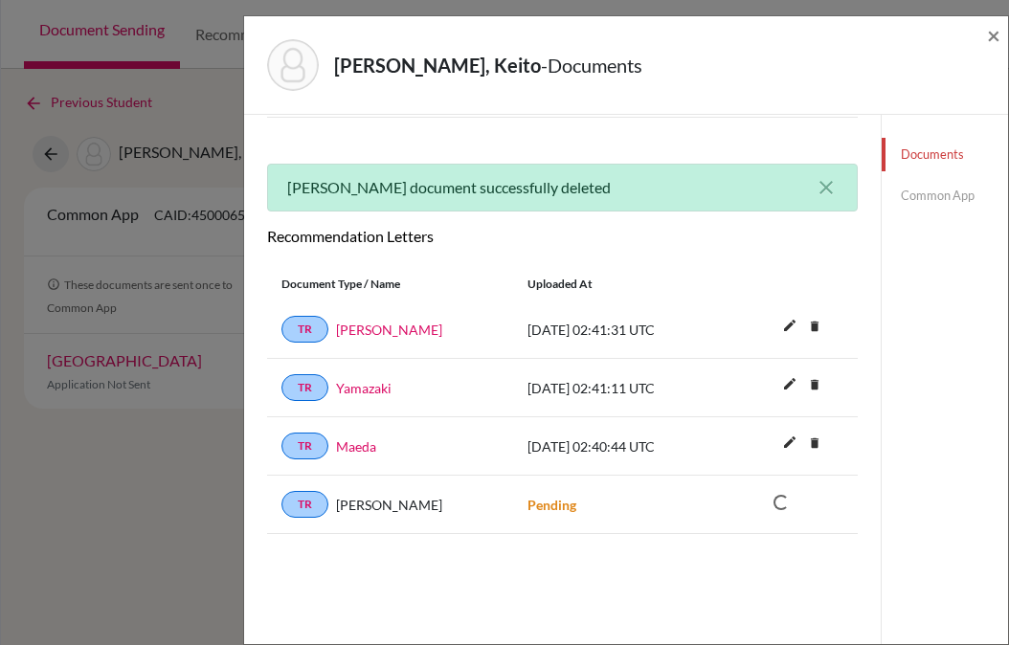
scroll to position [197, 0]
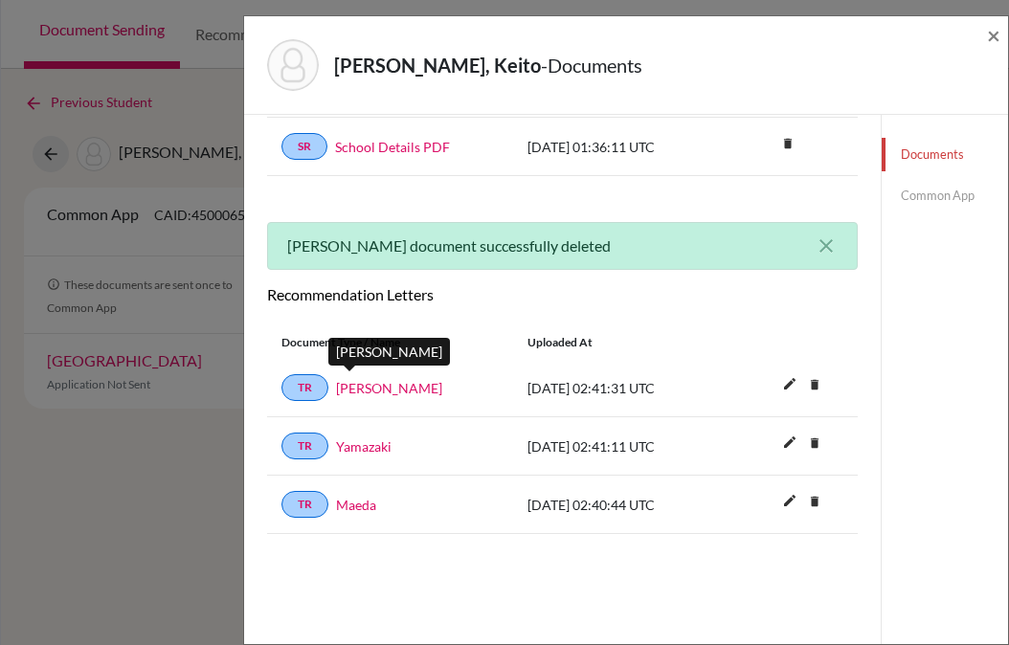
click at [355, 386] on link "[PERSON_NAME]" at bounding box center [389, 388] width 106 height 20
click at [381, 442] on link "Yamazaki" at bounding box center [363, 446] width 55 height 20
click at [368, 497] on link "Maeda" at bounding box center [356, 505] width 40 height 20
click at [377, 444] on link "Yamazaki" at bounding box center [363, 446] width 55 height 20
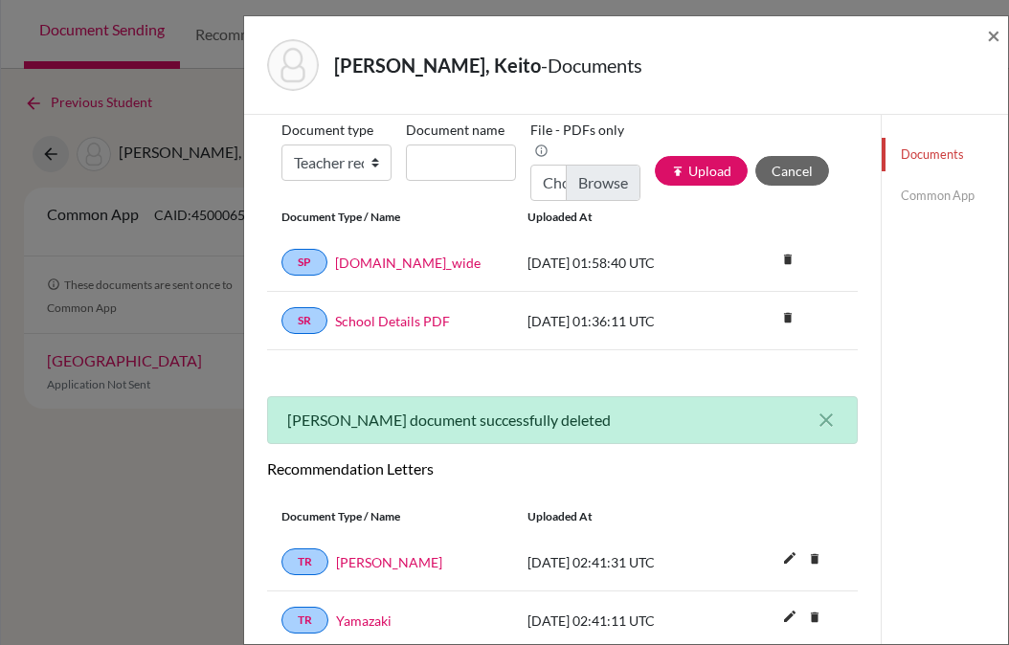
scroll to position [0, 0]
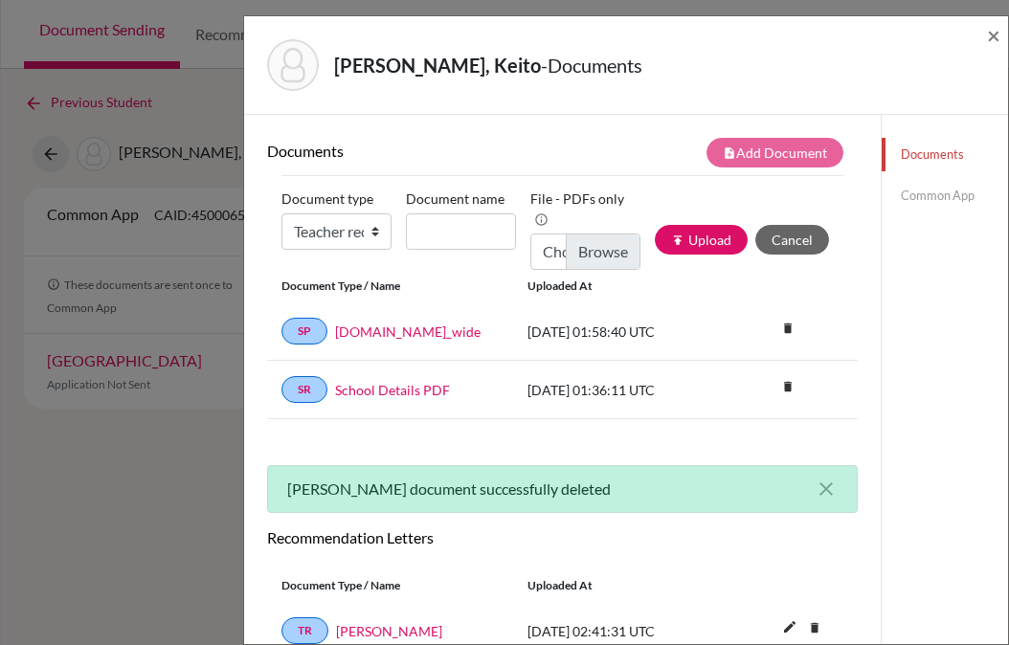
click at [944, 192] on link "Common App" at bounding box center [944, 195] width 126 height 33
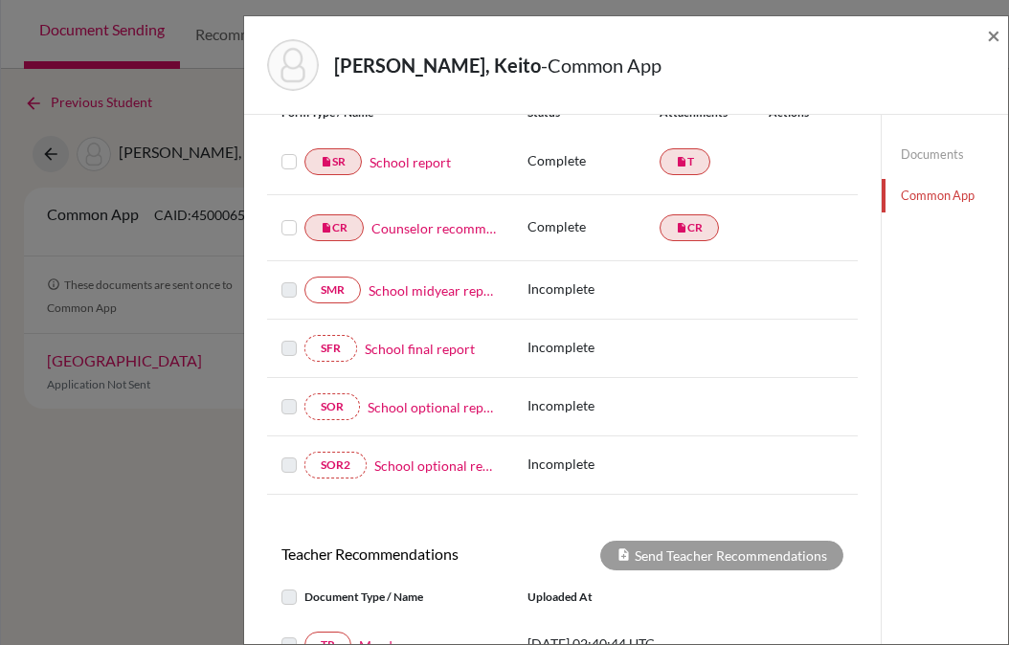
scroll to position [203, 0]
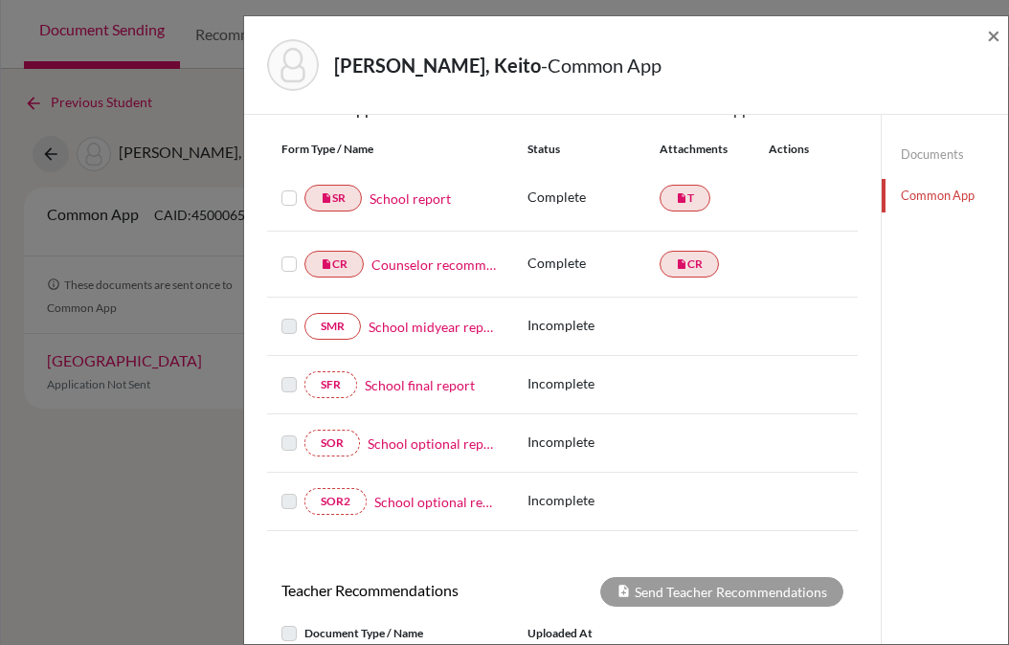
click at [443, 266] on link "Counselor recommendation" at bounding box center [434, 265] width 127 height 20
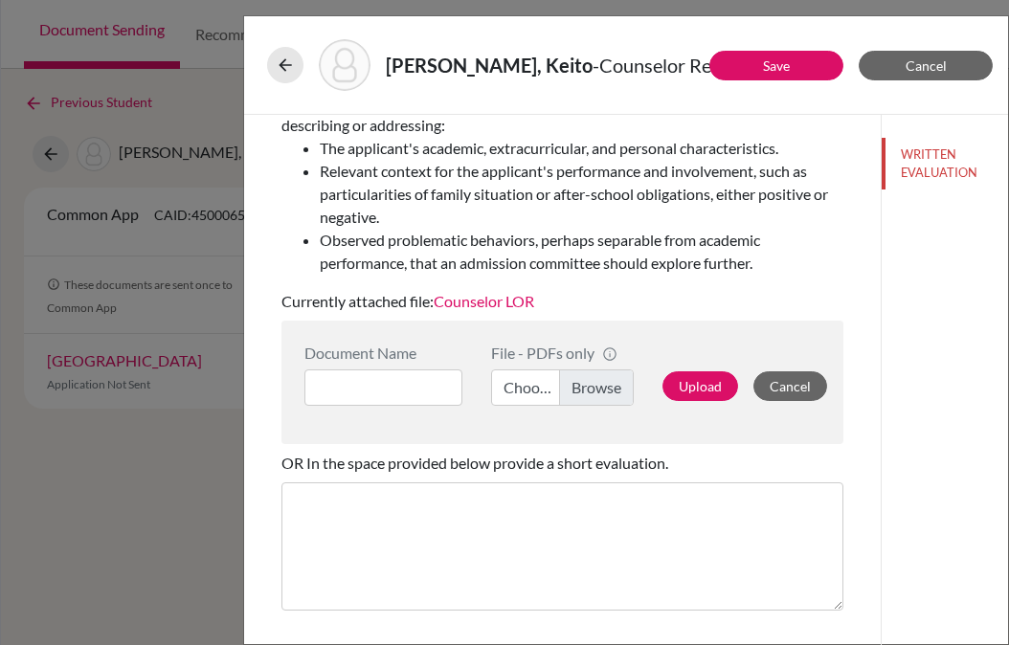
scroll to position [425, 0]
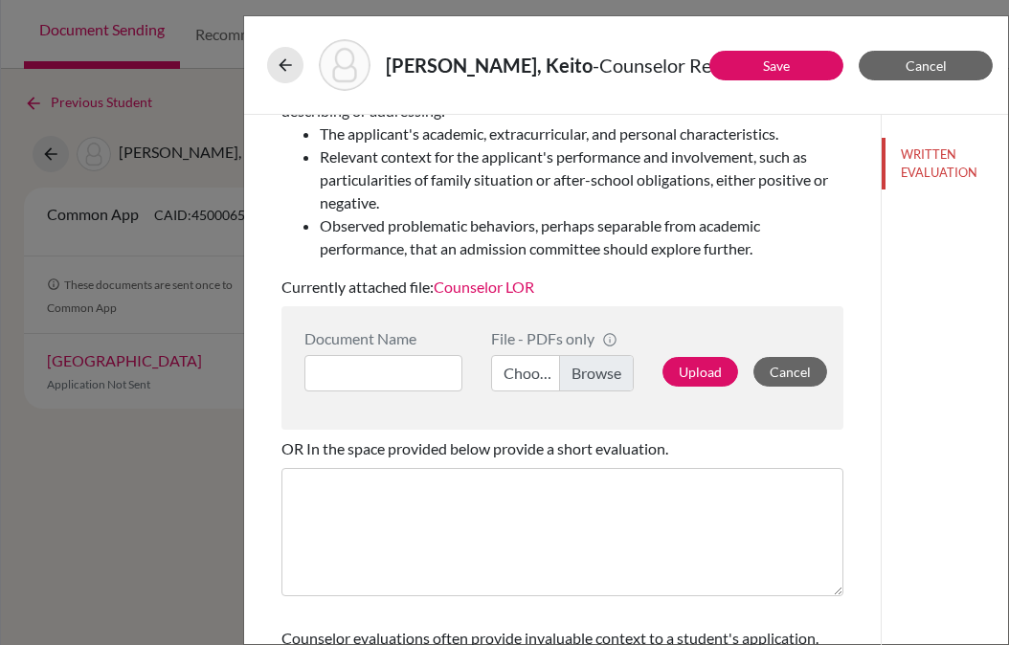
click at [494, 282] on link "Counselor LOR" at bounding box center [483, 286] width 100 height 18
click at [177, 117] on div "[PERSON_NAME], Keito - Counselor Recommendation Save Cancel You can submit this…" at bounding box center [504, 322] width 1009 height 645
click at [283, 59] on icon at bounding box center [285, 64] width 19 height 19
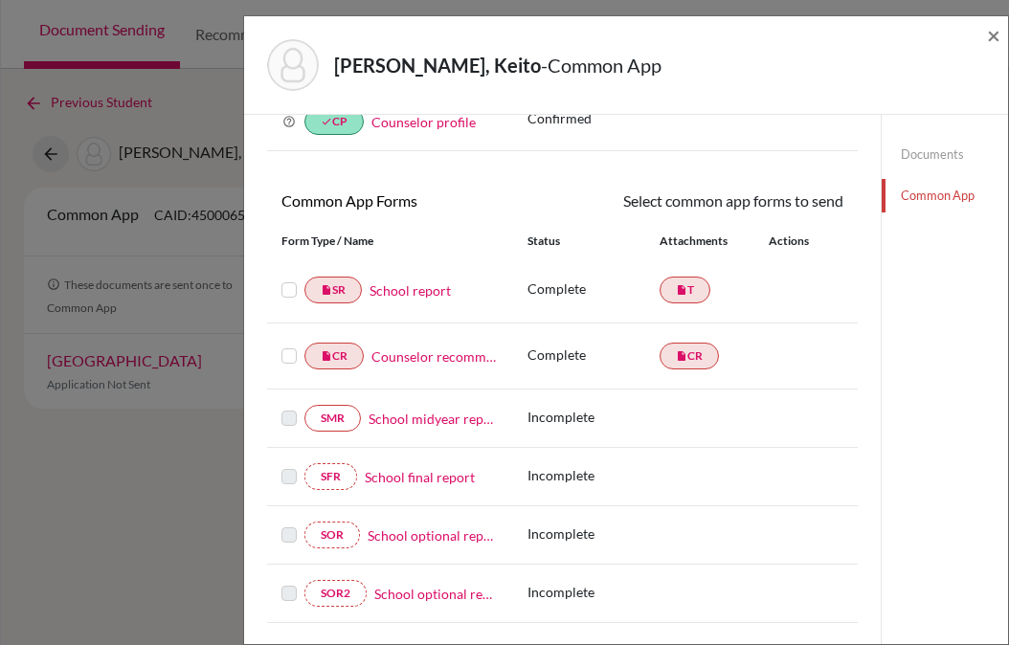
scroll to position [110, 0]
click at [423, 289] on link "School report" at bounding box center [409, 291] width 81 height 20
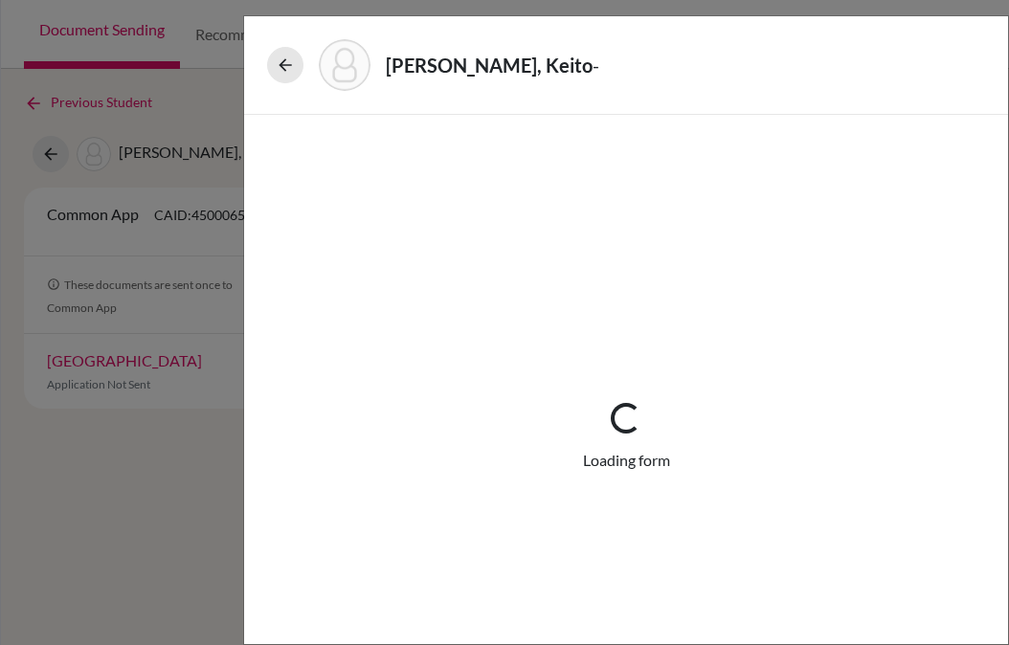
select select "1"
select select "671363"
select select "0"
select select "1"
select select "4"
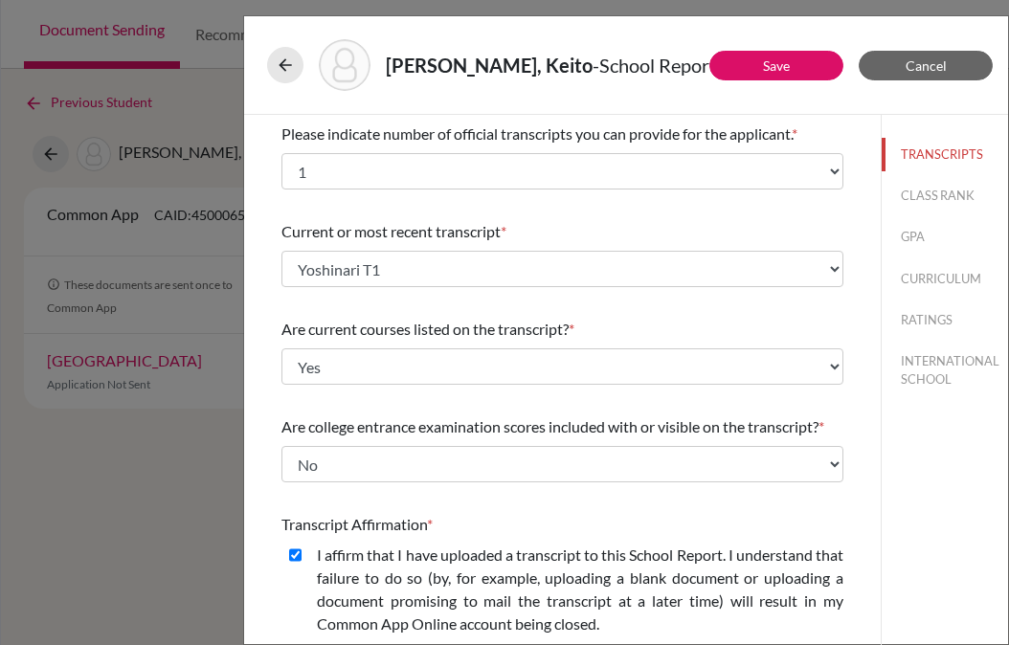
click at [180, 192] on div "[PERSON_NAME], Keito - School Report Save Cancel Please indicate number of offi…" at bounding box center [504, 322] width 1009 height 645
click at [286, 66] on icon at bounding box center [285, 64] width 19 height 19
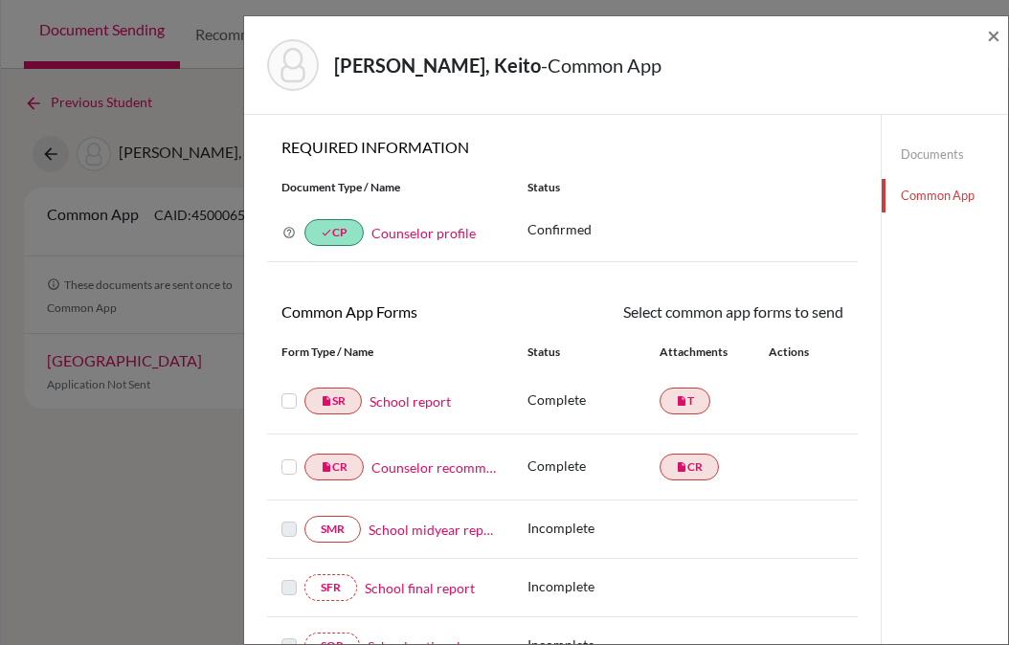
click at [931, 158] on link "Documents" at bounding box center [944, 154] width 126 height 33
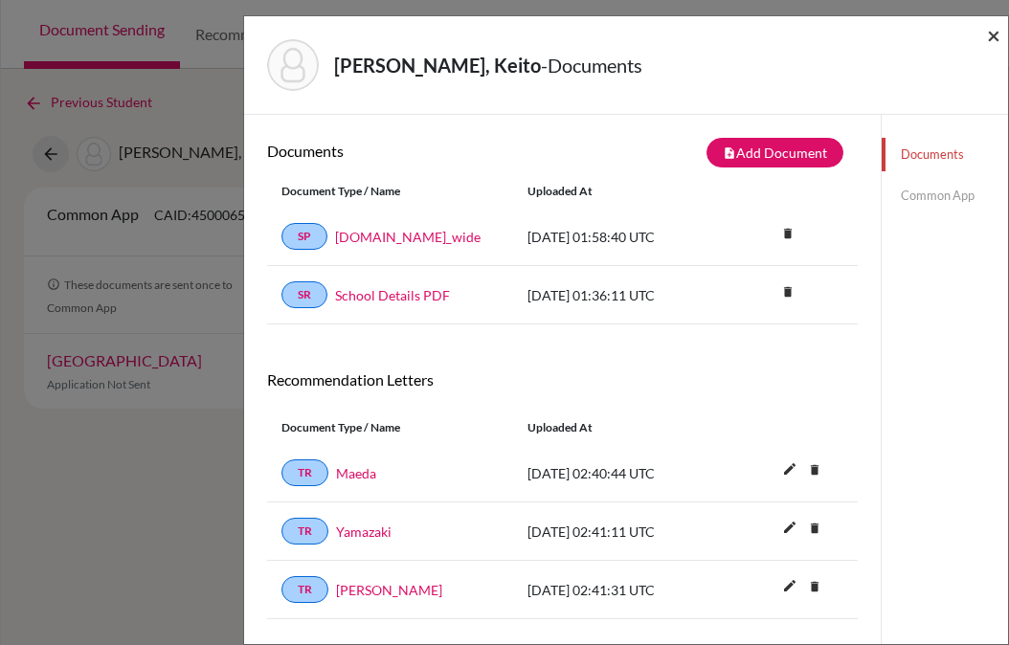
click at [961, 35] on span "×" at bounding box center [992, 35] width 13 height 28
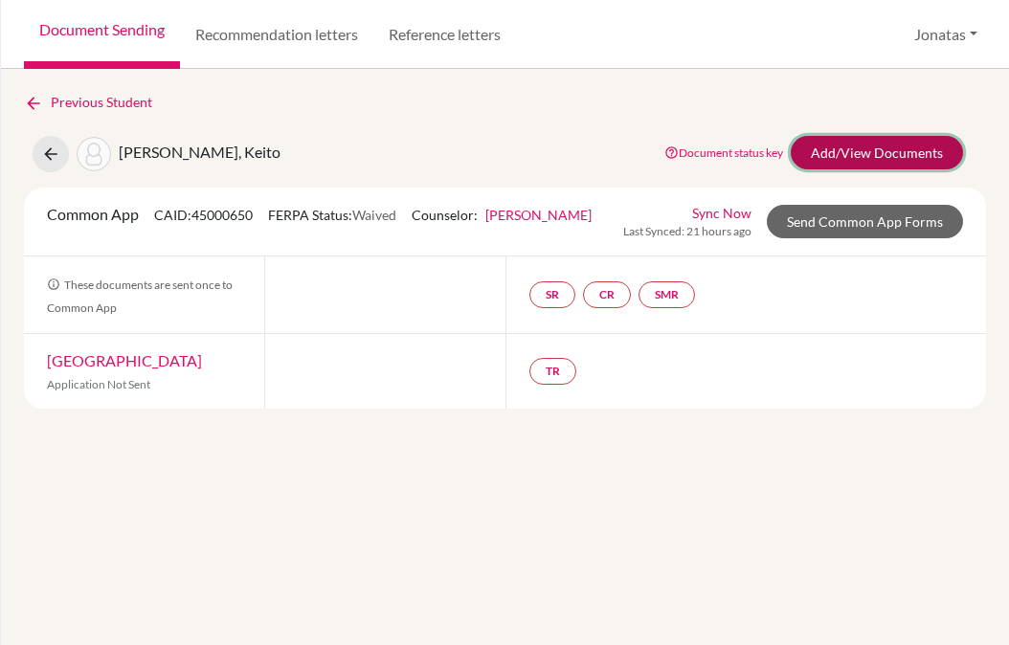
click at [877, 149] on link "Add/View Documents" at bounding box center [876, 152] width 172 height 33
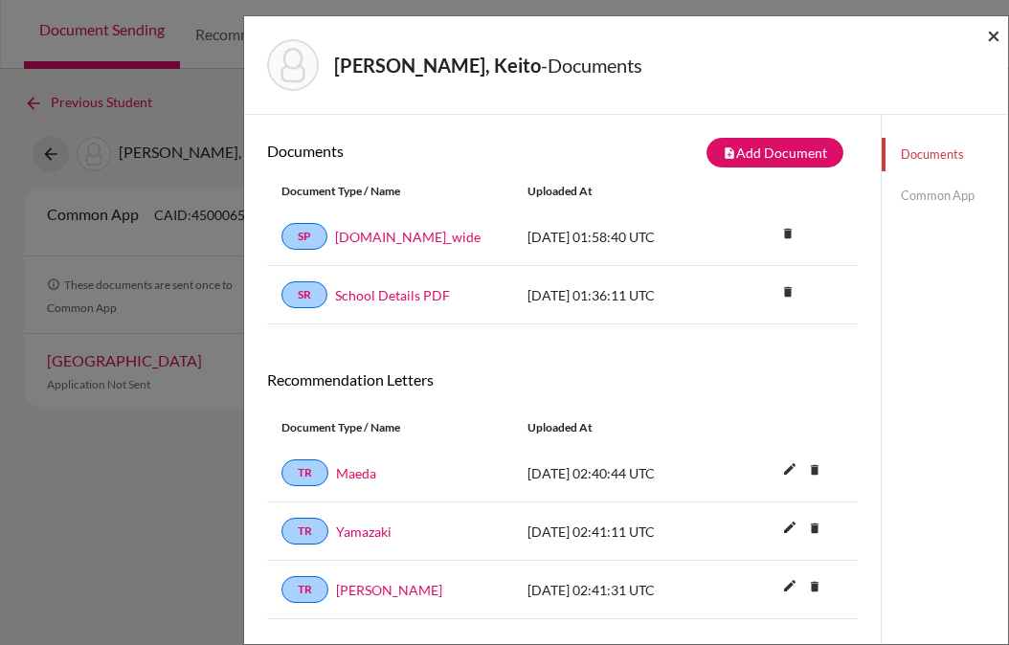
click at [961, 38] on span "×" at bounding box center [992, 35] width 13 height 28
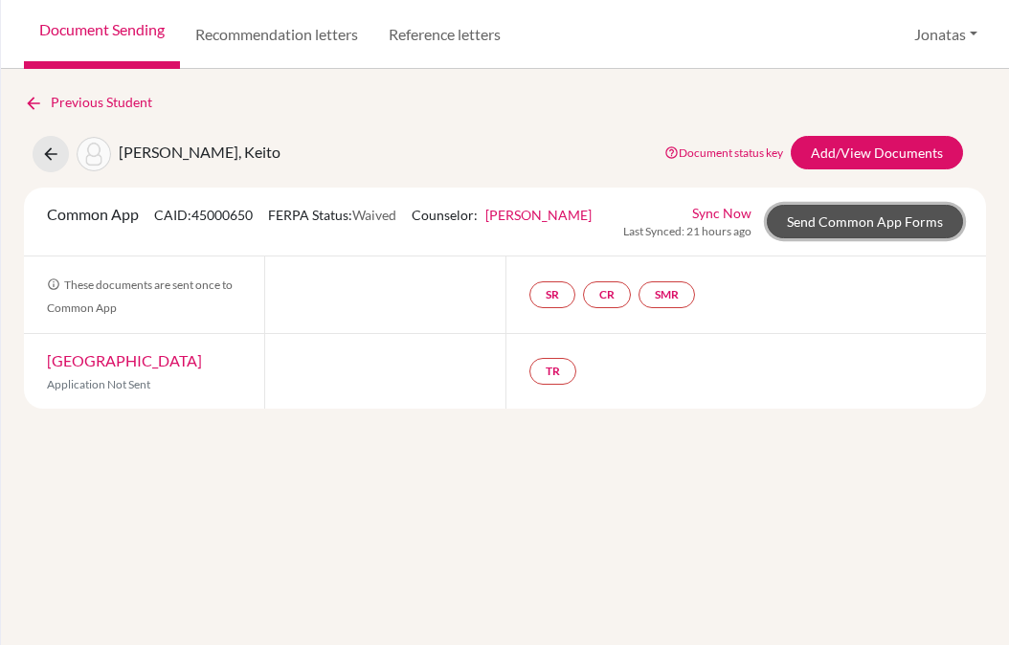
click at [807, 226] on link "Send Common App Forms" at bounding box center [864, 221] width 196 height 33
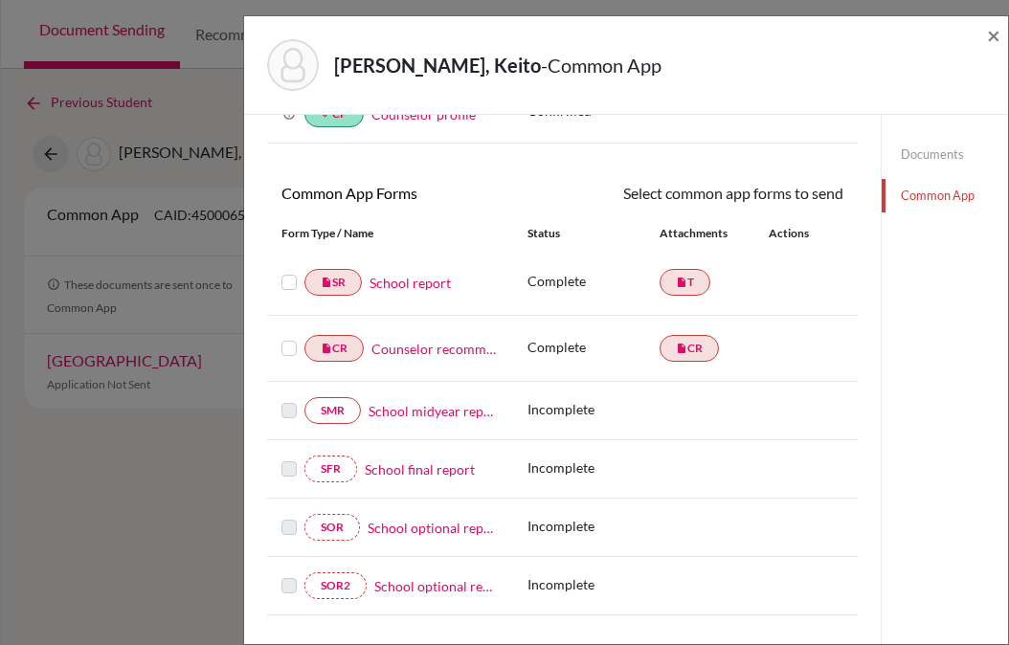
scroll to position [144, 0]
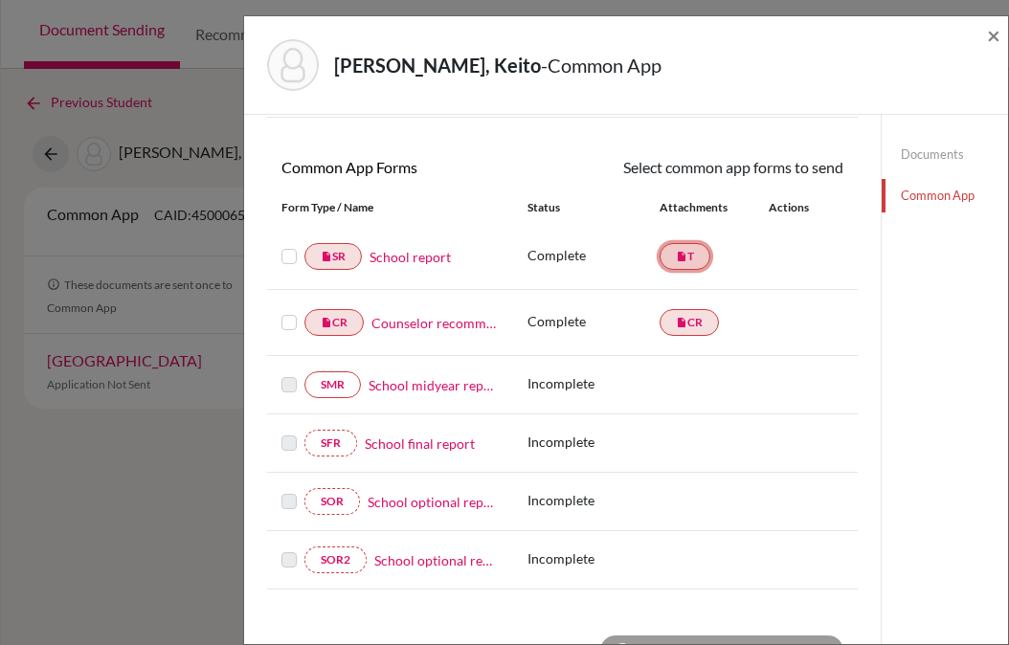
click at [686, 256] on link "insert_drive_file T" at bounding box center [684, 256] width 51 height 27
click at [686, 257] on link "insert_drive_file T" at bounding box center [684, 256] width 51 height 27
click at [411, 260] on link "School report" at bounding box center [409, 257] width 81 height 20
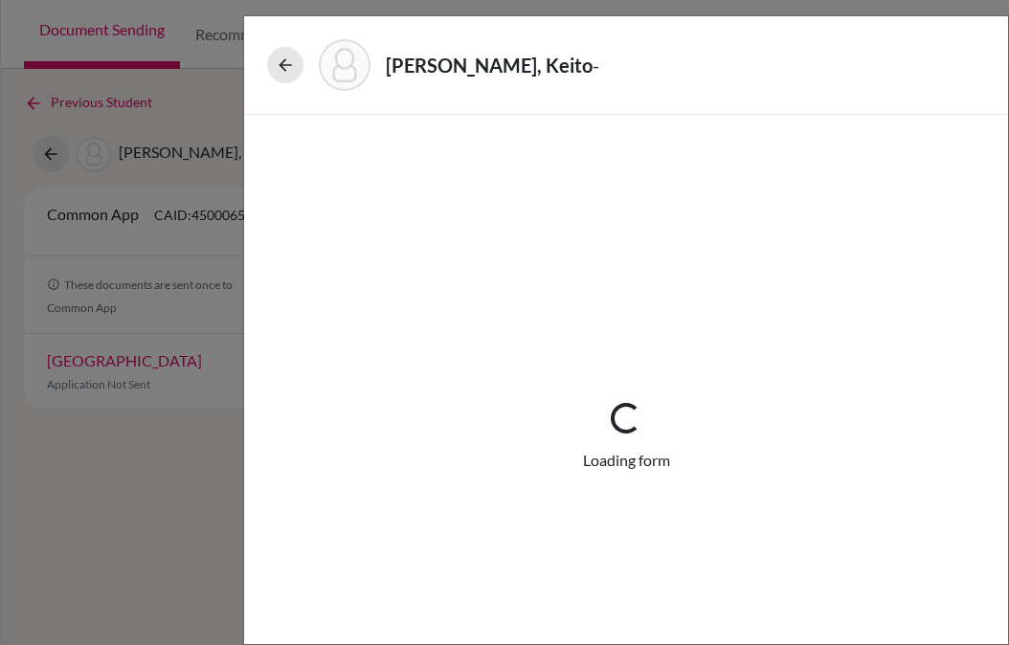
select select "1"
select select "671363"
select select "0"
select select "1"
select select "4"
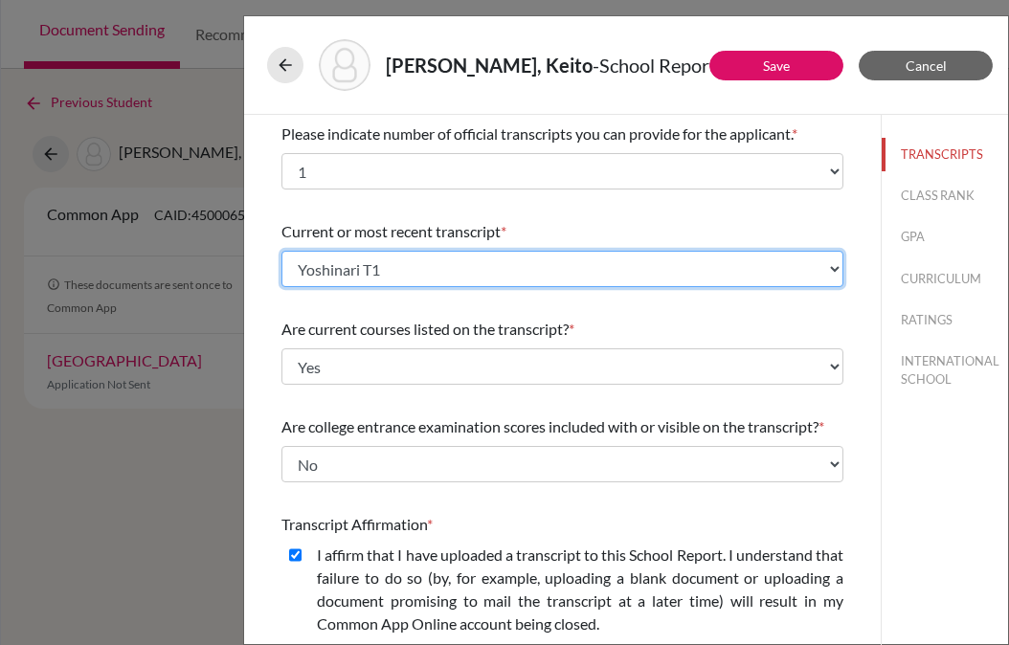
click at [447, 269] on select "Select existing document or upload a new one Yoshinari T1 Upload New File" at bounding box center [562, 269] width 562 height 36
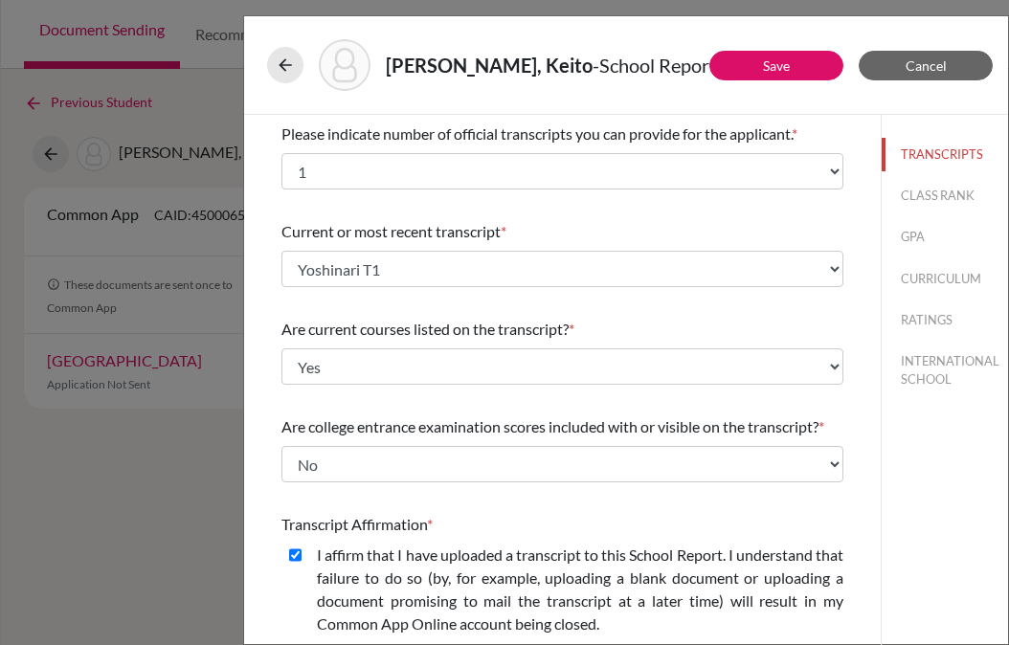
click at [267, 261] on div "Please indicate number of official transcripts you can provide for the applican…" at bounding box center [562, 550] width 608 height 871
click at [273, 234] on div "Please indicate number of official transcripts you can provide for the applican…" at bounding box center [562, 550] width 608 height 871
click at [290, 58] on icon at bounding box center [285, 64] width 19 height 19
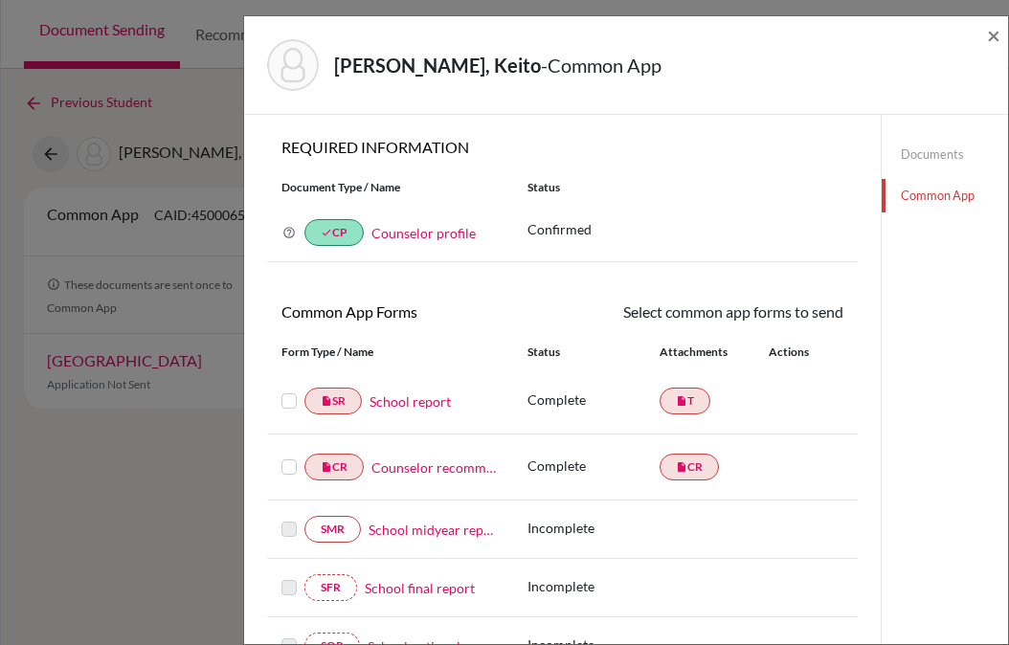
click at [944, 149] on link "Documents" at bounding box center [944, 154] width 126 height 33
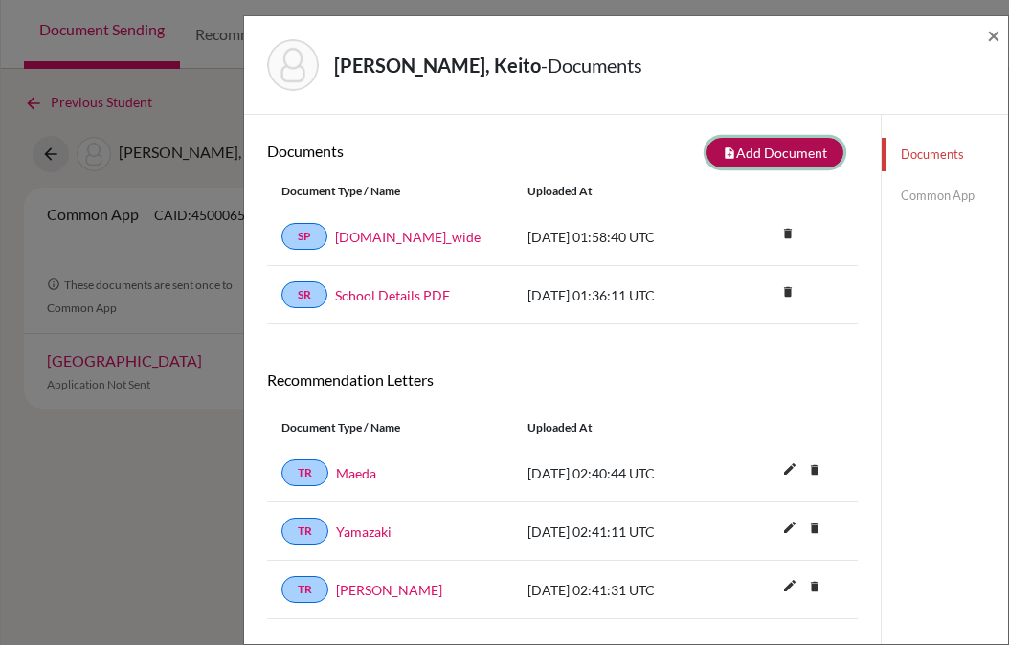
click at [788, 149] on button "note_add Add Document" at bounding box center [774, 153] width 137 height 30
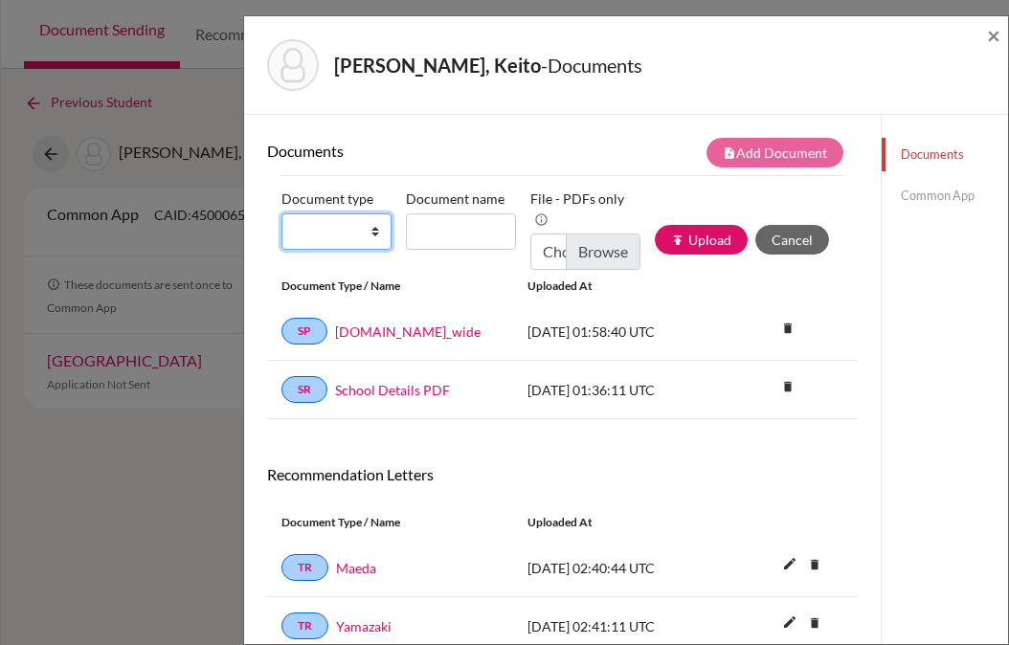
click at [345, 236] on select "Change explanation for Common App reports Counselor recommendation Internationa…" at bounding box center [336, 231] width 110 height 36
select select "2"
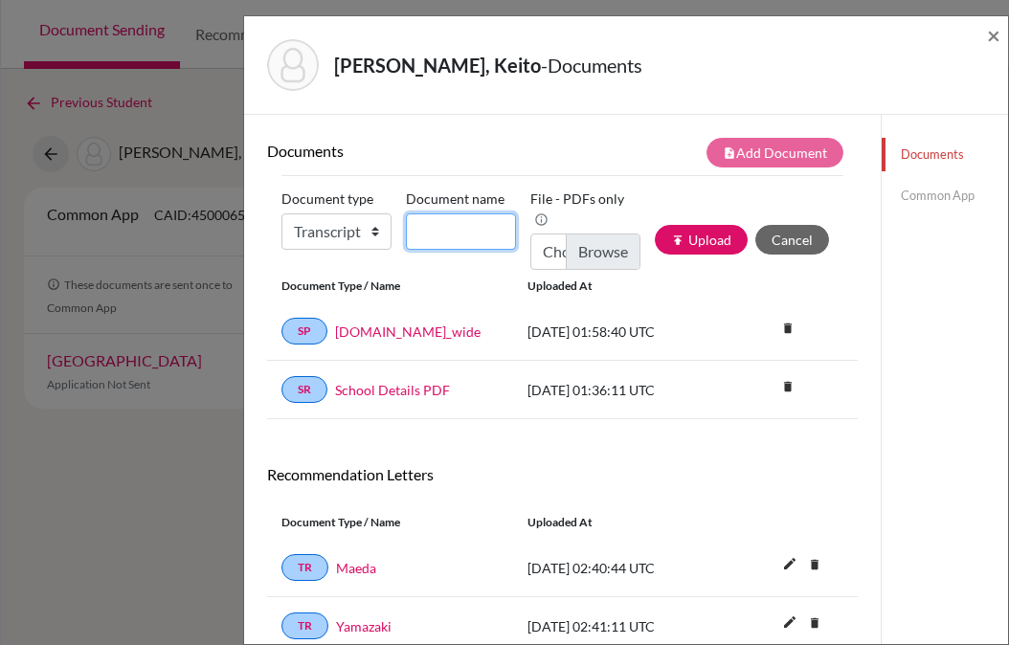
click at [436, 238] on input "Document name" at bounding box center [461, 231] width 110 height 36
type input "Yoshinari T1"
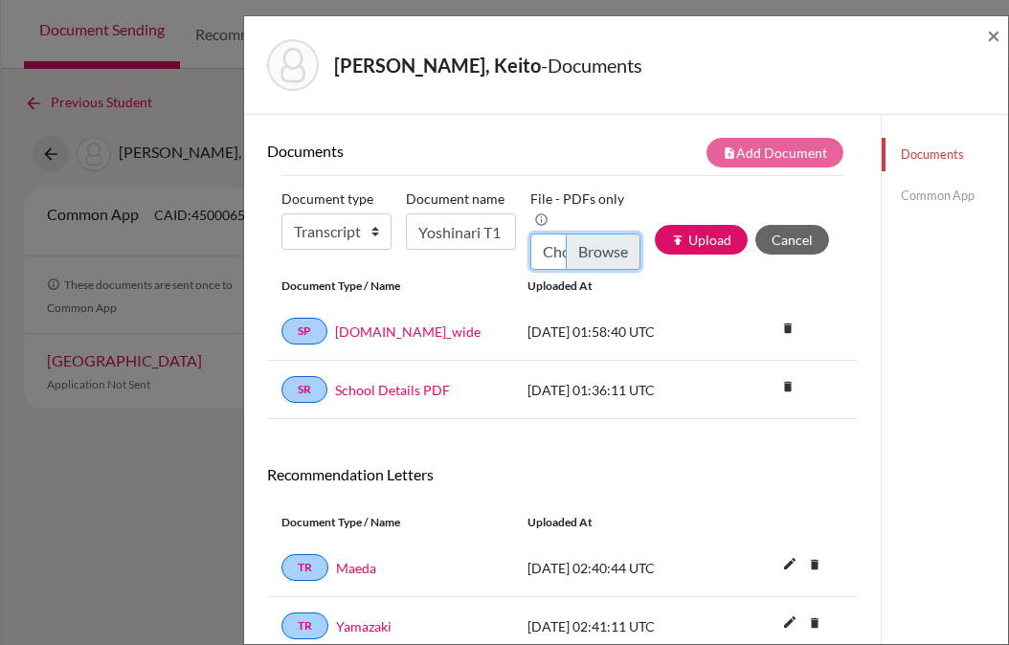
click at [619, 234] on input "Choose file" at bounding box center [585, 251] width 110 height 36
type input "C:\fakepath\Yoshinari T1.pdf"
click at [700, 237] on button "publish Upload" at bounding box center [700, 240] width 93 height 30
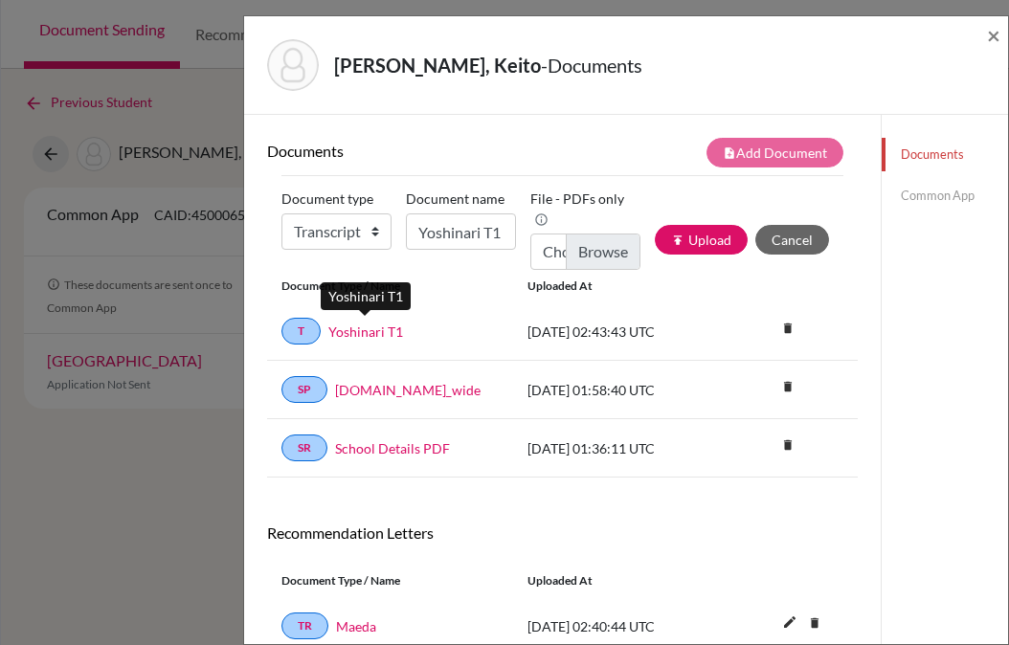
click at [377, 331] on link "Yoshinari T1" at bounding box center [365, 331] width 75 height 20
click at [927, 191] on link "Common App" at bounding box center [944, 195] width 126 height 33
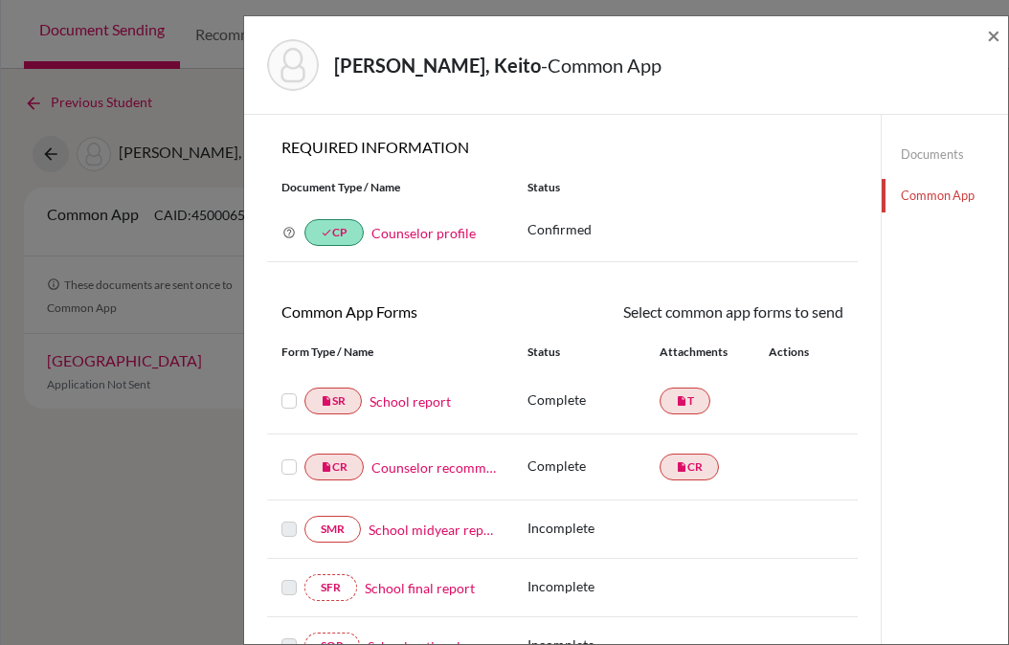
click at [419, 397] on link "School report" at bounding box center [409, 401] width 81 height 20
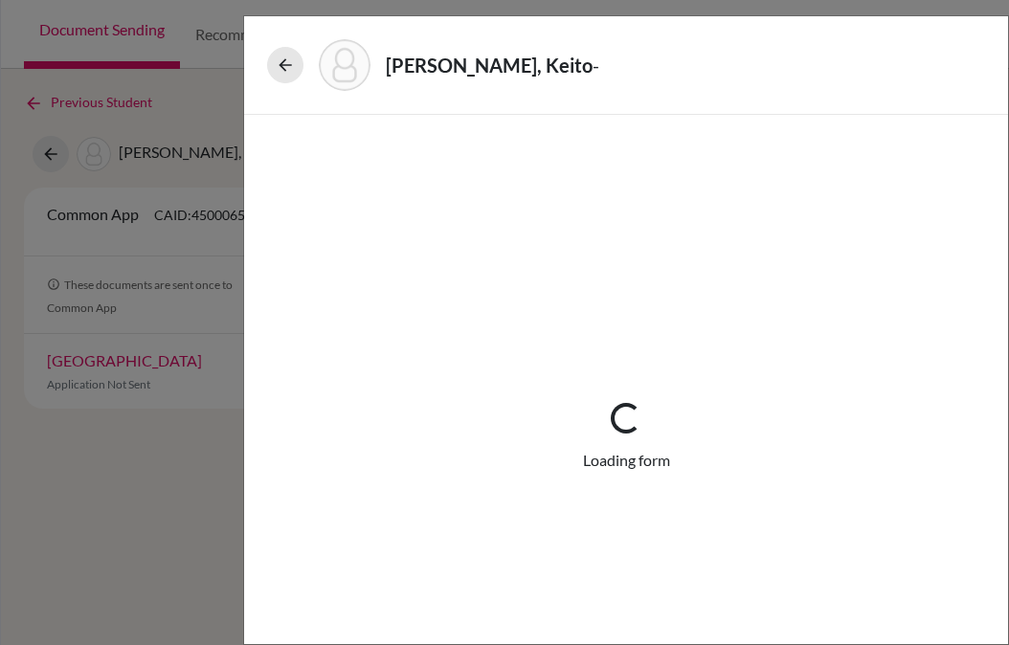
select select "1"
select select "671363"
select select "0"
select select "1"
select select "4"
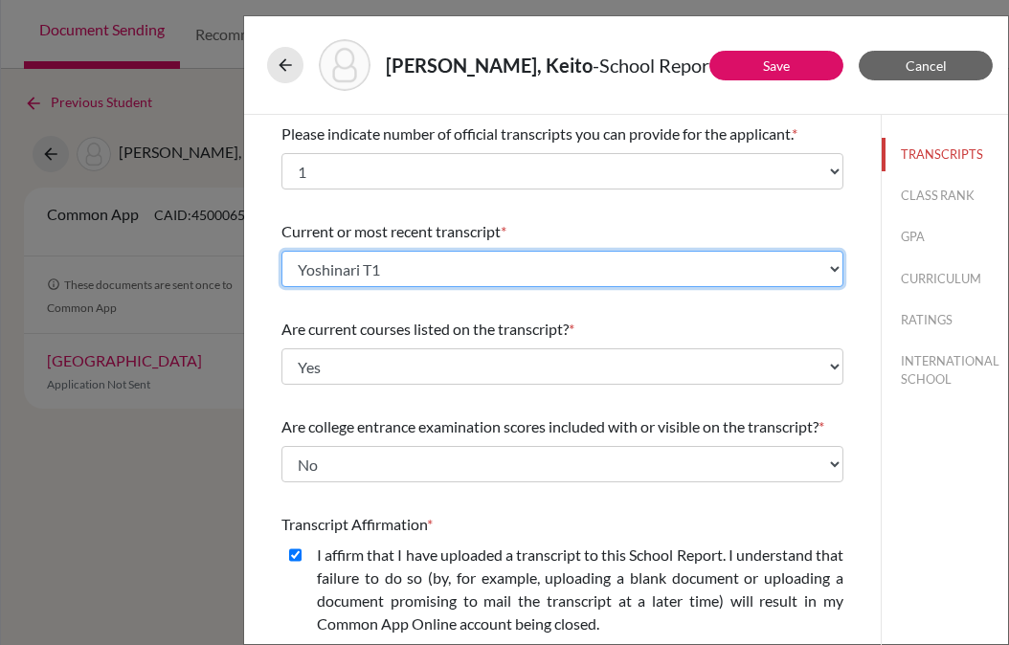
click at [470, 274] on select "Select existing document or upload a new one Yoshinari T1 Yoshinari T1 Upload N…" at bounding box center [562, 269] width 562 height 36
select select "671368"
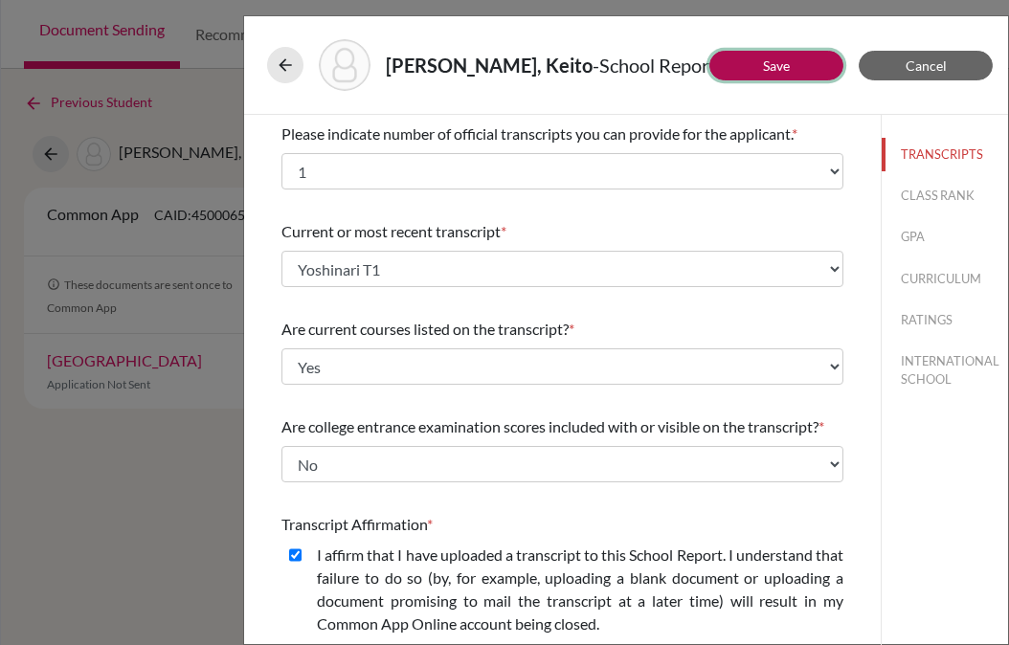
click at [765, 78] on button "Save" at bounding box center [776, 66] width 134 height 30
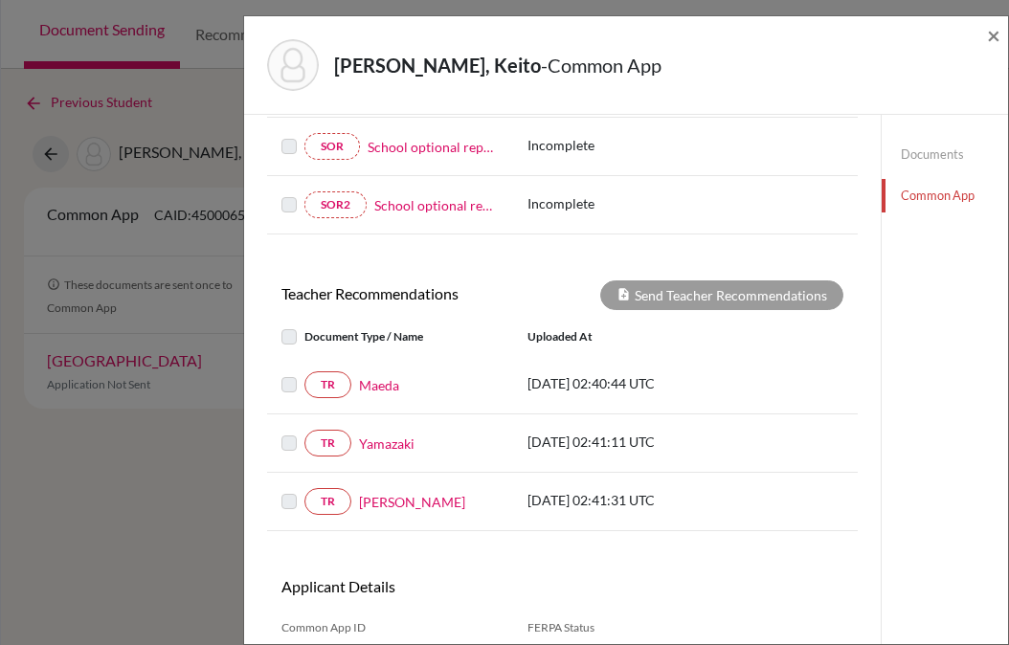
scroll to position [500, 0]
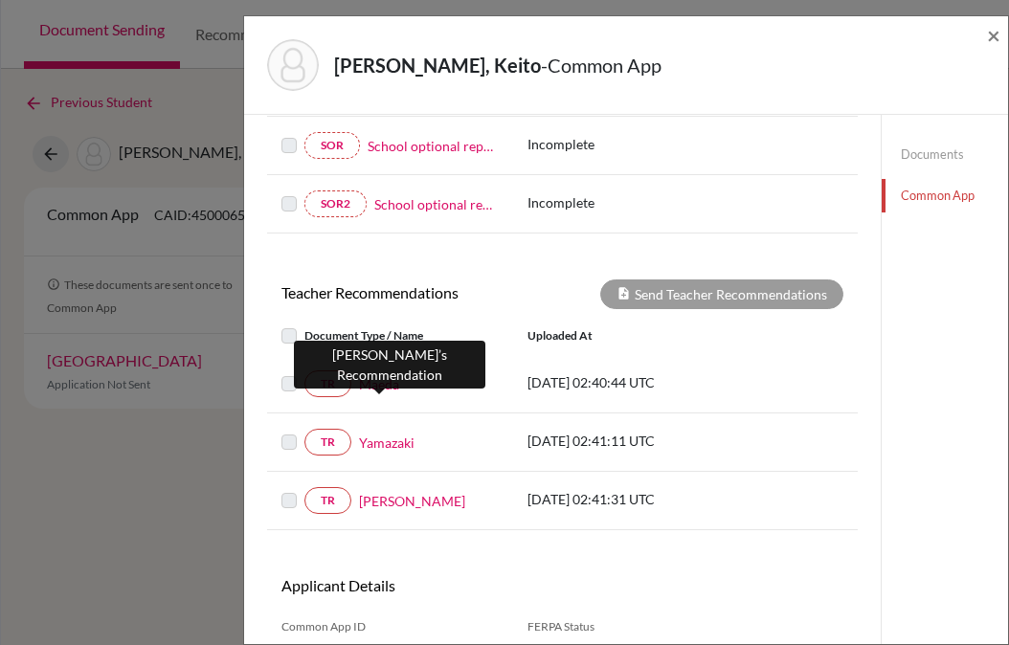
click at [388, 385] on link "Maeda" at bounding box center [379, 384] width 40 height 20
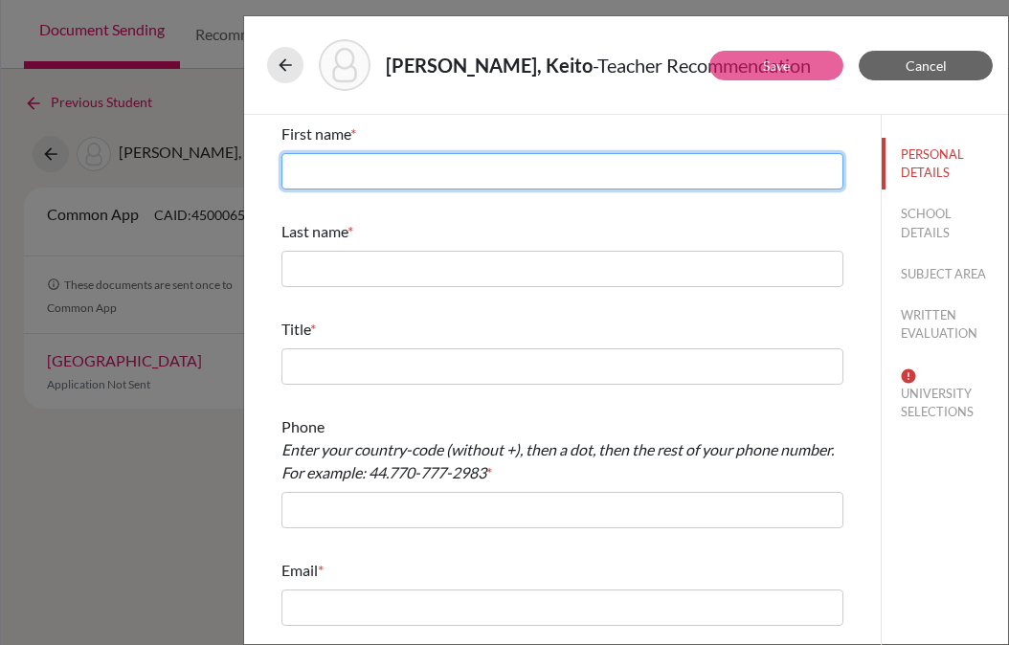
click at [317, 181] on input "text" at bounding box center [562, 171] width 562 height 36
type input "Shunsuke"
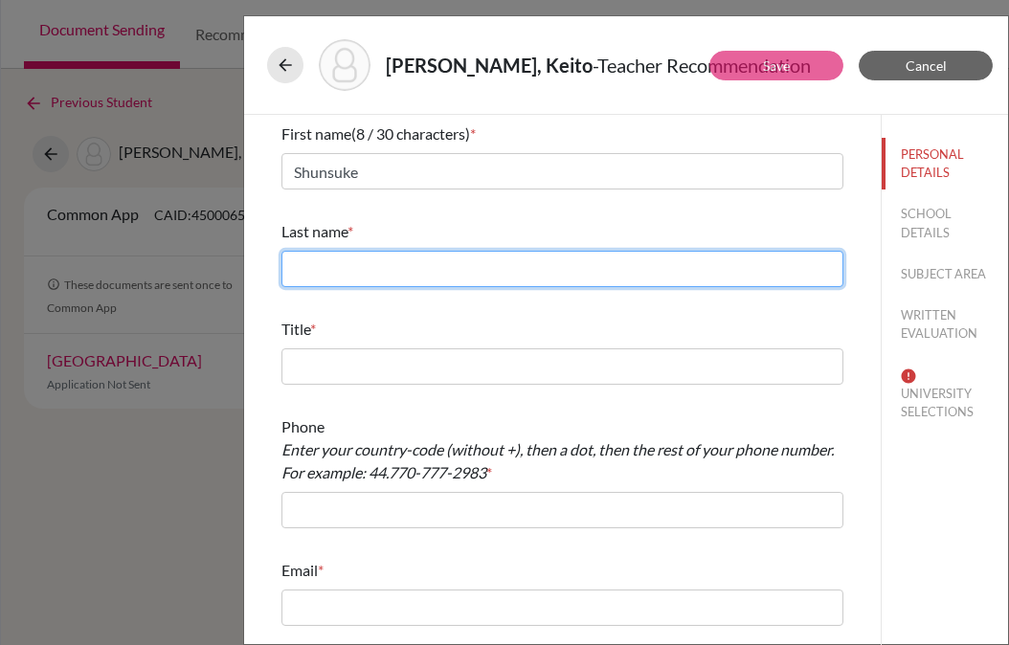
click at [316, 267] on input "text" at bounding box center [562, 269] width 562 height 36
type input "Maeda"
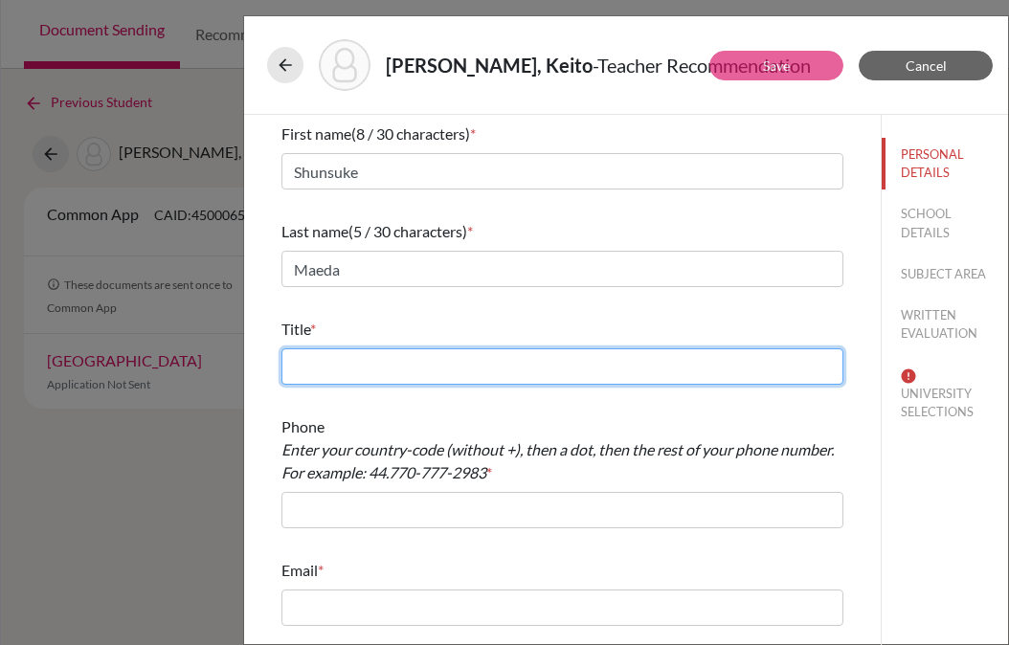
click at [319, 377] on input "text" at bounding box center [562, 366] width 562 height 36
type input "English Teacher"
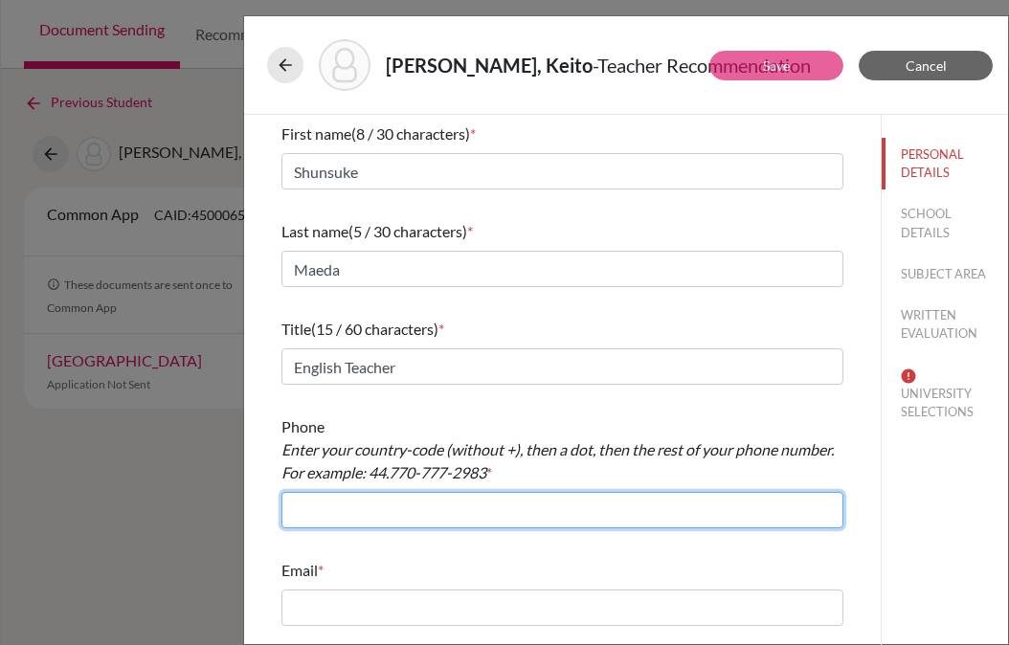
click at [363, 512] on input "text" at bounding box center [562, 510] width 562 height 36
type input "[PHONE_NUMBER]"
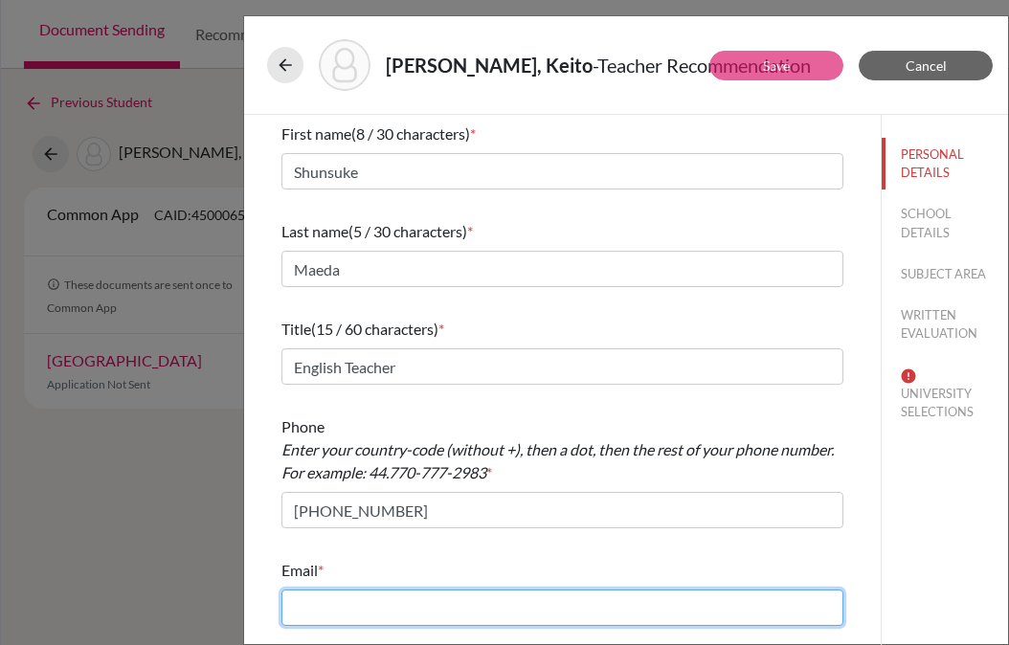
type input "[EMAIL_ADDRESS][DOMAIN_NAME]"
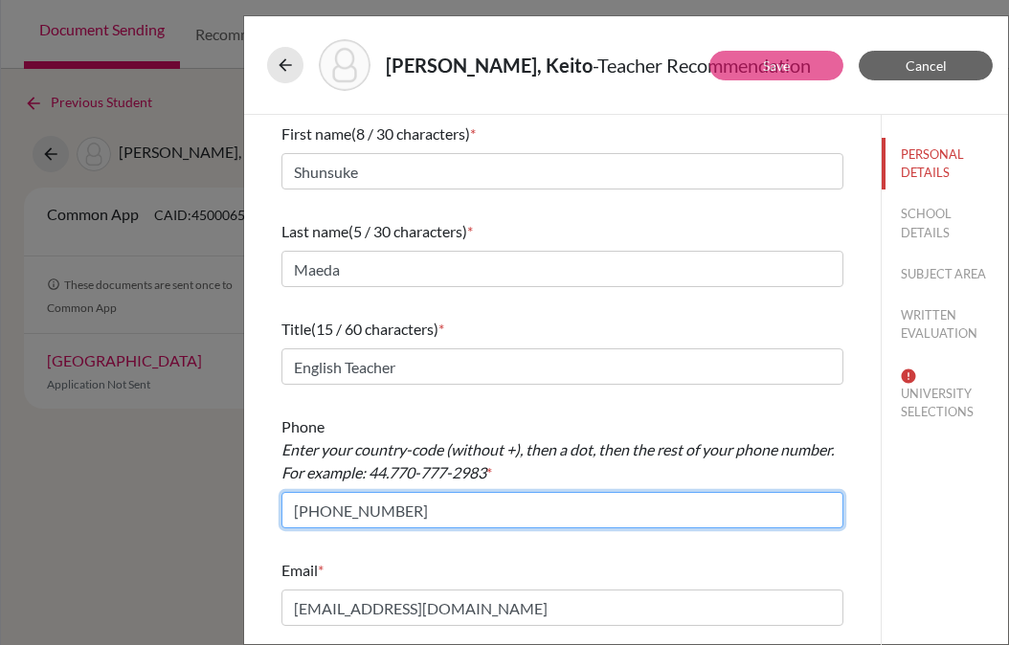
click at [299, 507] on input "[PHONE_NUMBER]" at bounding box center [562, 510] width 562 height 36
type input "81.338220741"
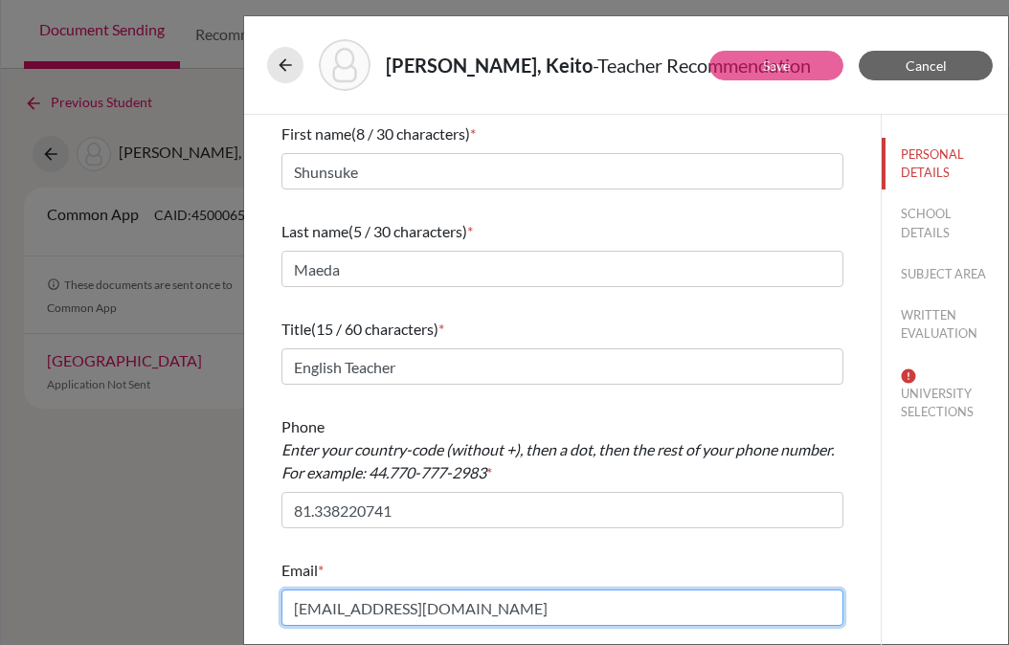
click at [374, 599] on input "[EMAIL_ADDRESS][DOMAIN_NAME]" at bounding box center [562, 607] width 562 height 36
paste input "[EMAIL_ADDRESS][DOMAIN_NAME]"
type input "[EMAIL_ADDRESS][DOMAIN_NAME]"
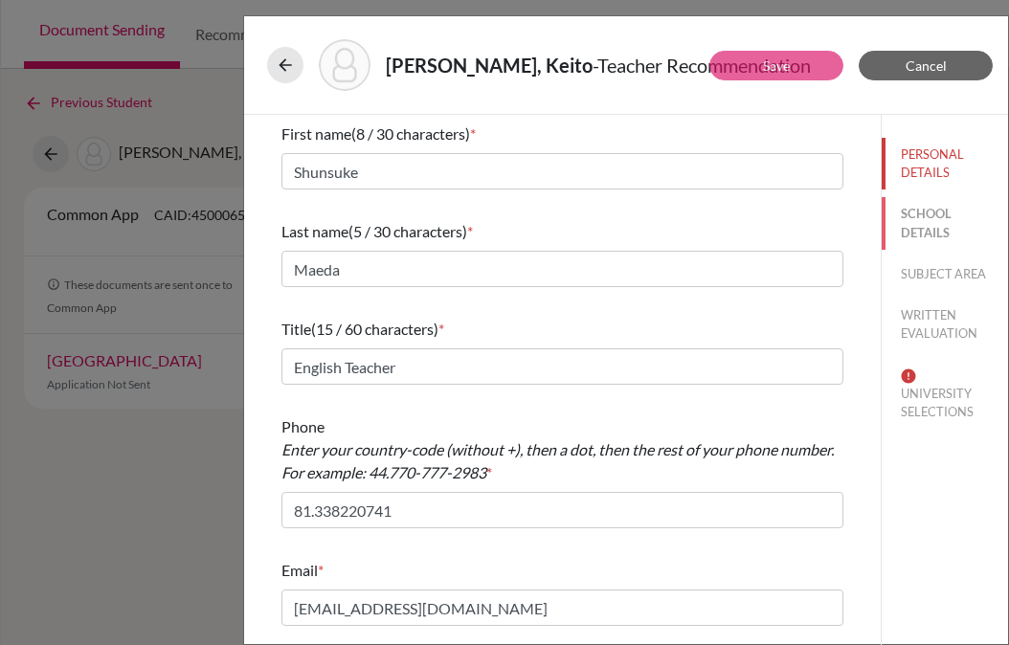
click at [931, 217] on button "SCHOOL DETAILS" at bounding box center [944, 223] width 126 height 52
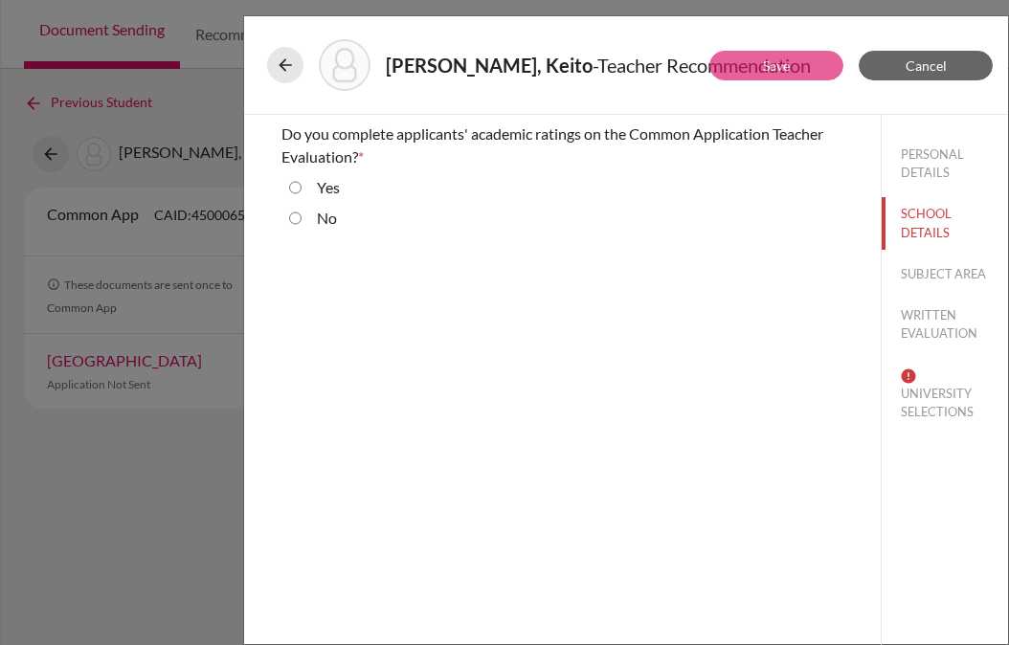
click at [293, 182] on input "Yes" at bounding box center [295, 187] width 12 height 23
radio input "true"
click at [933, 275] on button "SUBJECT AREA" at bounding box center [944, 273] width 126 height 33
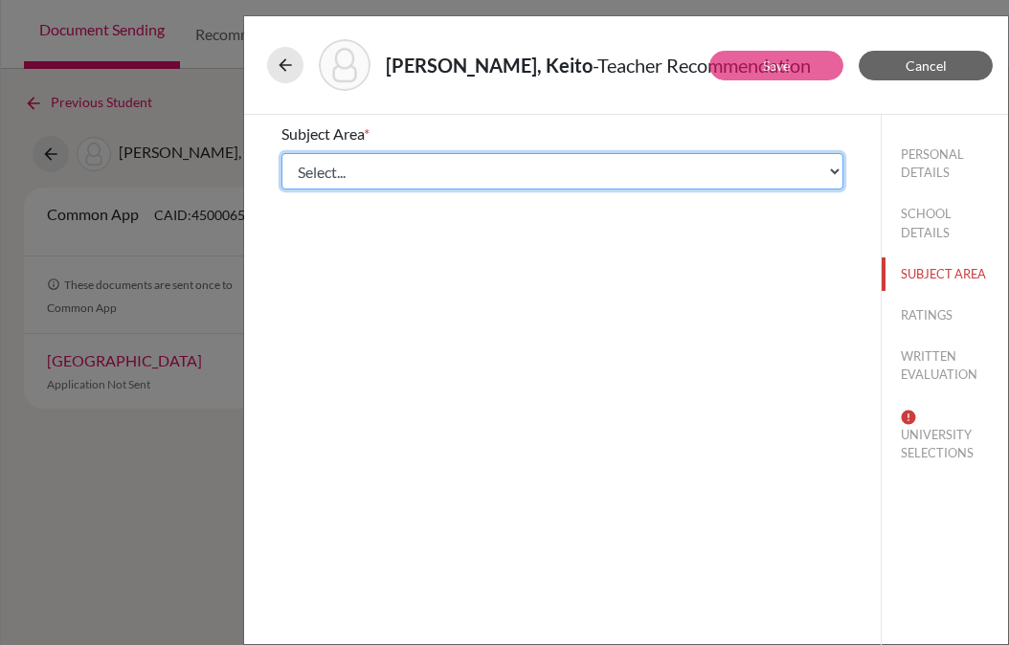
click at [450, 177] on select "Select... Math English Science World Language Social Studies Other Computer Sci…" at bounding box center [562, 171] width 562 height 36
select select "1"
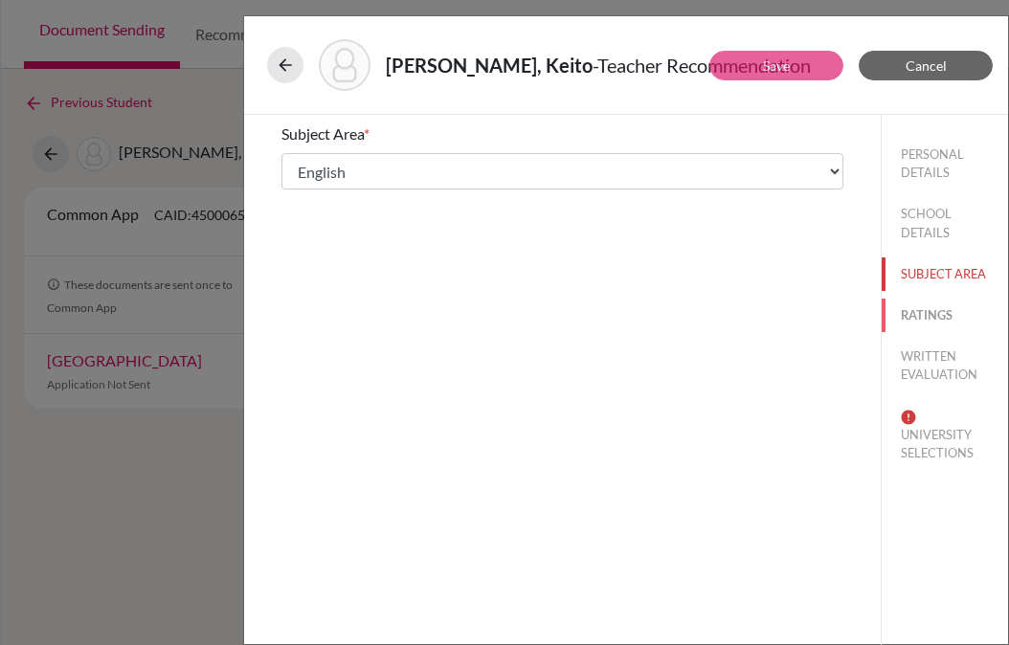
click at [924, 310] on button "RATINGS" at bounding box center [944, 315] width 126 height 33
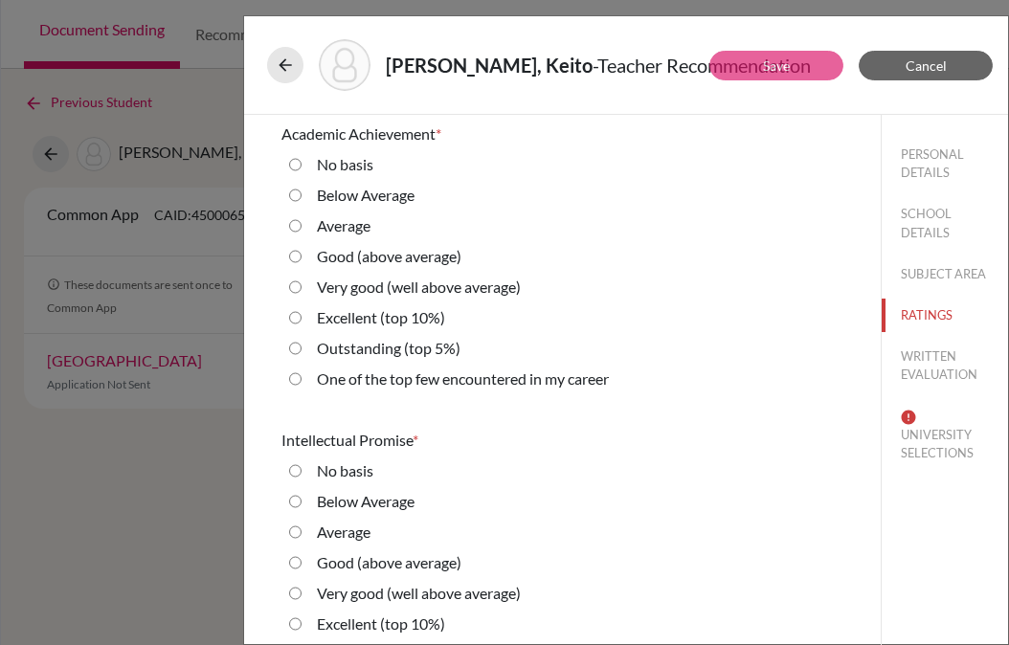
click at [294, 257] on average\) "Good (above average)" at bounding box center [295, 256] width 12 height 23
radio average\) "true"
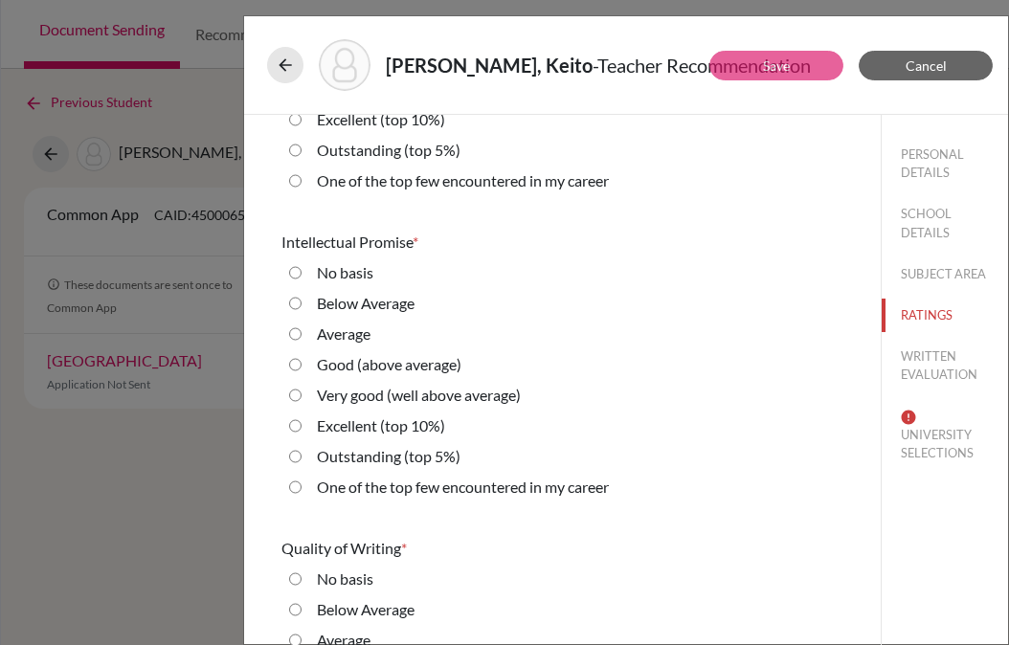
scroll to position [214, 0]
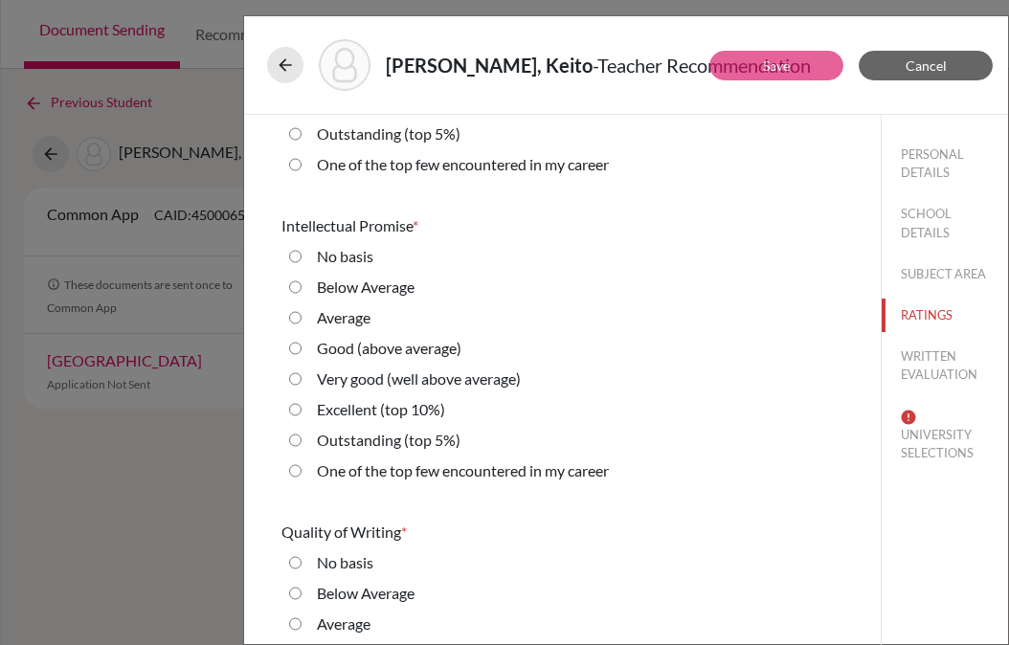
click at [294, 379] on average\) "Very good (well above average)" at bounding box center [295, 378] width 12 height 23
radio average\) "true"
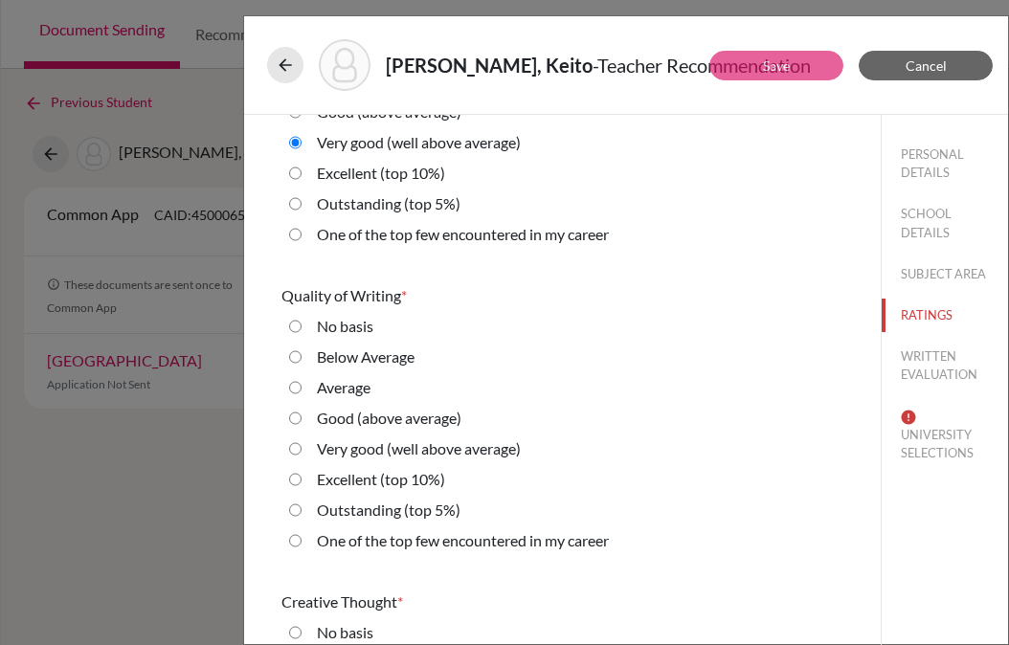
scroll to position [461, 0]
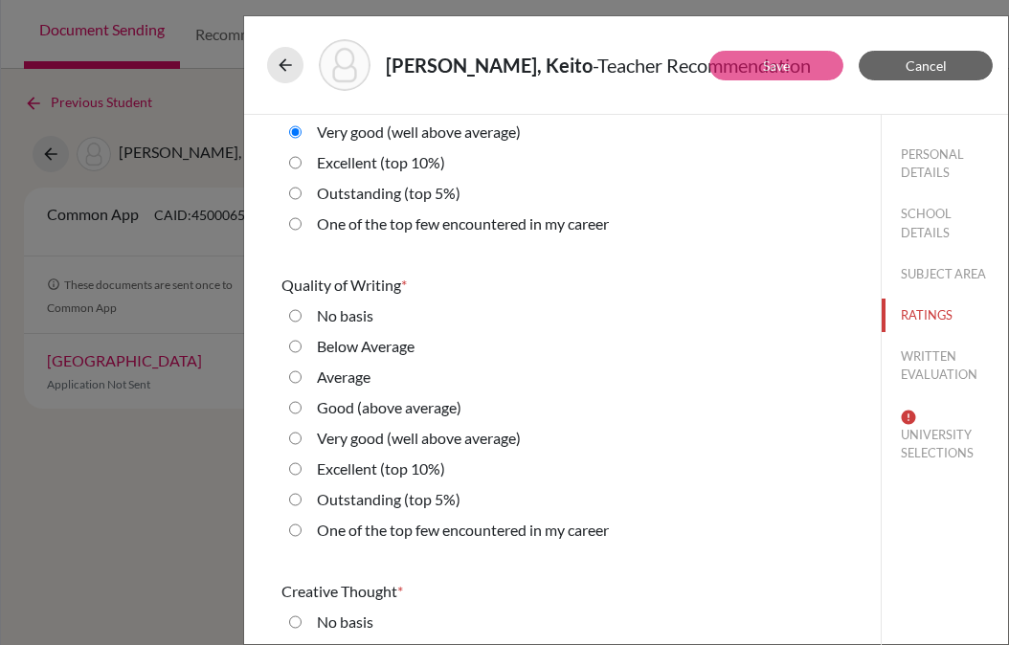
click at [296, 406] on average\) "Good (above average)" at bounding box center [295, 407] width 12 height 23
radio average\) "true"
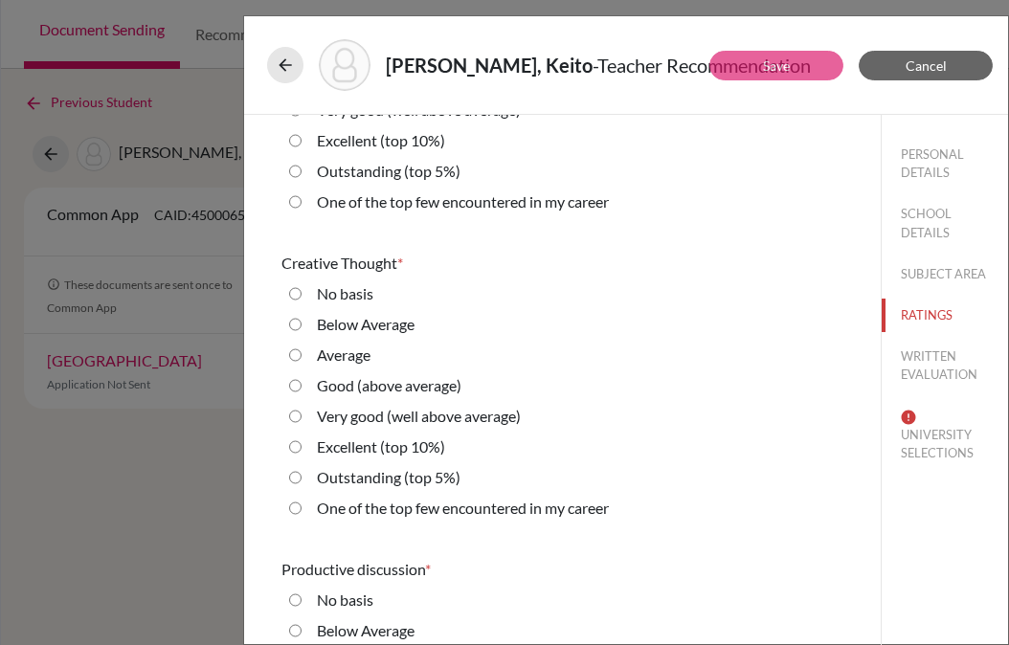
scroll to position [790, 0]
click at [295, 419] on average\) "Very good (well above average)" at bounding box center [295, 415] width 12 height 23
radio average\) "true"
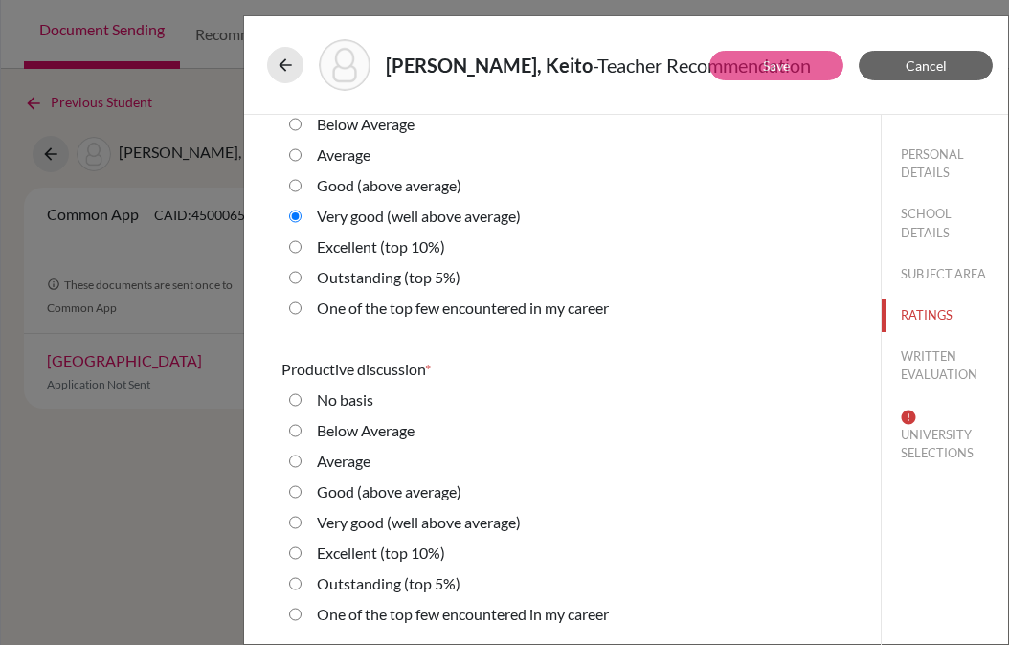
scroll to position [1106, 0]
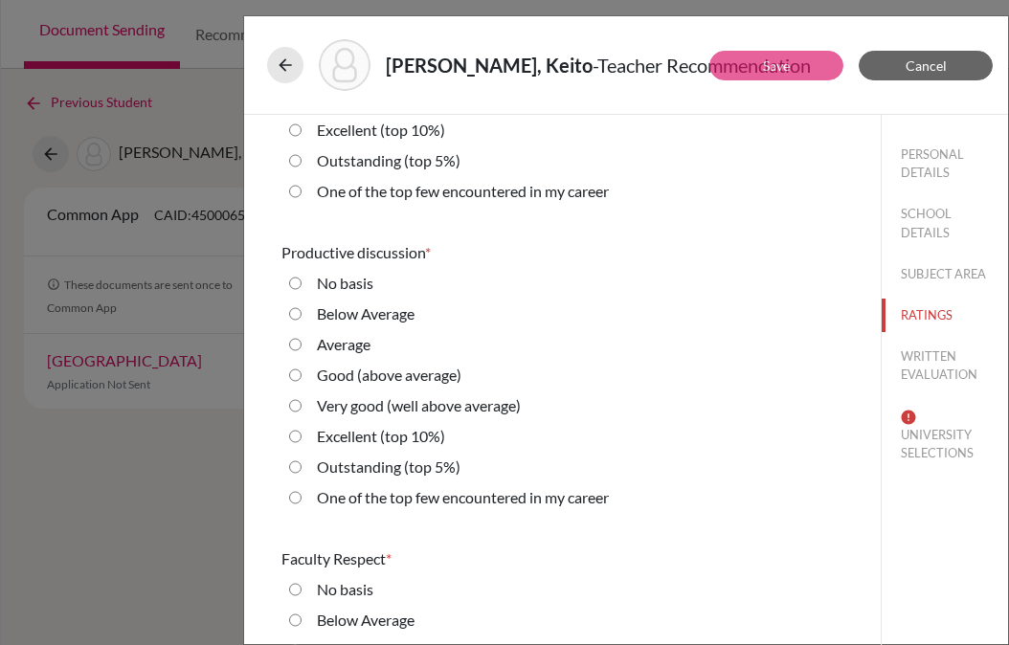
click at [300, 436] on 10\%\) "Excellent (top 10%)" at bounding box center [295, 436] width 12 height 23
radio 10\%\) "true"
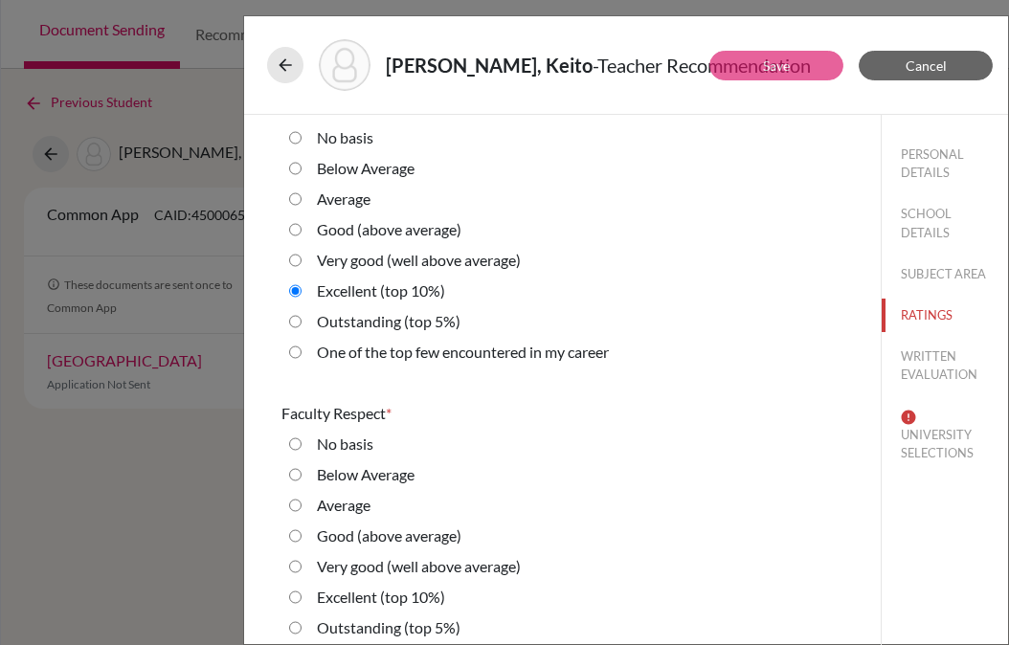
scroll to position [1364, 0]
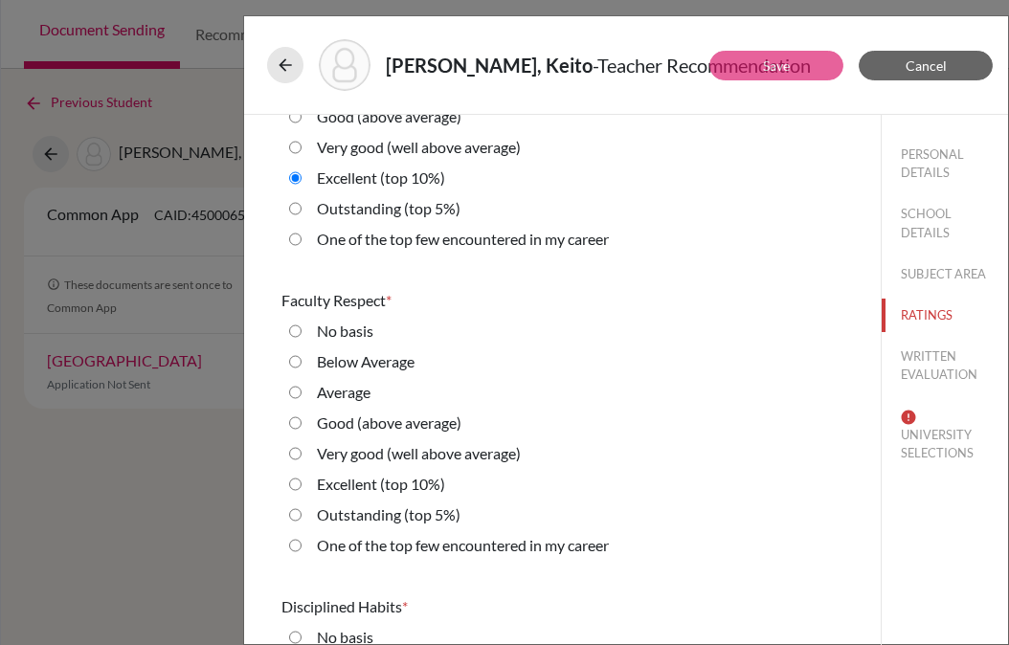
click at [293, 515] on 5\%\) "Outstanding (top 5%)" at bounding box center [295, 514] width 12 height 23
radio 5\%\) "true"
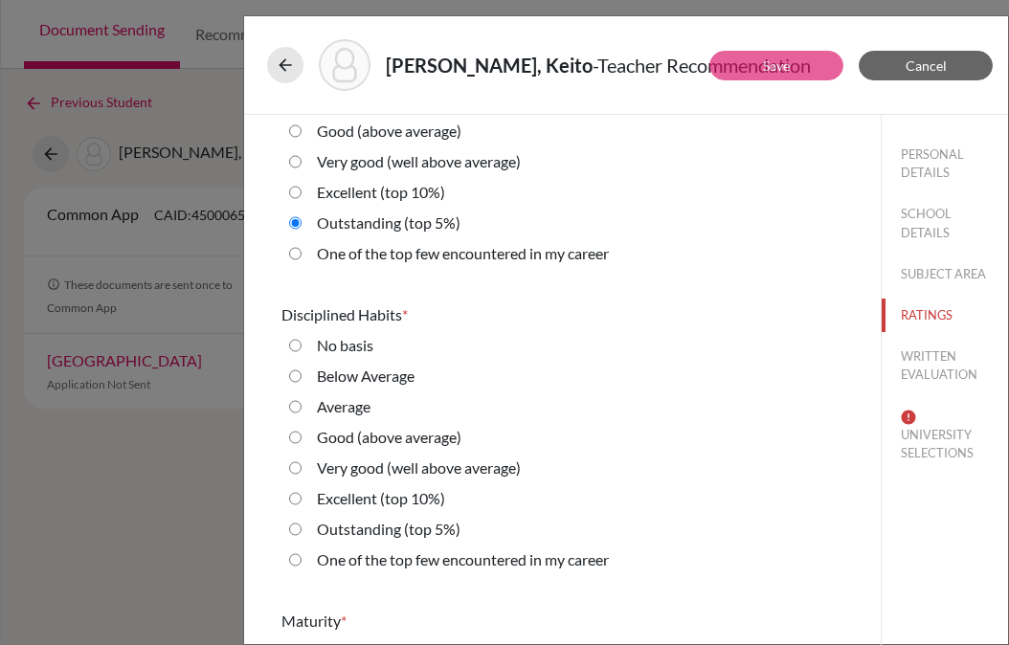
scroll to position [1704, 0]
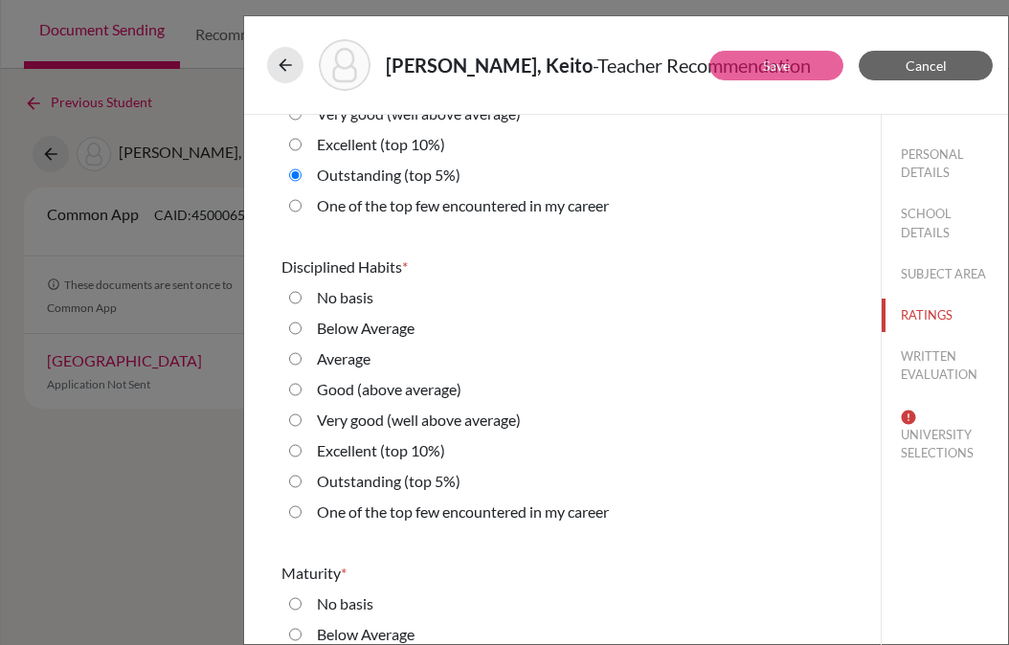
click at [297, 426] on average\) "Very good (well above average)" at bounding box center [295, 420] width 12 height 23
radio average\) "true"
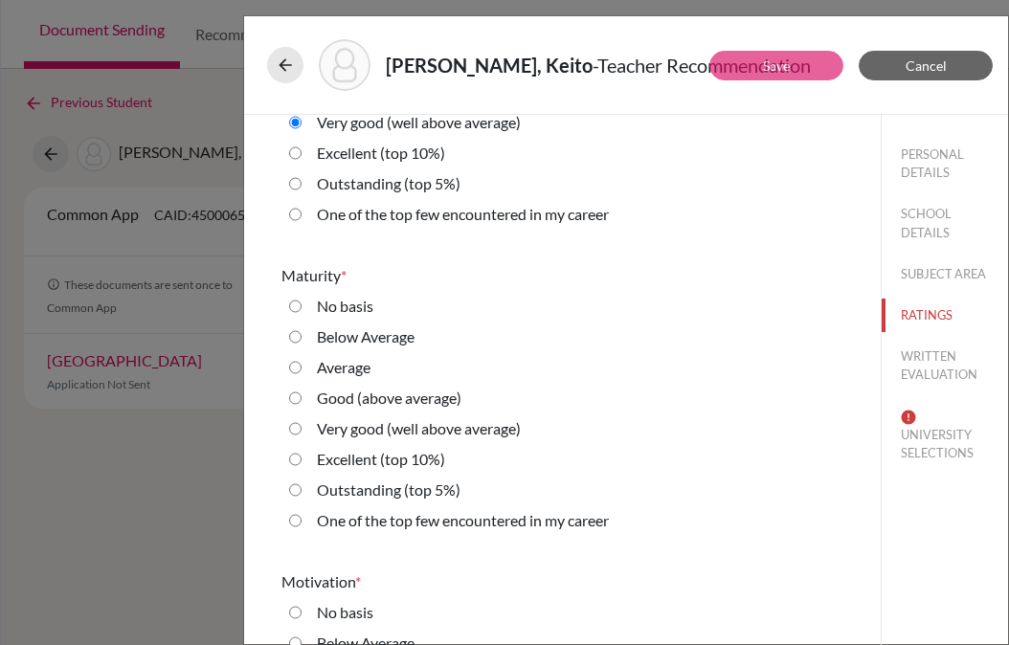
scroll to position [2032, 0]
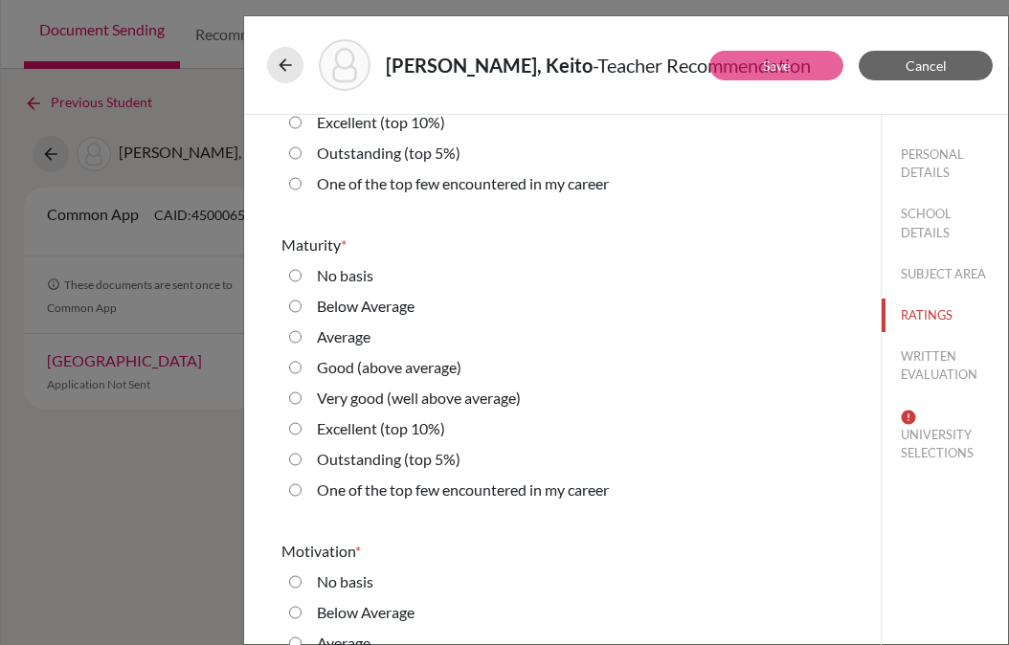
click at [297, 426] on 10\%\) "Excellent (top 10%)" at bounding box center [295, 428] width 12 height 23
radio 10\%\) "true"
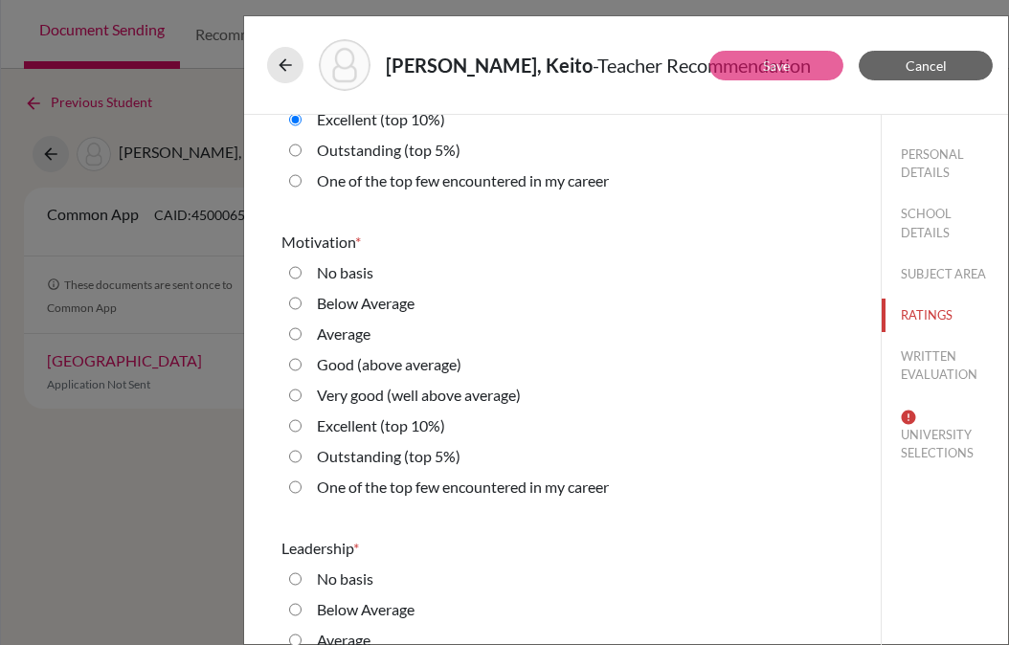
click at [297, 426] on 10\%\) "Excellent (top 10%)" at bounding box center [295, 425] width 12 height 23
radio 10\%\) "true"
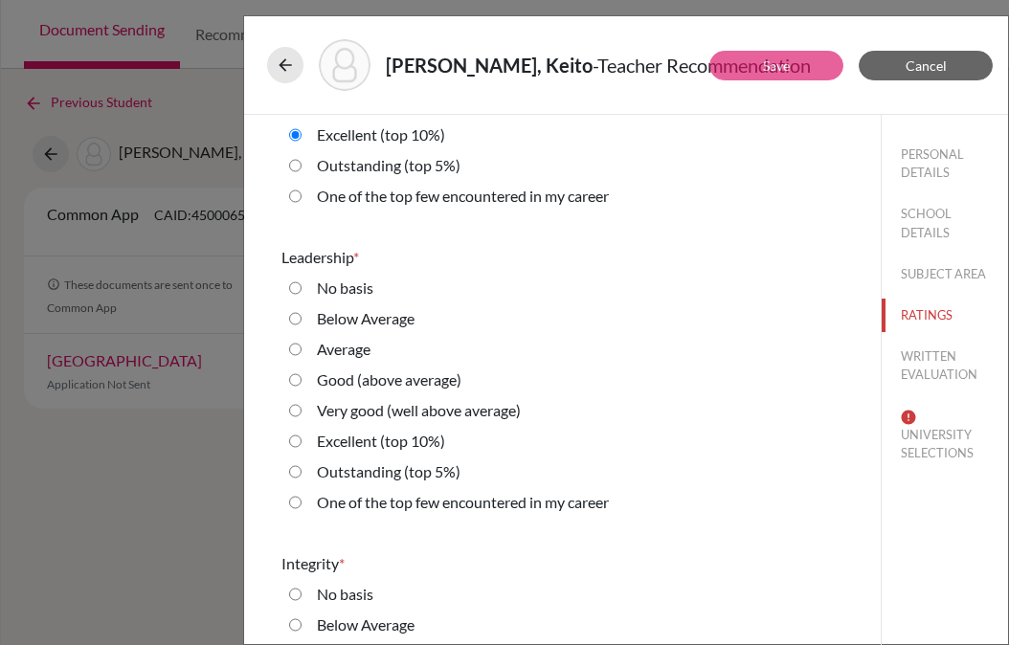
scroll to position [2634, 0]
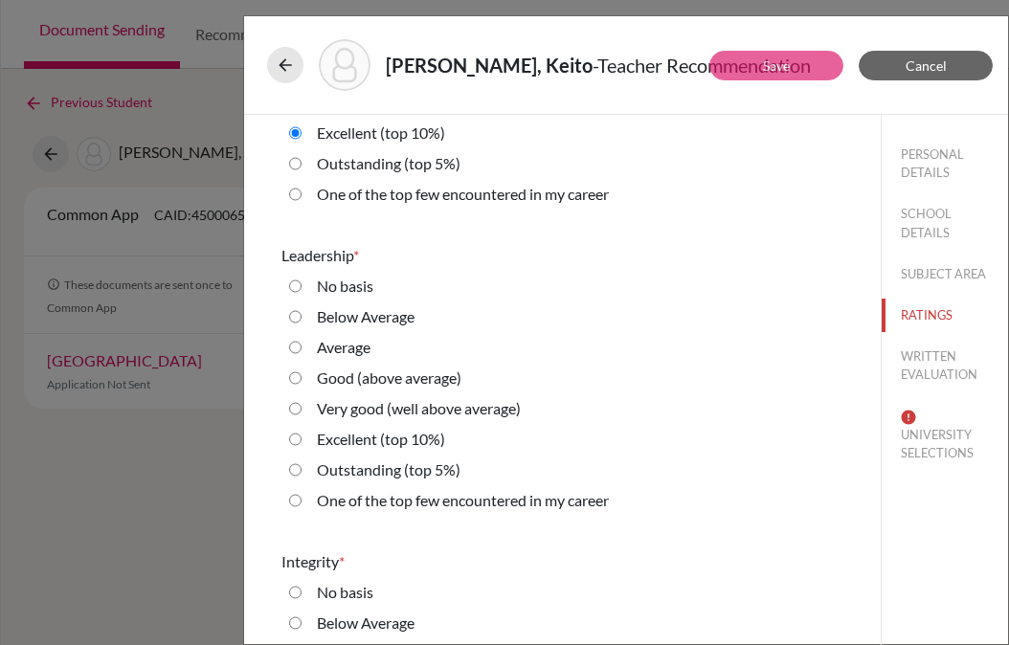
click at [297, 438] on 10\%\) "Excellent (top 10%)" at bounding box center [295, 439] width 12 height 23
radio 10\%\) "true"
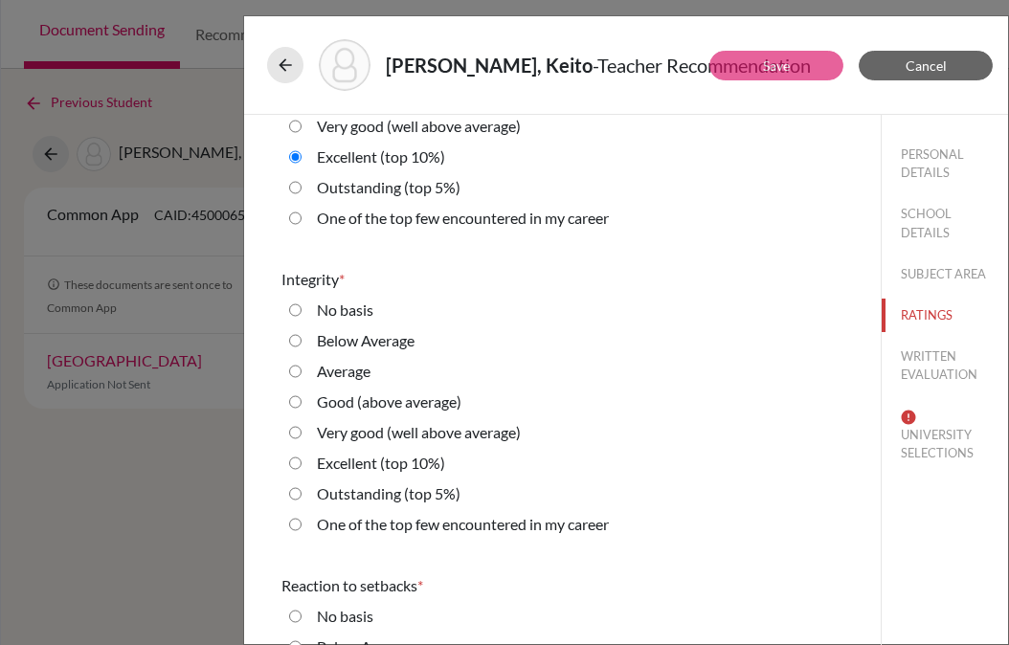
scroll to position [2960, 0]
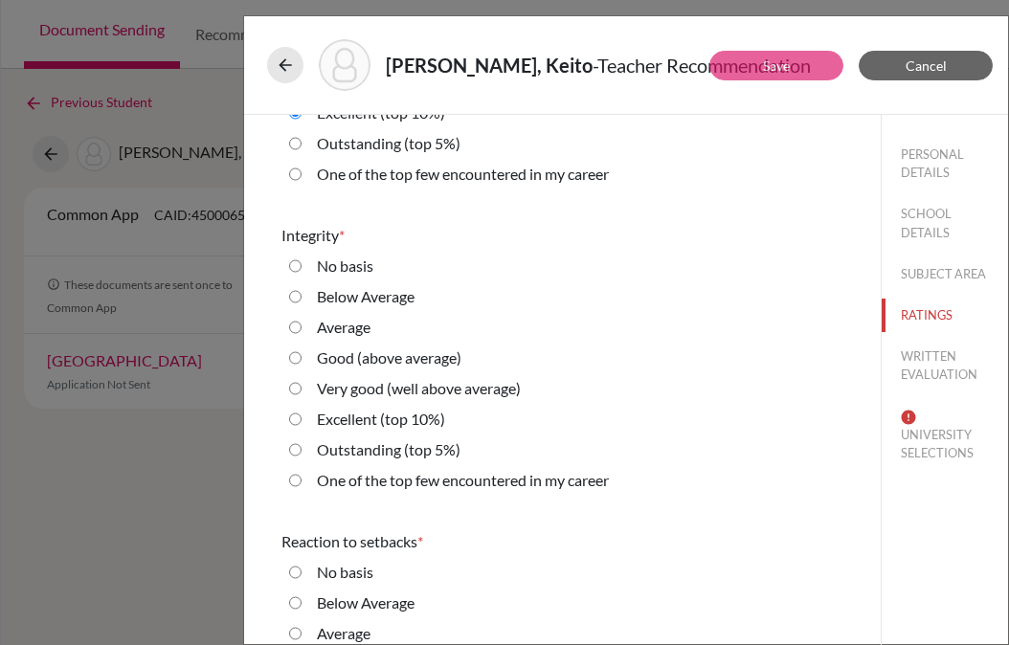
click at [295, 452] on 5\%\) "Outstanding (top 5%)" at bounding box center [295, 449] width 12 height 23
radio 5\%\) "true"
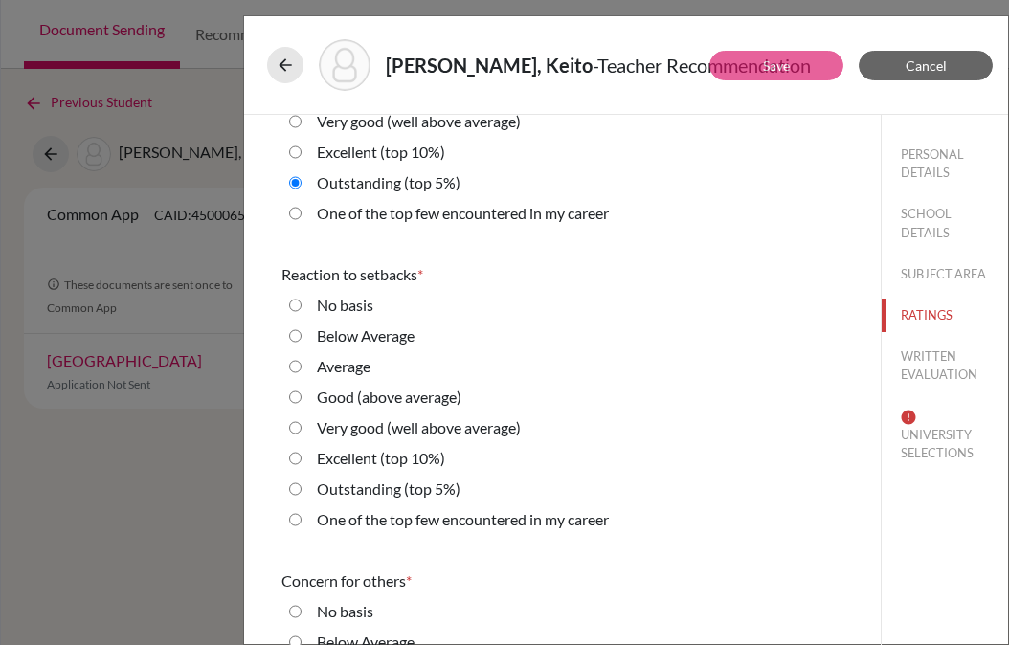
scroll to position [3256, 0]
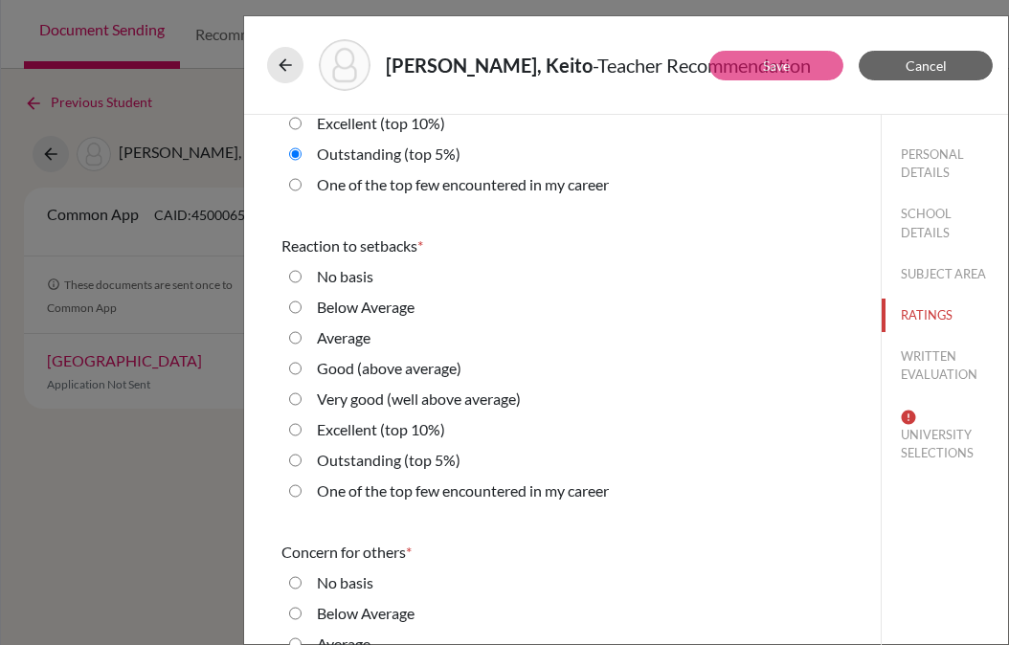
click at [299, 428] on 10\%\) "Excellent (top 10%)" at bounding box center [295, 429] width 12 height 23
radio 10\%\) "true"
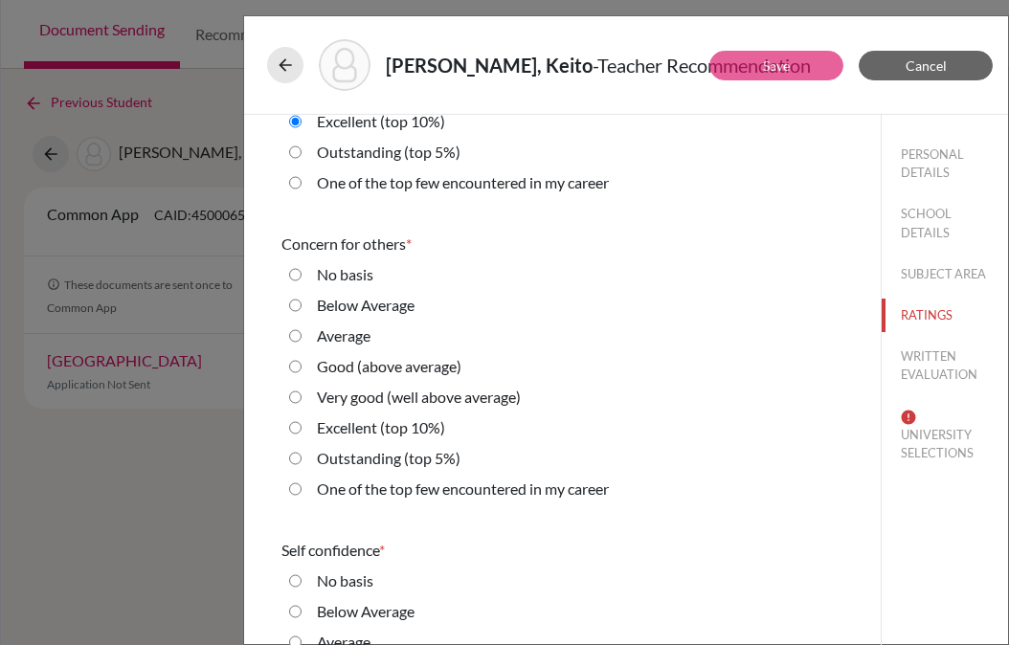
scroll to position [3569, 0]
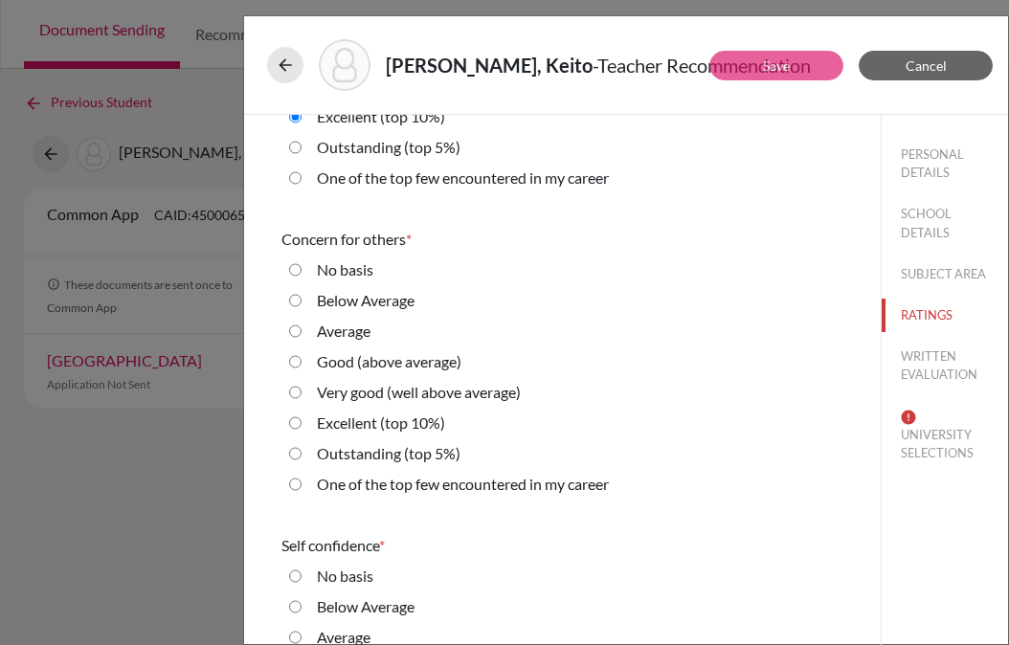
click at [298, 422] on 10\%\) "Excellent (top 10%)" at bounding box center [295, 422] width 12 height 23
radio 10\%\) "true"
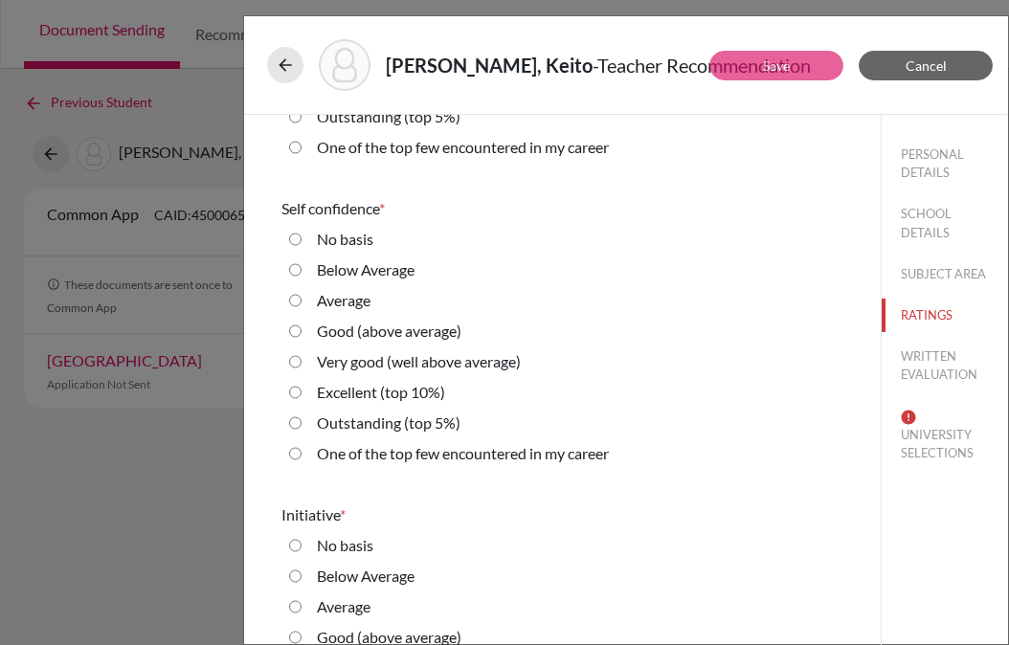
scroll to position [3917, 0]
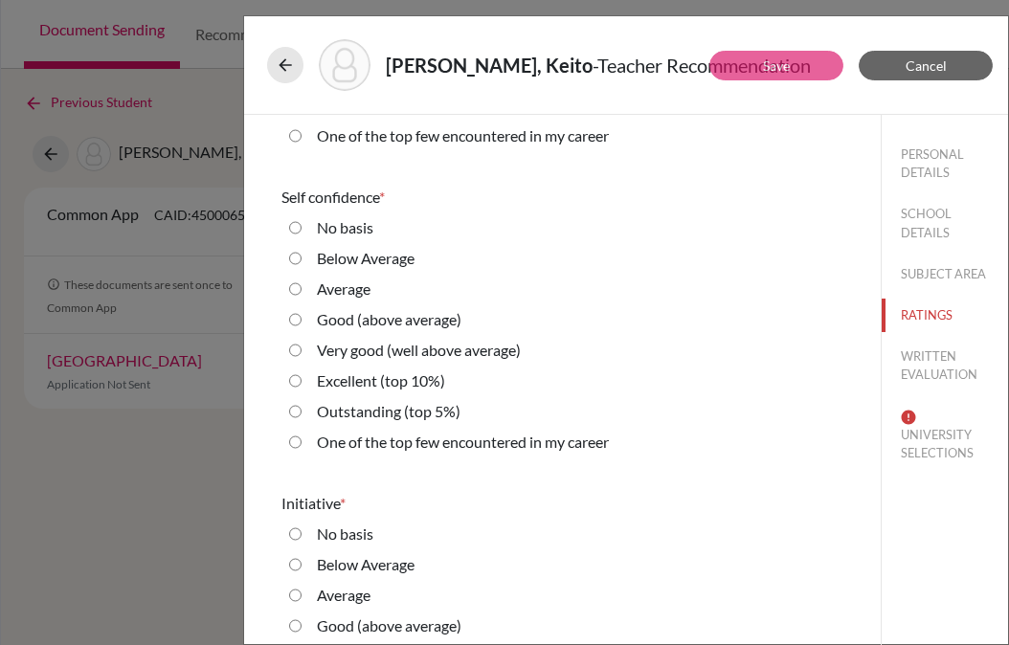
click at [297, 344] on average\) "Very good (well above average)" at bounding box center [295, 350] width 12 height 23
radio average\) "true"
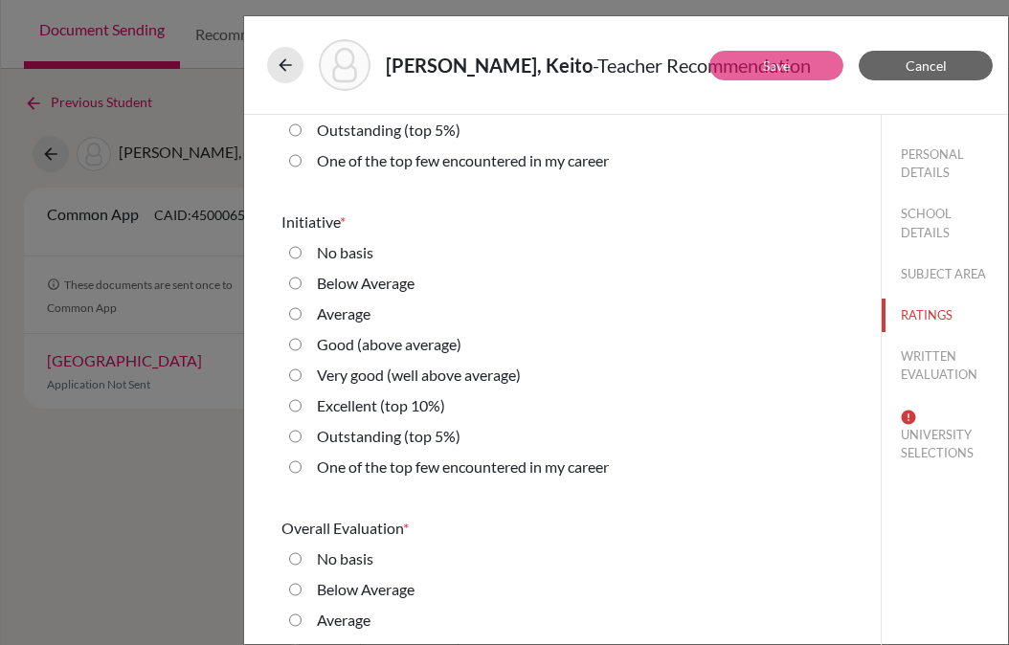
scroll to position [4227, 0]
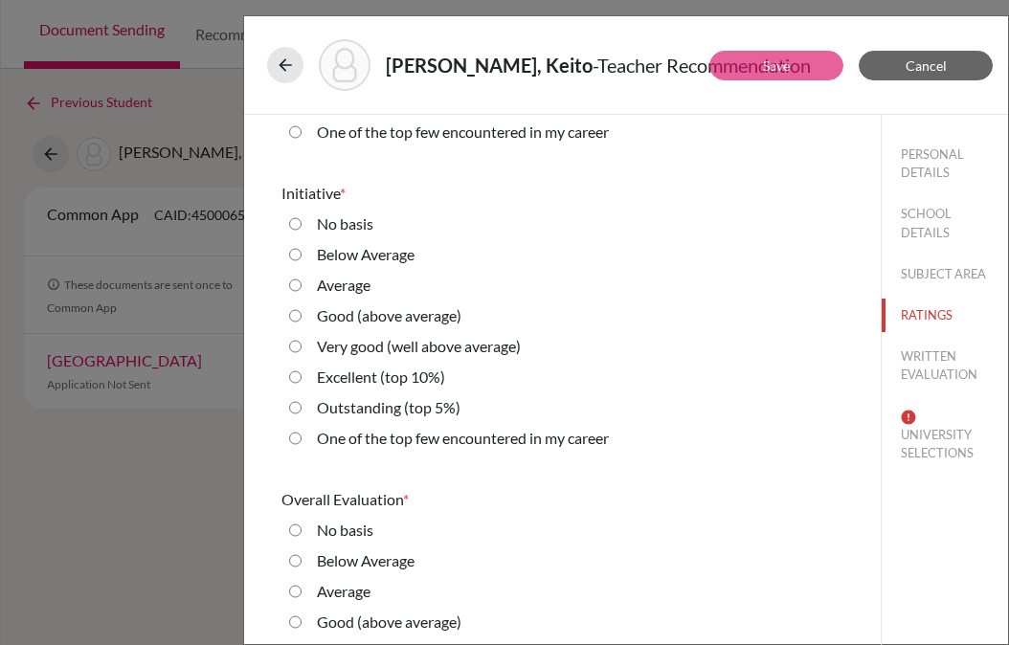
click at [297, 376] on 10\%\) "Excellent (top 10%)" at bounding box center [295, 377] width 12 height 23
radio 10\%\) "true"
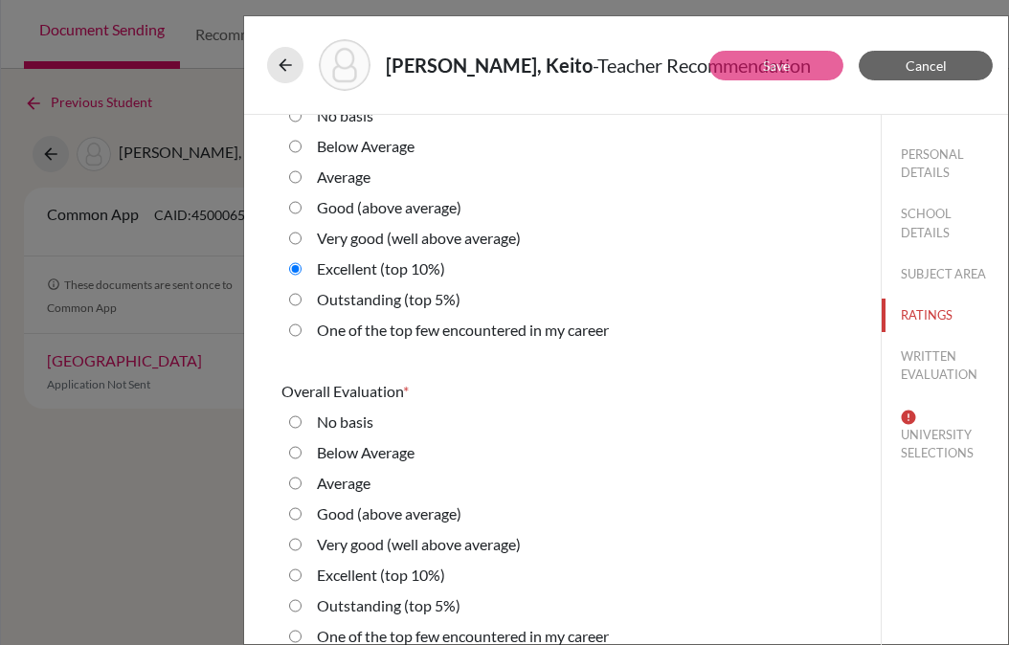
scroll to position [4344, 0]
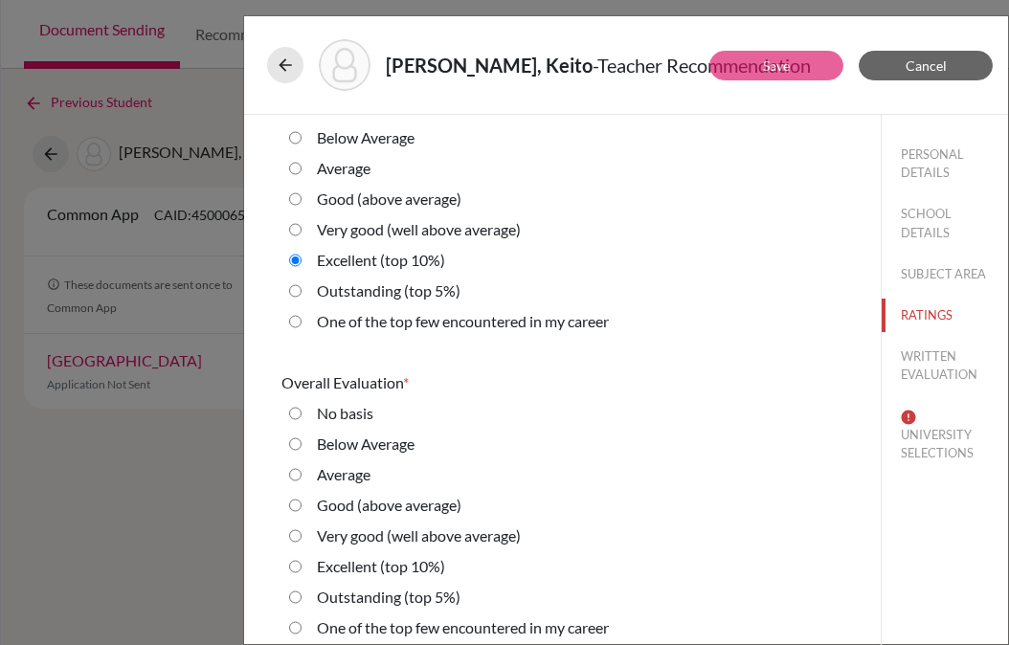
click at [296, 557] on 10\%\) "Excellent (top 10%)" at bounding box center [295, 566] width 12 height 23
radio 10\%\) "true"
click at [938, 364] on button "WRITTEN EVALUATION" at bounding box center [944, 366] width 126 height 52
radio average\) "false"
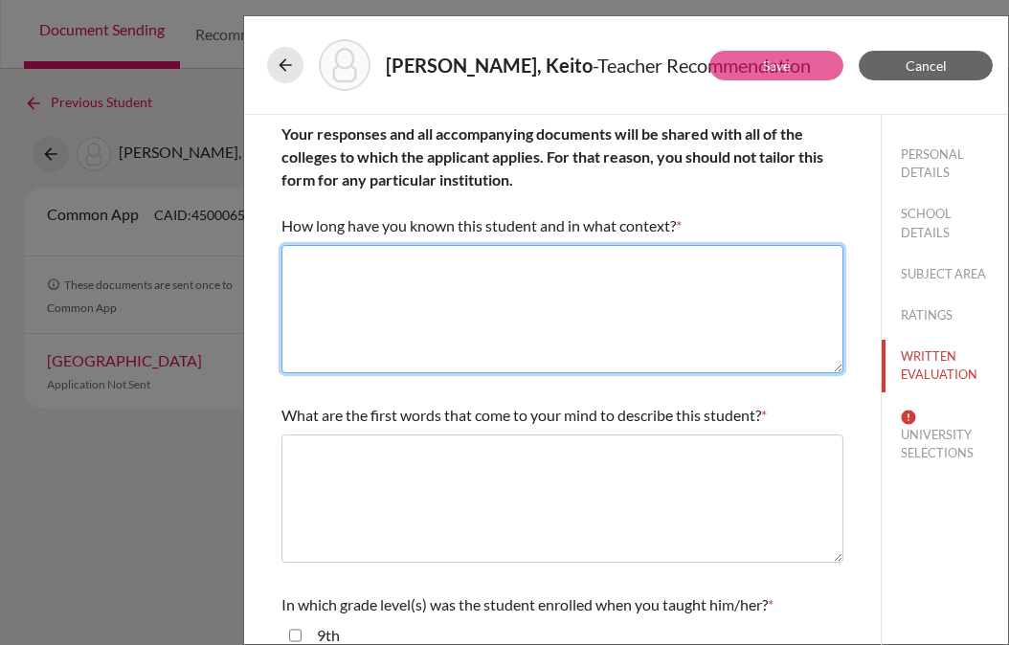
click at [644, 300] on textarea at bounding box center [562, 309] width 562 height 128
click at [351, 280] on textarea at bounding box center [562, 309] width 562 height 128
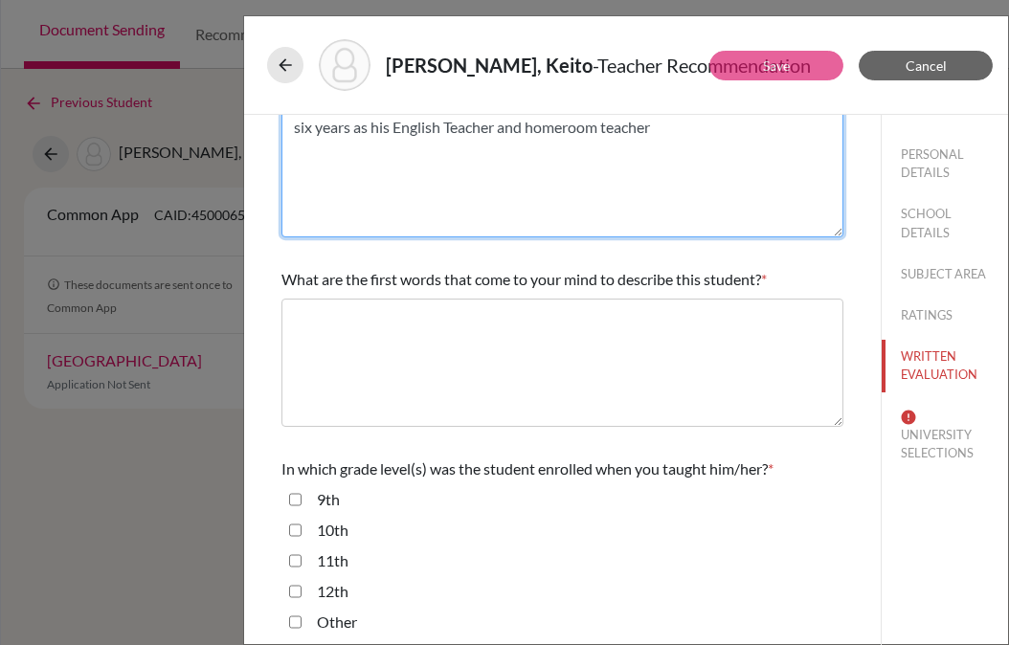
type textarea "six years as his English Teacher and homeroom teacher"
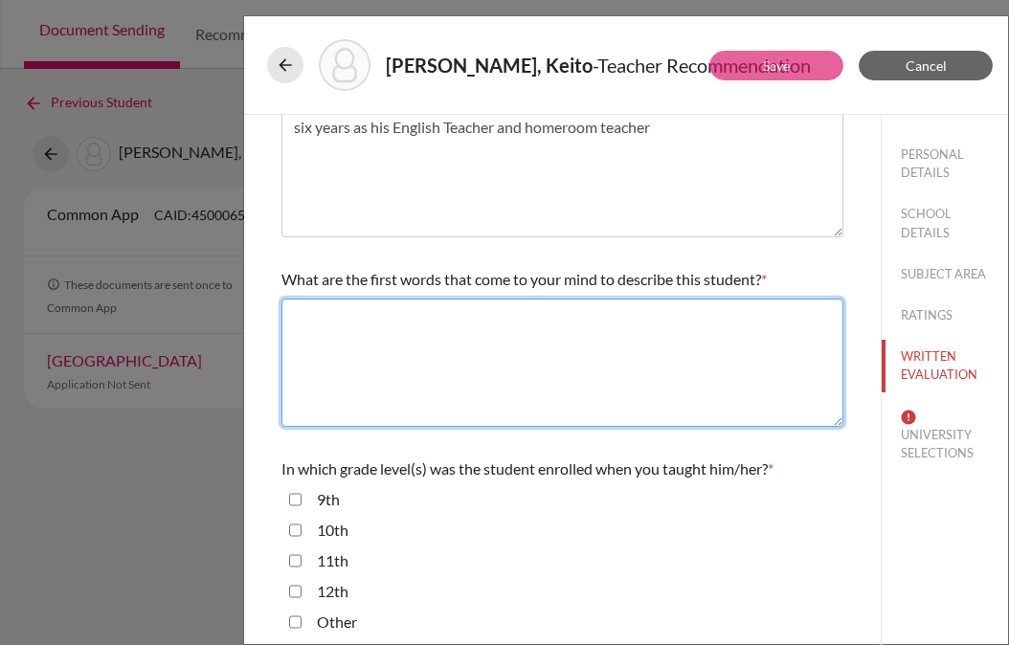
click at [392, 337] on textarea at bounding box center [562, 363] width 562 height 128
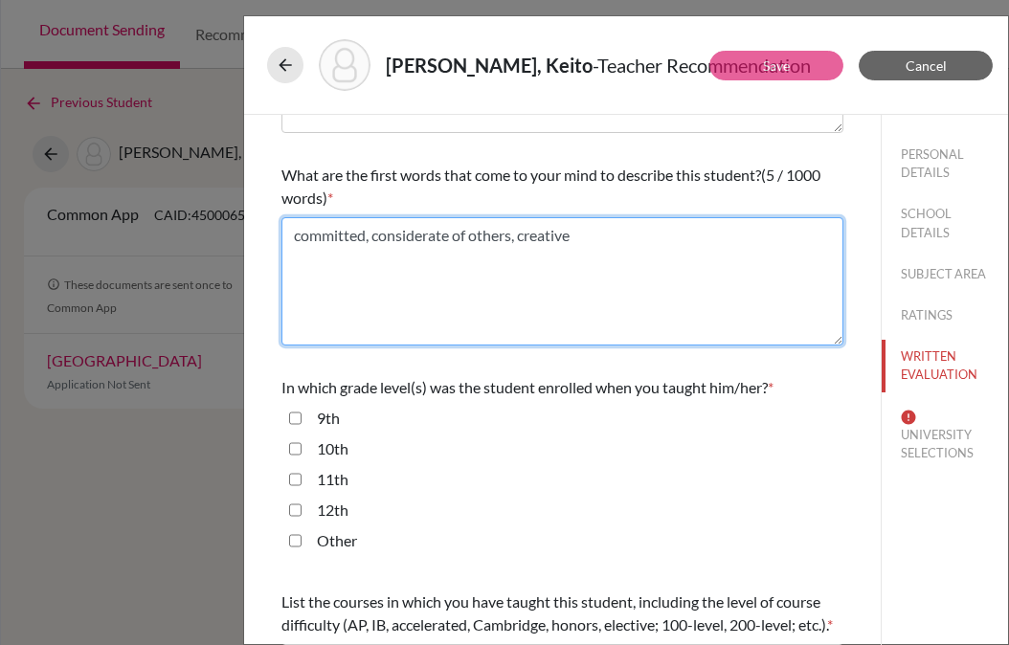
scroll to position [289, 0]
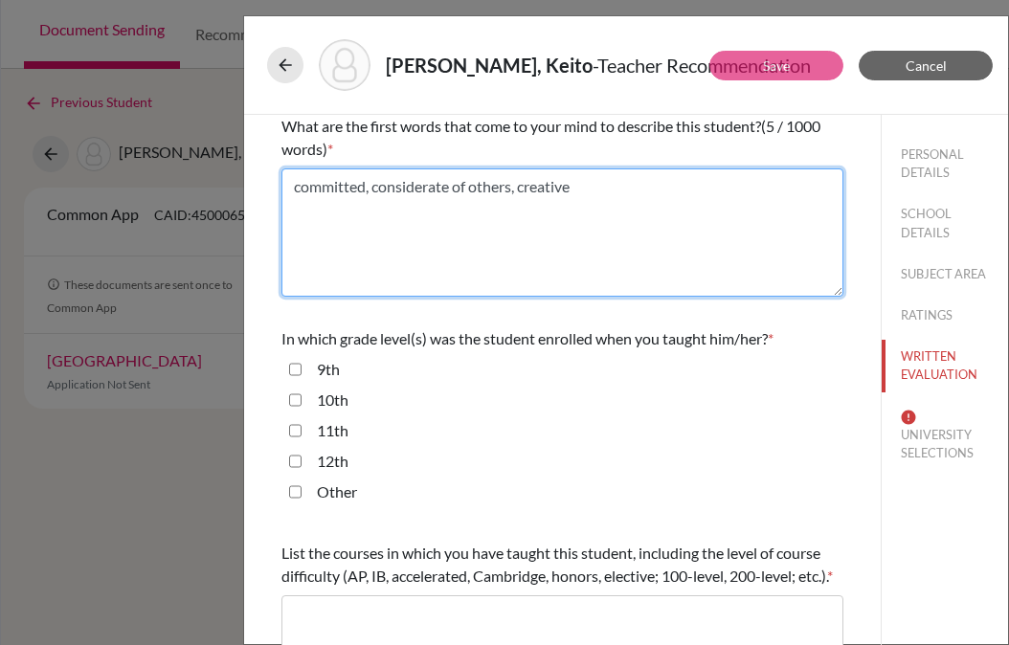
type textarea "committed, considerate of others, creative"
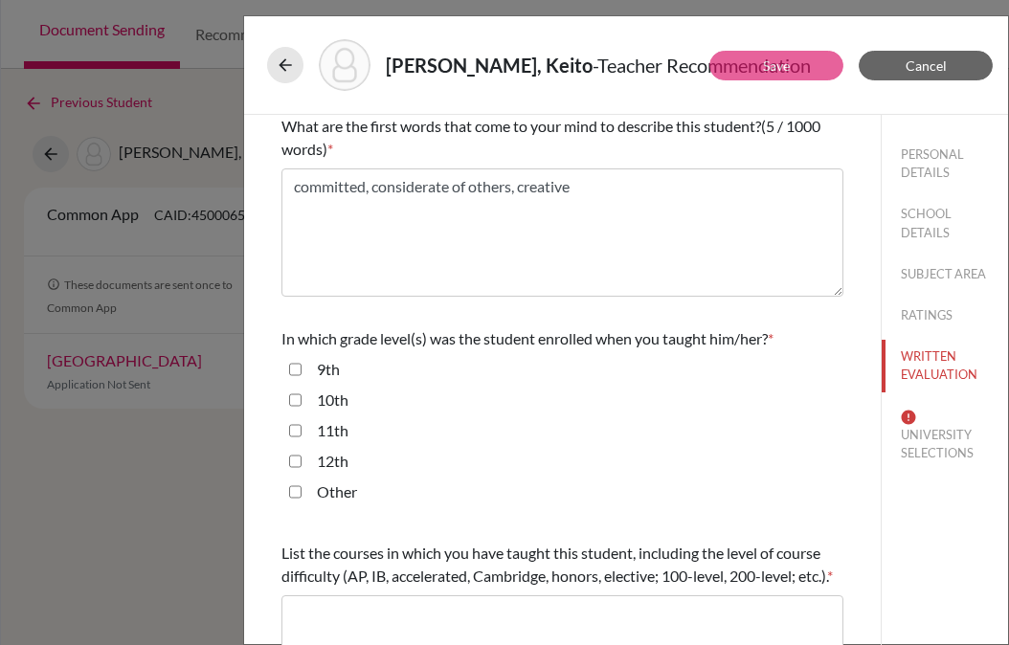
click at [295, 366] on input "9th" at bounding box center [295, 369] width 12 height 23
checkbox input "true"
click at [295, 408] on input "10th" at bounding box center [295, 399] width 12 height 23
checkbox input "true"
click at [295, 429] on input "11th" at bounding box center [295, 430] width 12 height 23
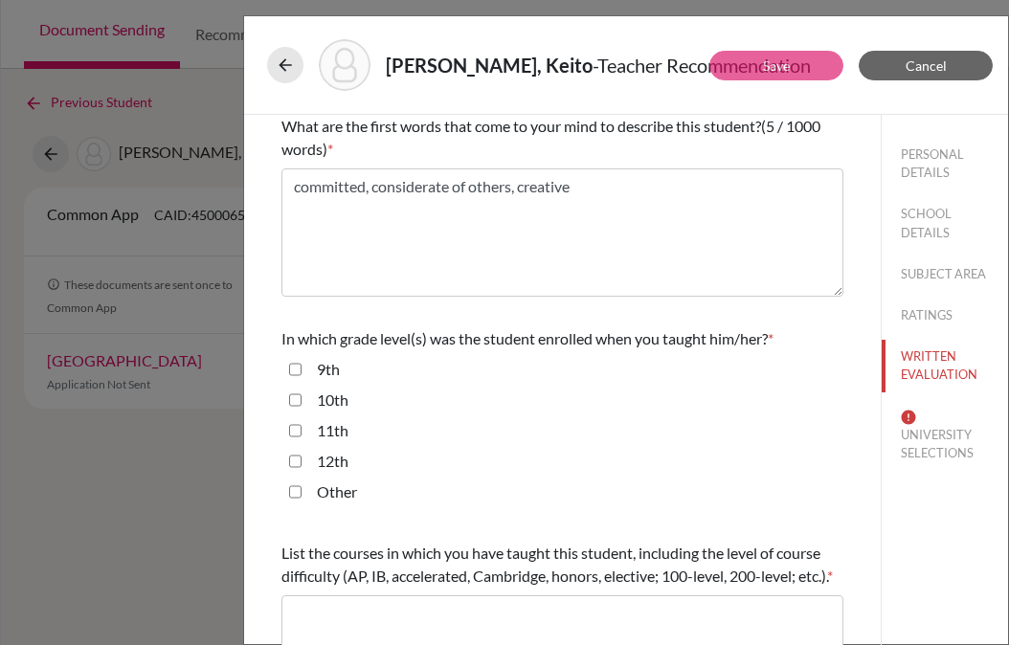
checkbox input "true"
click at [295, 466] on input "12th" at bounding box center [295, 461] width 12 height 23
checkbox input "true"
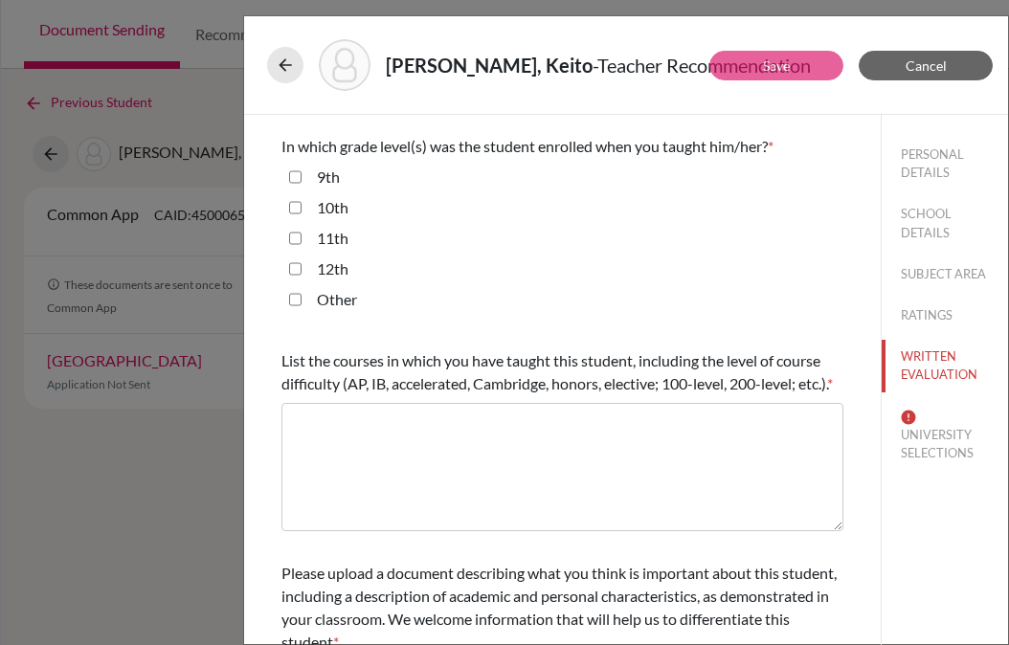
scroll to position [518, 0]
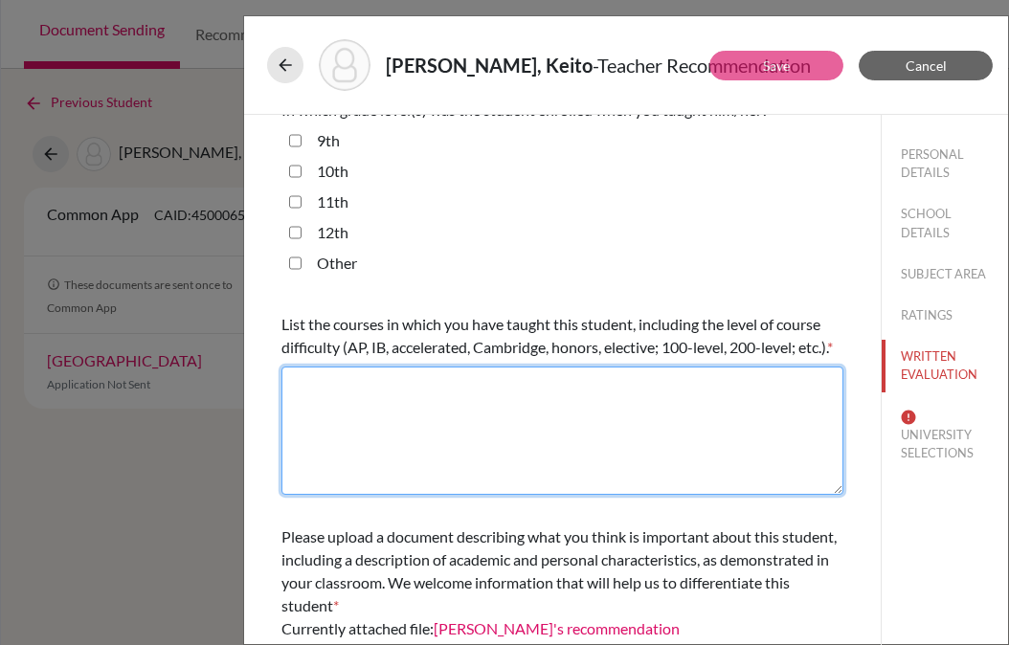
click at [383, 446] on textarea at bounding box center [562, 430] width 562 height 128
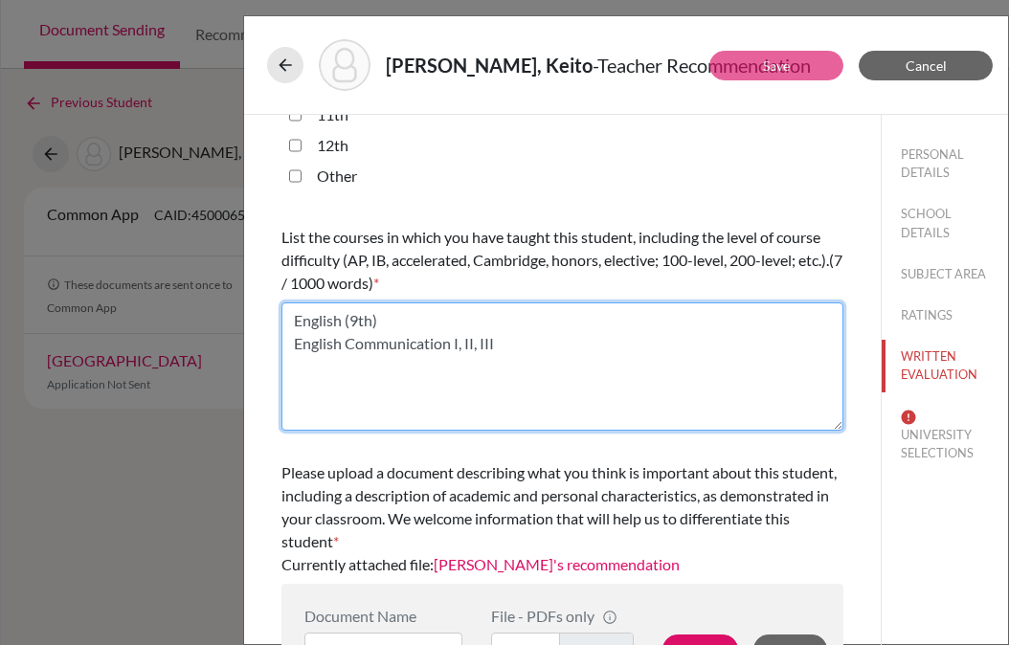
scroll to position [657, 0]
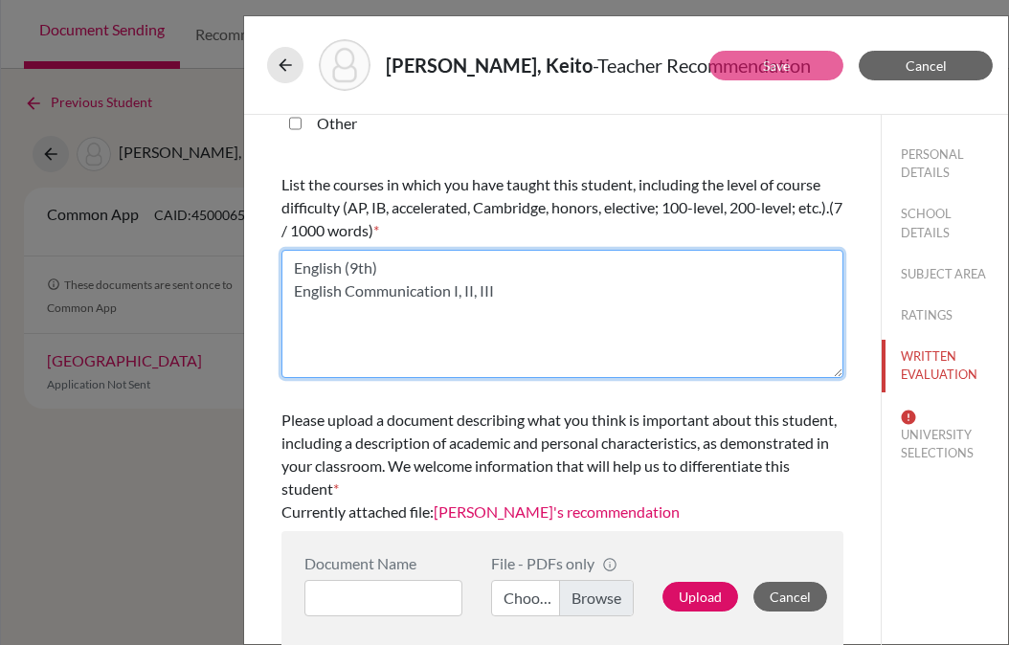
type textarea "English (9th) English Communication I, II, III"
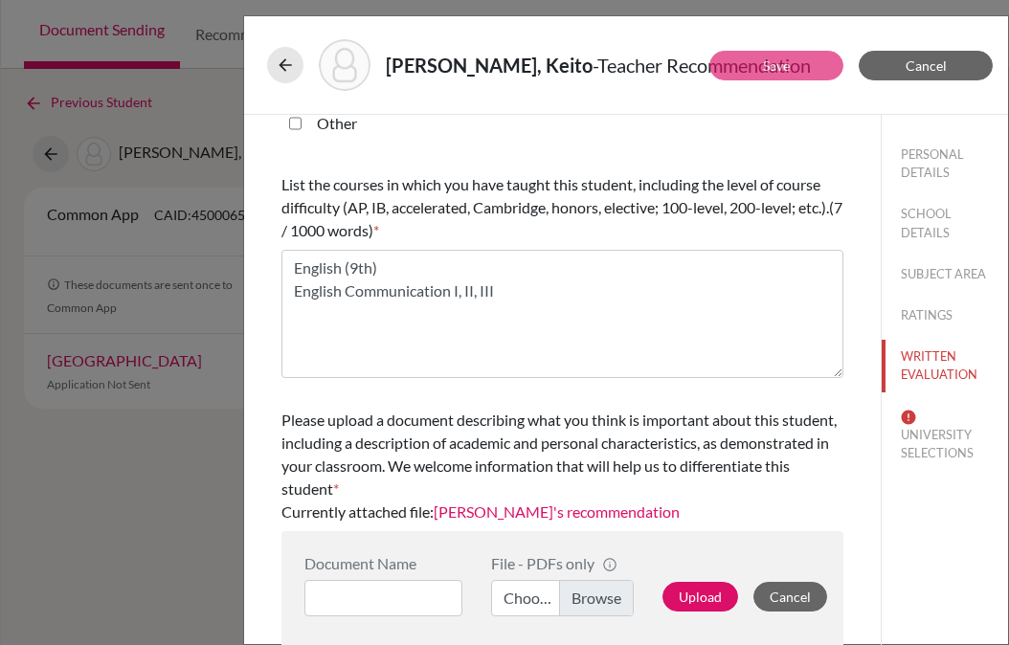
click at [579, 514] on link "[PERSON_NAME]'s recommendation" at bounding box center [556, 511] width 246 height 18
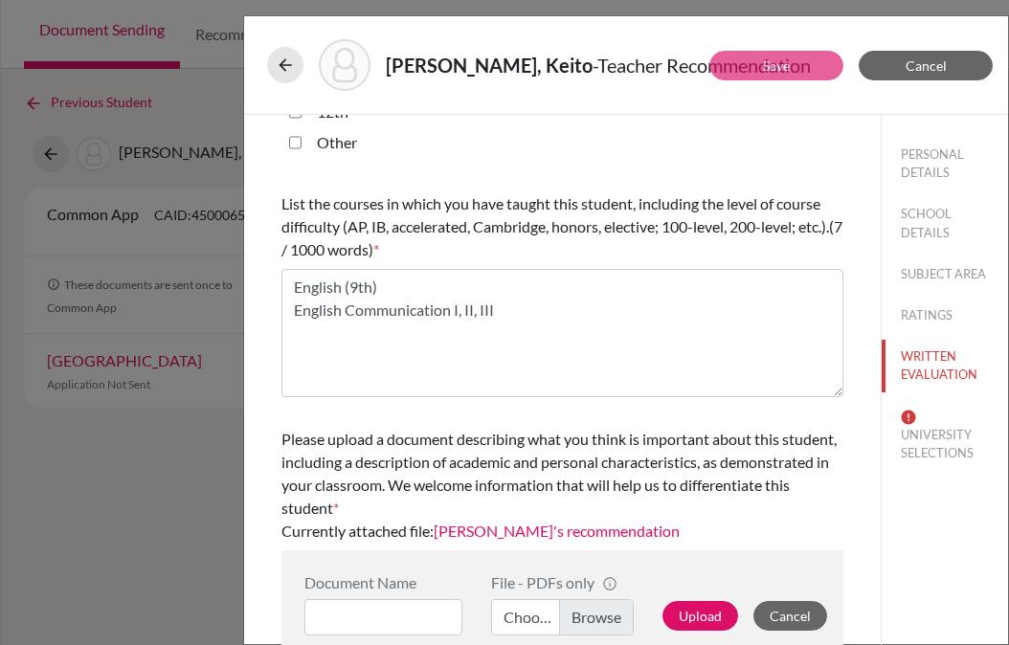
scroll to position [636, 0]
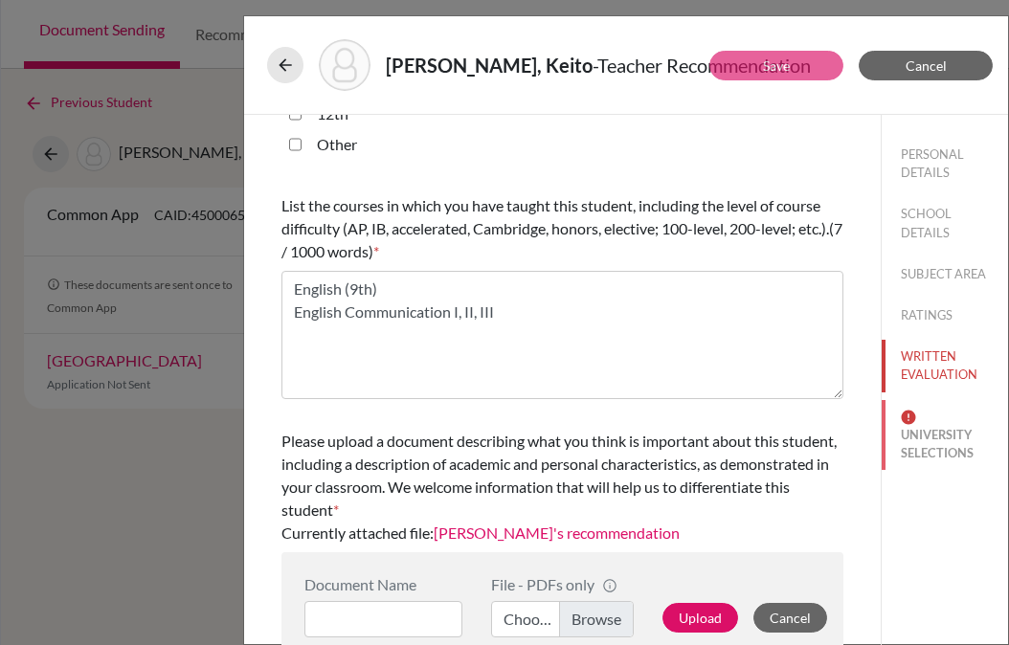
click at [940, 443] on button "UNIVERSITY SELECTIONS" at bounding box center [944, 435] width 126 height 71
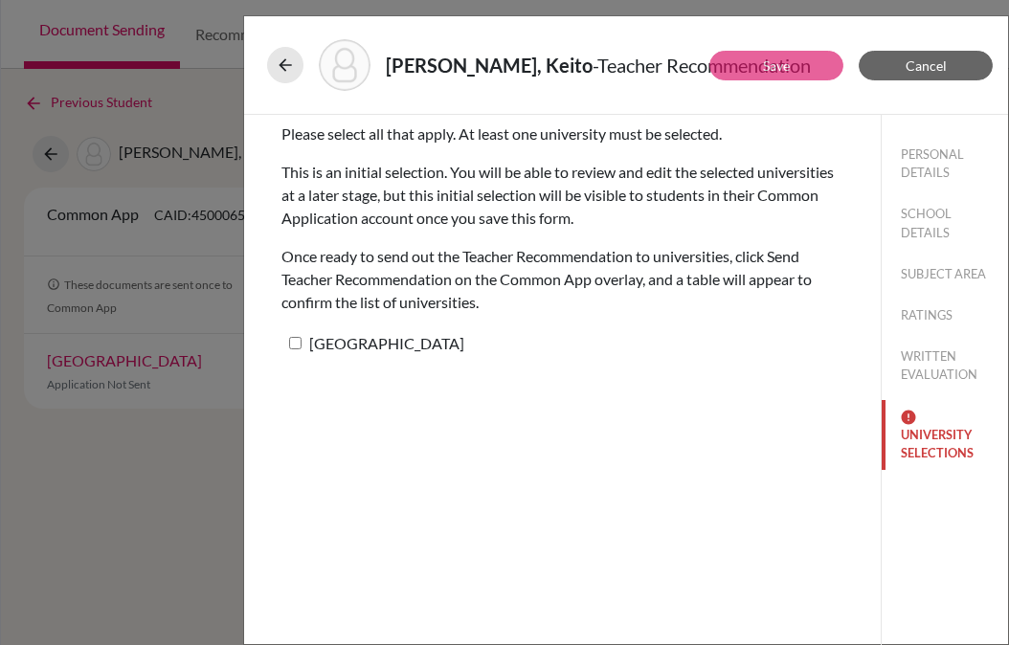
scroll to position [0, 0]
click at [296, 344] on input "[GEOGRAPHIC_DATA]" at bounding box center [295, 343] width 12 height 12
checkbox input "true"
click at [776, 71] on link "Save" at bounding box center [776, 65] width 27 height 16
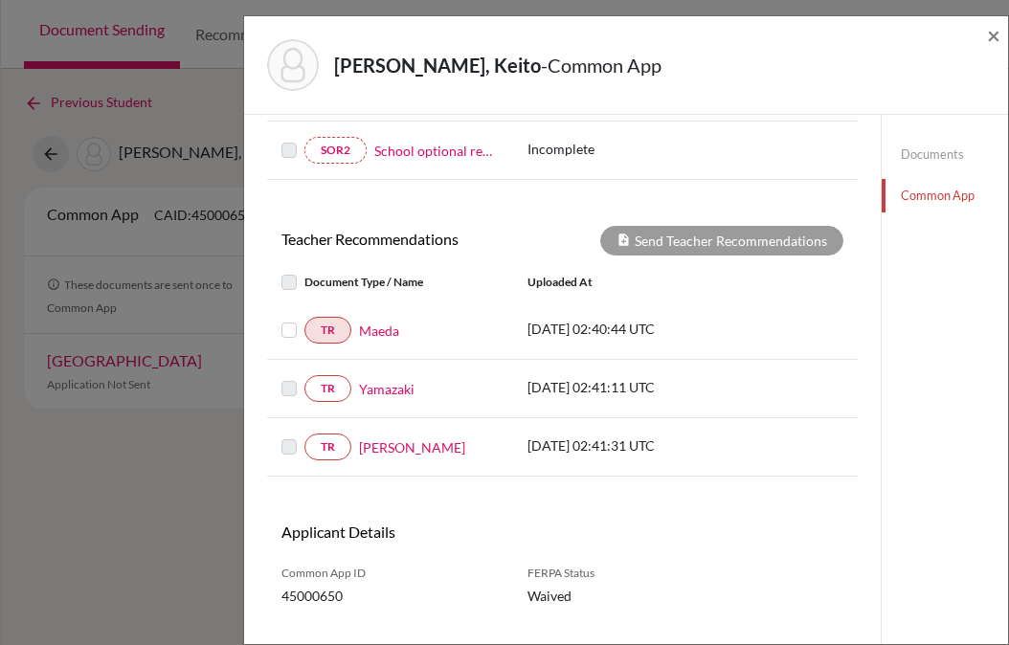
scroll to position [592, 0]
